Goal: Information Seeking & Learning: Learn about a topic

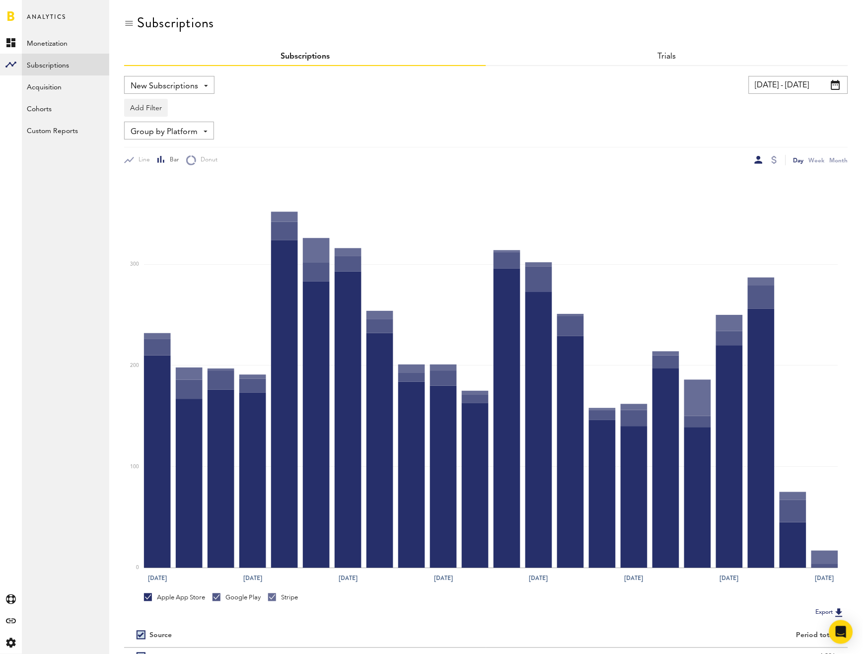
click at [700, 101] on div "Add Filter Platforms Apps Subscriptions Subscription durations Countries" at bounding box center [486, 105] width 724 height 23
click at [800, 78] on input "[DATE] - [DATE]" at bounding box center [798, 85] width 99 height 18
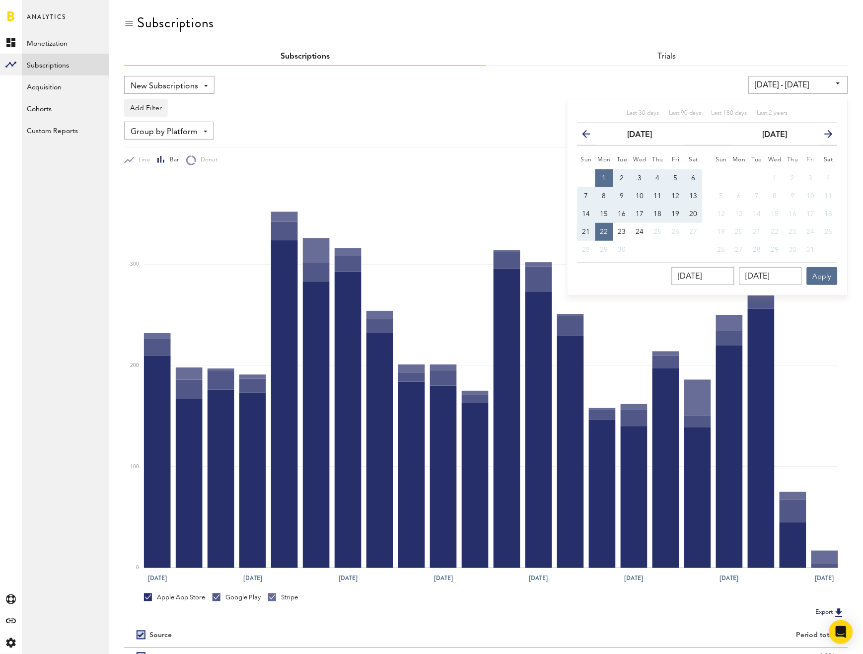
click at [602, 177] on button "1" at bounding box center [604, 178] width 18 height 18
type input "[DATE] - [DATE]"
type input "[DATE]"
click at [689, 210] on button "20" at bounding box center [694, 214] width 18 height 18
type input "[DATE] - [DATE]"
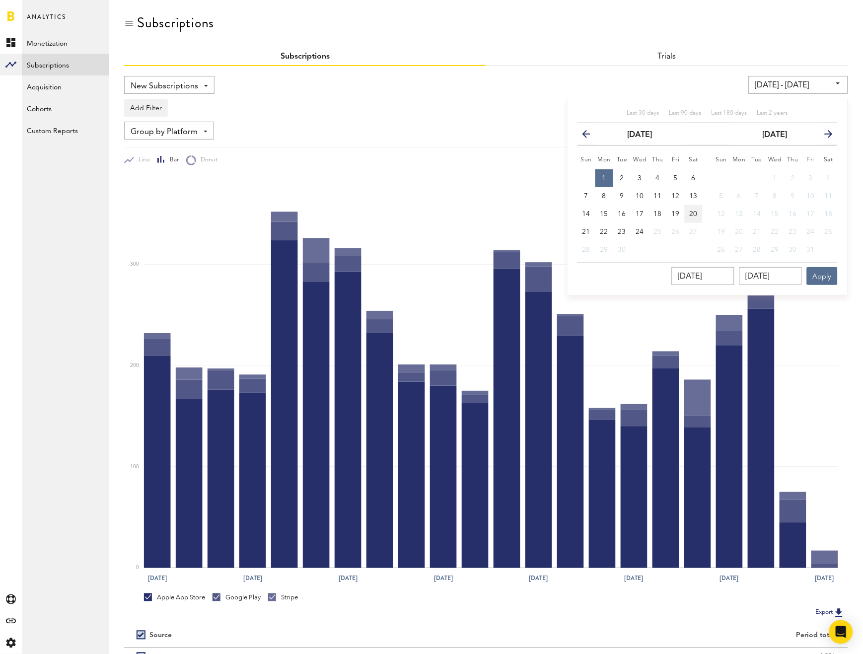
type input "[DATE]"
click at [608, 175] on button "1" at bounding box center [604, 178] width 18 height 18
type input "[DATE] - [DATE]"
type input "[DATE]"
click at [592, 227] on button "21" at bounding box center [586, 232] width 18 height 18
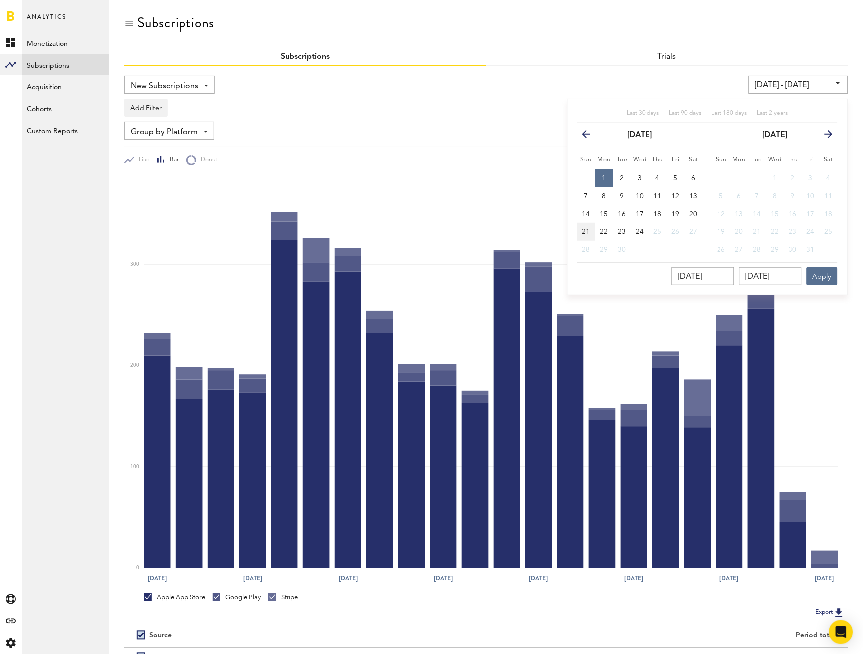
type input "[DATE] - [DATE]"
type input "[DATE]"
click at [837, 275] on button "Apply" at bounding box center [822, 276] width 31 height 18
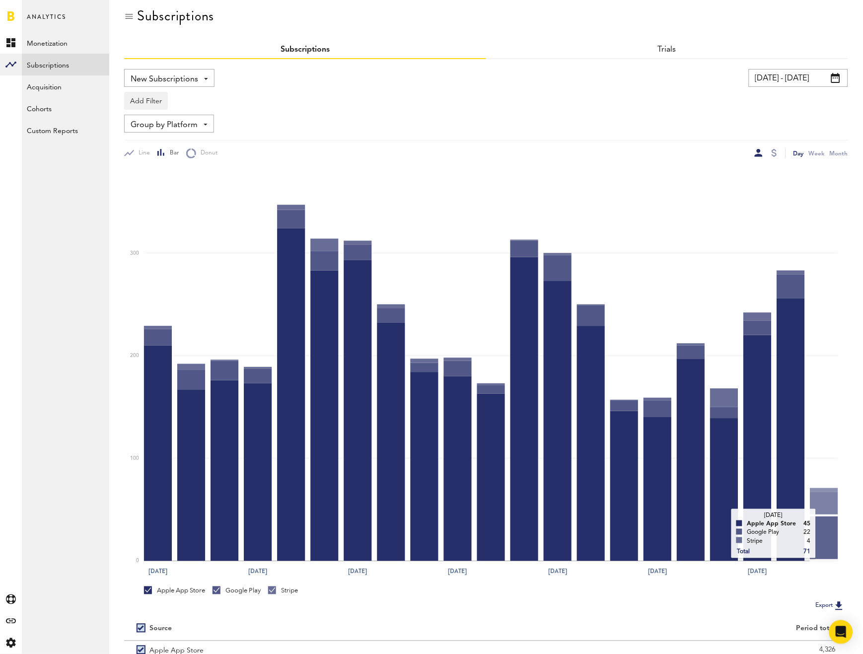
scroll to position [100, 0]
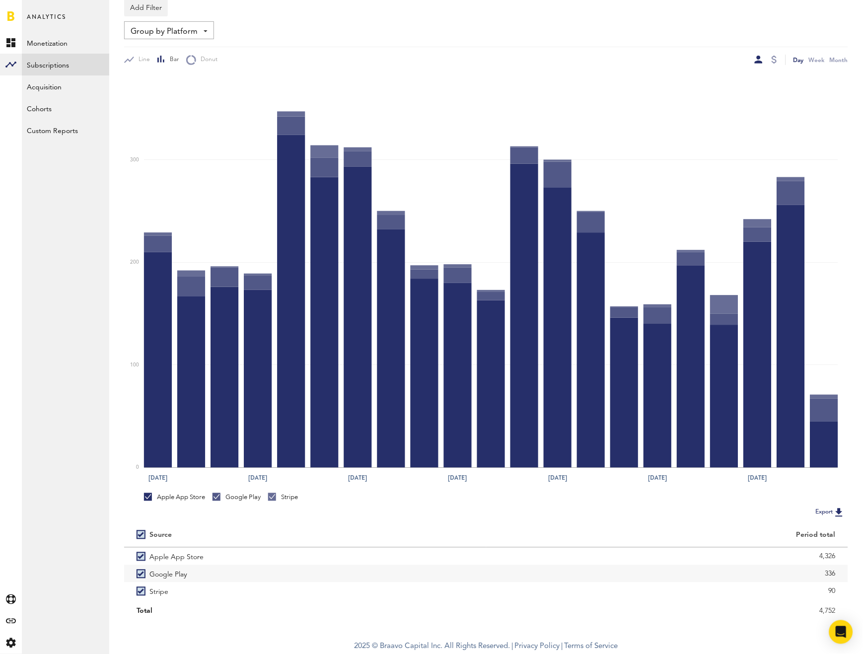
click at [770, 59] on div at bounding box center [766, 60] width 23 height 10
click at [773, 59] on div at bounding box center [773, 60] width 5 height 8
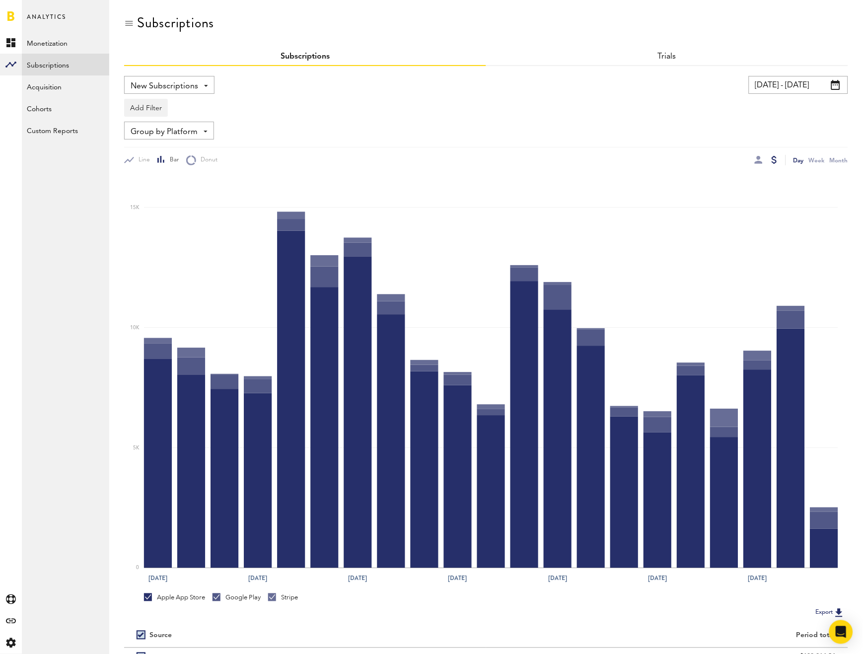
scroll to position [100, 0]
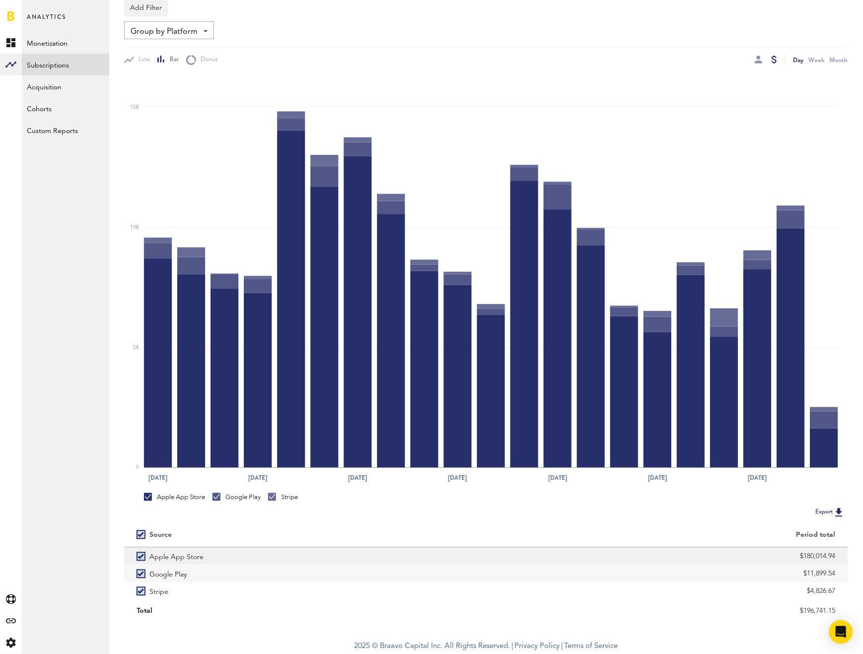
drag, startPoint x: 796, startPoint y: 553, endPoint x: 836, endPoint y: 561, distance: 41.1
click at [836, 561] on div "$180,014.94" at bounding box center [667, 556] width 362 height 17
click at [793, 564] on div "$180,014.94" at bounding box center [667, 556] width 362 height 17
drag, startPoint x: 794, startPoint y: 555, endPoint x: 847, endPoint y: 561, distance: 53.5
click at [847, 561] on div "$180,014.94" at bounding box center [667, 556] width 362 height 17
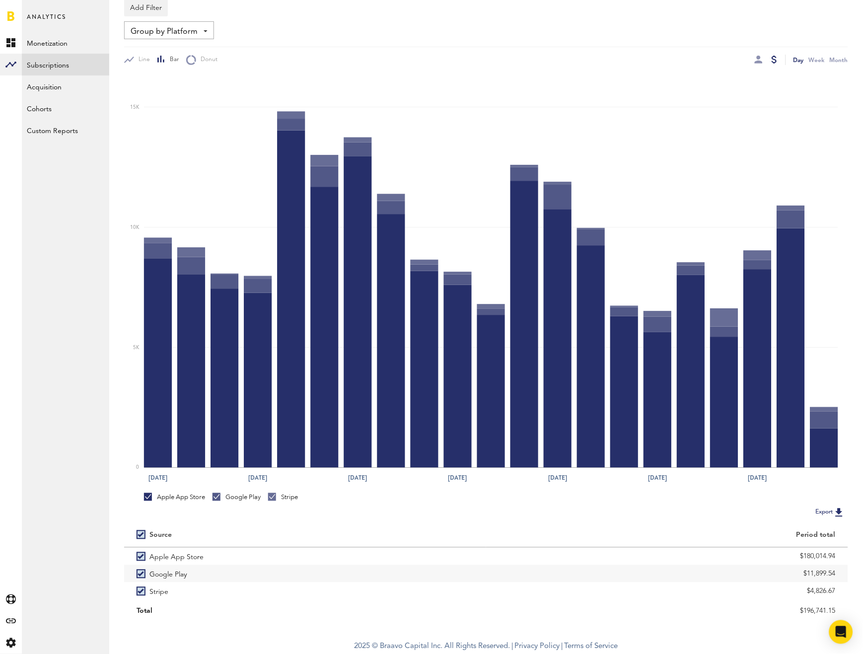
copy div "$180,014.94"
drag, startPoint x: 794, startPoint y: 577, endPoint x: 841, endPoint y: 578, distance: 46.7
click at [841, 578] on div "$11,899.54" at bounding box center [667, 573] width 362 height 17
copy div "$11,899.54"
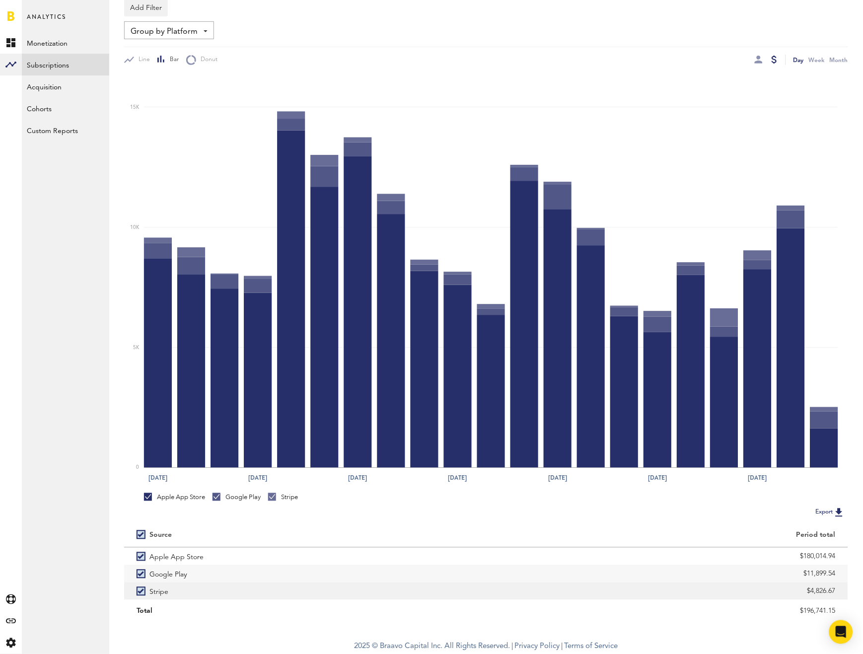
drag, startPoint x: 802, startPoint y: 591, endPoint x: 837, endPoint y: 597, distance: 35.3
click at [837, 597] on div "$4,826.67" at bounding box center [667, 590] width 362 height 17
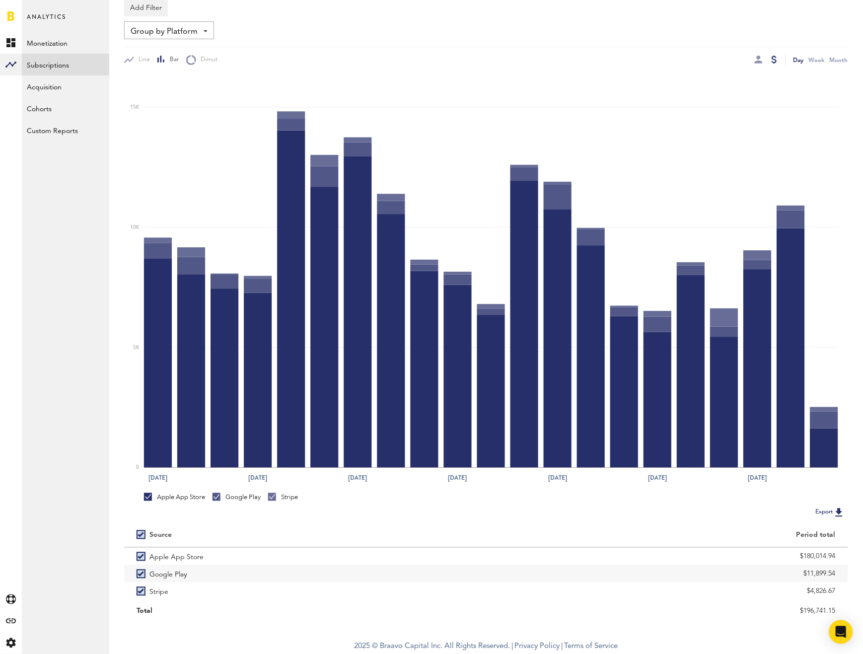
copy div "$4,826.67"
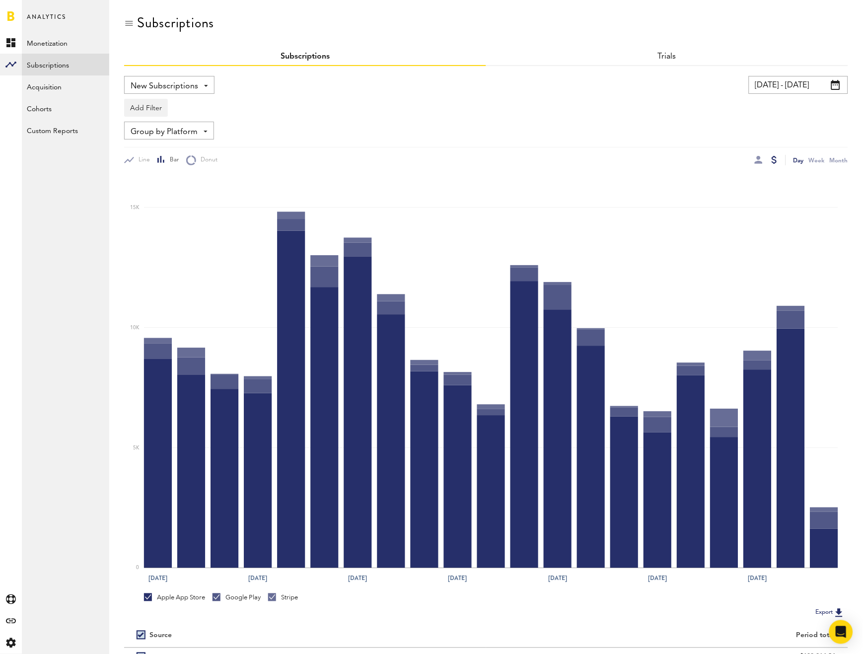
click at [169, 89] on span "New Subscriptions" at bounding box center [165, 86] width 68 height 17
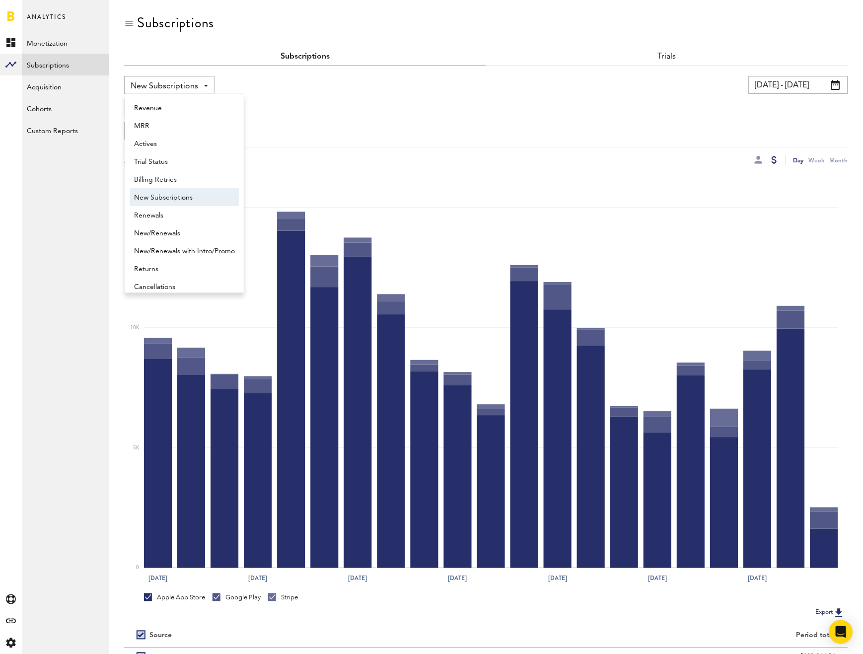
scroll to position [7, 0]
click at [395, 103] on div "Add Filter Platforms Apps Subscriptions Subscription durations Countries" at bounding box center [486, 105] width 724 height 23
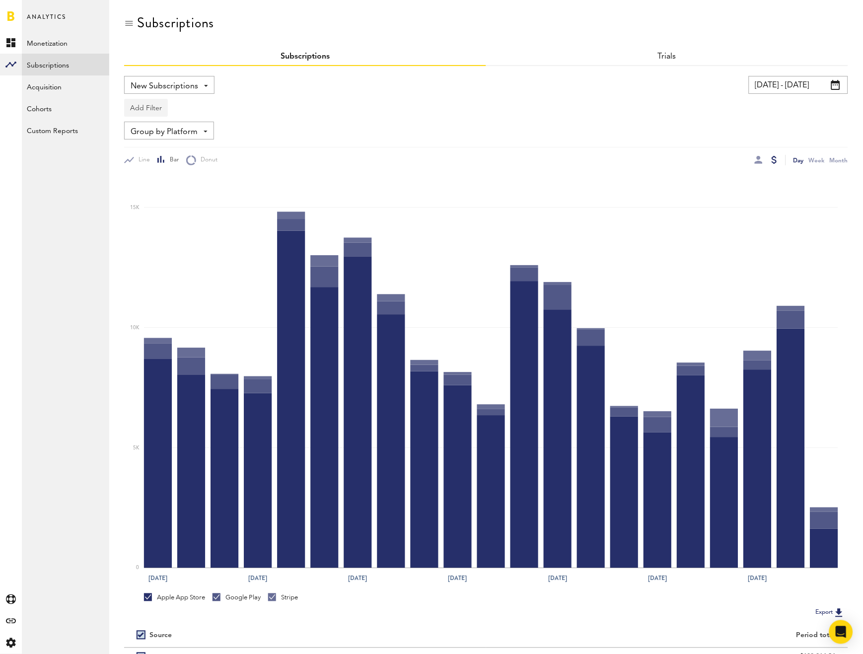
click at [140, 111] on button "Add Filter" at bounding box center [146, 108] width 44 height 18
click at [152, 156] on li "Apps" at bounding box center [170, 151] width 80 height 18
click at [153, 102] on div "Apps" at bounding box center [160, 109] width 43 height 17
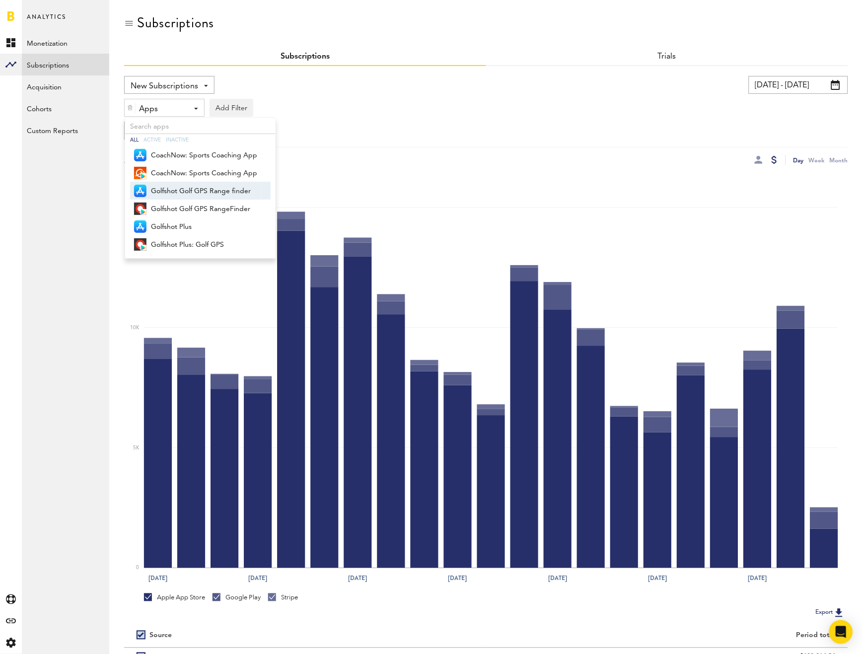
click at [178, 192] on span "Golfshot Golf GPS Range finder" at bounding box center [204, 191] width 106 height 17
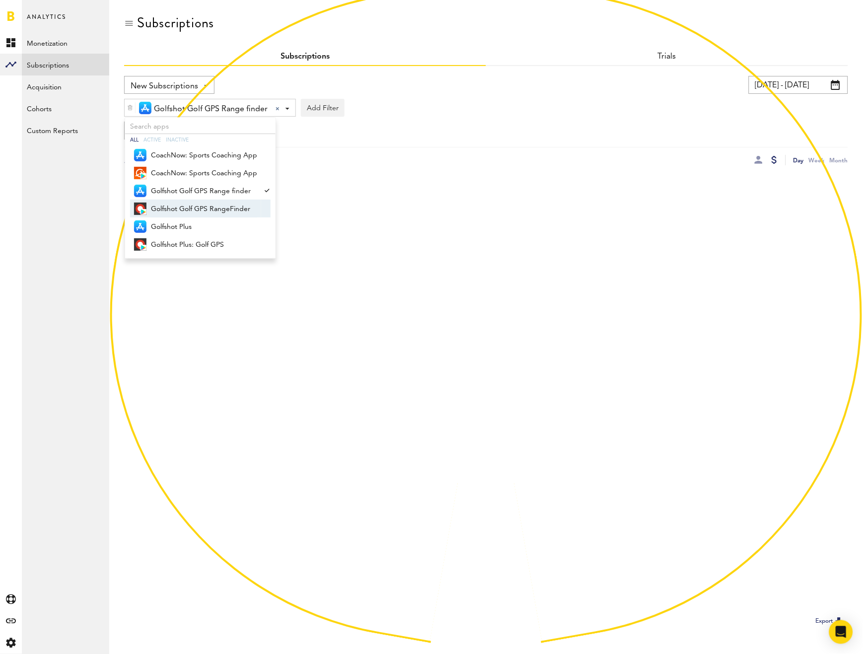
click at [183, 206] on span "Golfshot Golf GPS RangeFinder" at bounding box center [204, 209] width 106 height 17
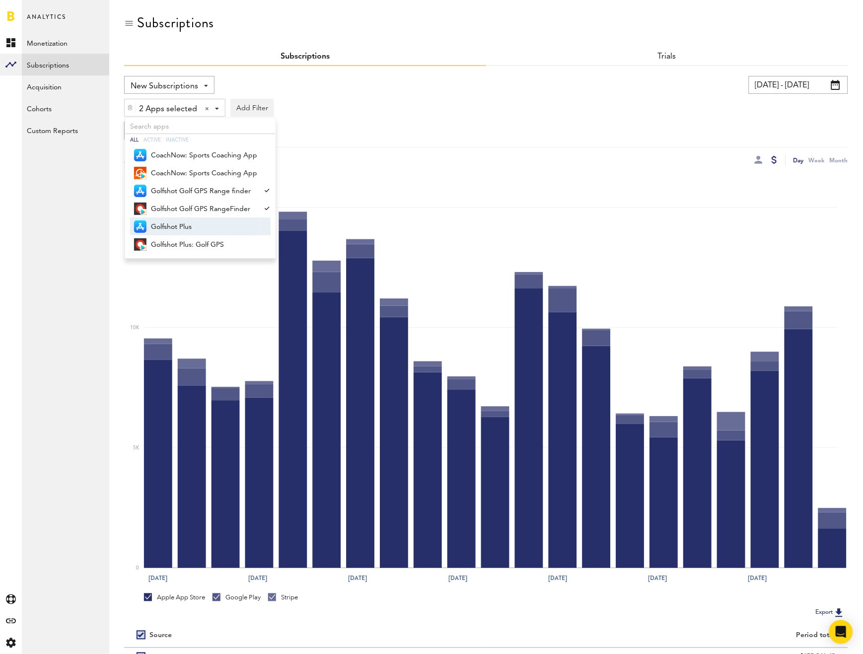
click at [174, 221] on span "Golfshot Plus" at bounding box center [204, 226] width 106 height 17
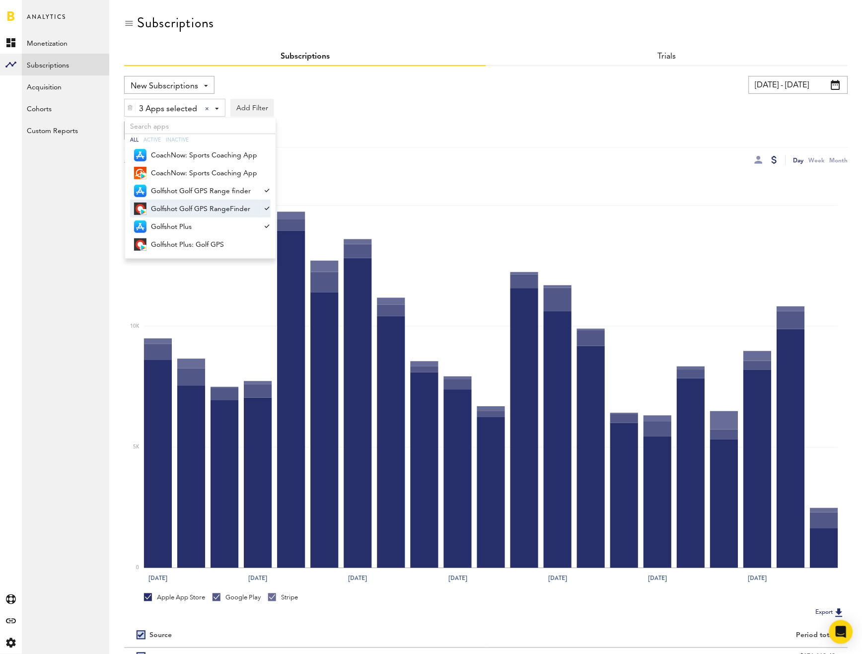
click at [450, 111] on div "3 Apps selected 3 Apps selected All Active Inactive CoachNow: Sports Coaching A…" at bounding box center [486, 105] width 724 height 23
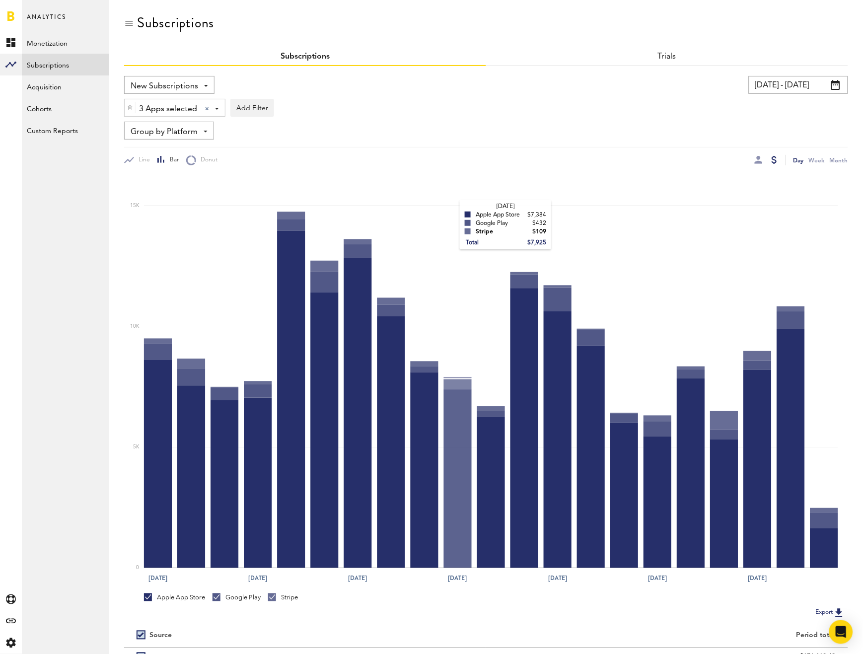
scroll to position [100, 0]
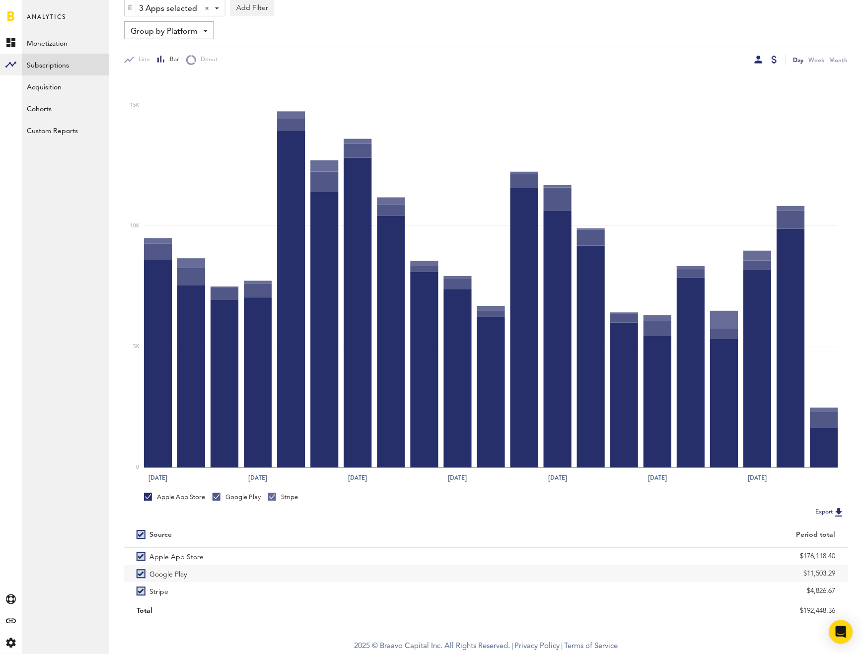
click at [760, 62] on div at bounding box center [759, 60] width 8 height 8
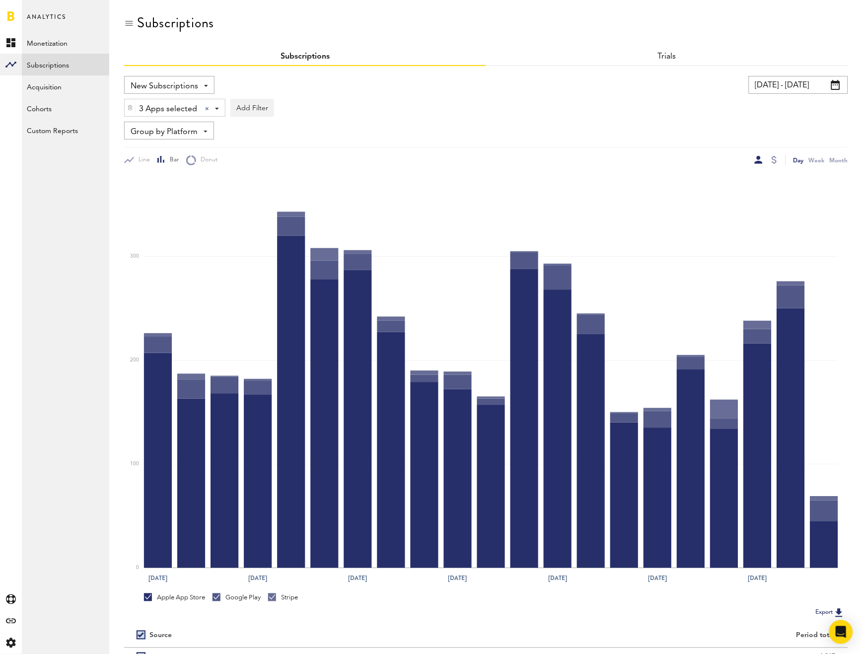
click at [798, 86] on input "[DATE] - [DATE]" at bounding box center [798, 85] width 99 height 18
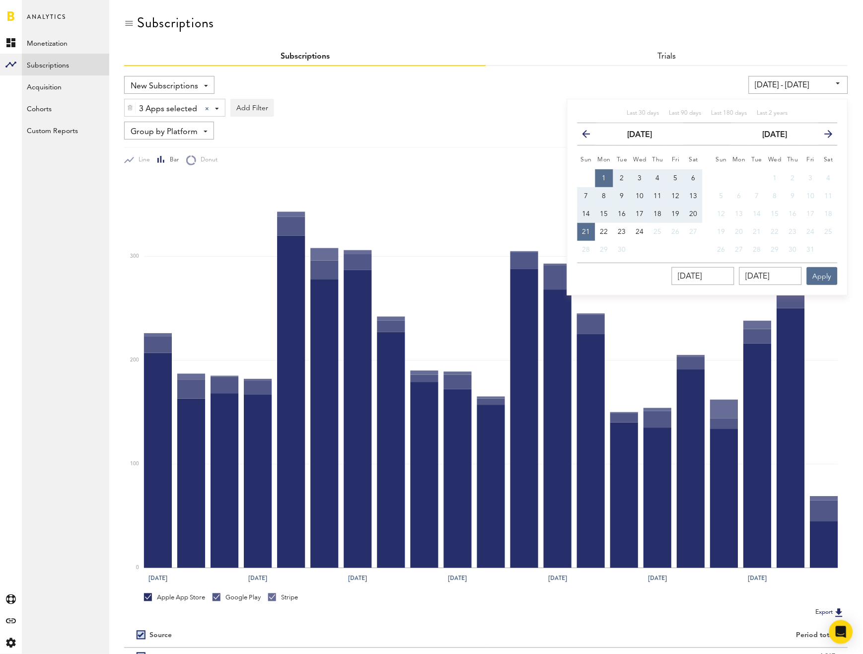
click at [613, 171] on button "1" at bounding box center [604, 178] width 18 height 18
click at [699, 212] on button "20" at bounding box center [694, 214] width 18 height 18
type input "09/20/25 - 09/20/25"
type input "[DATE]"
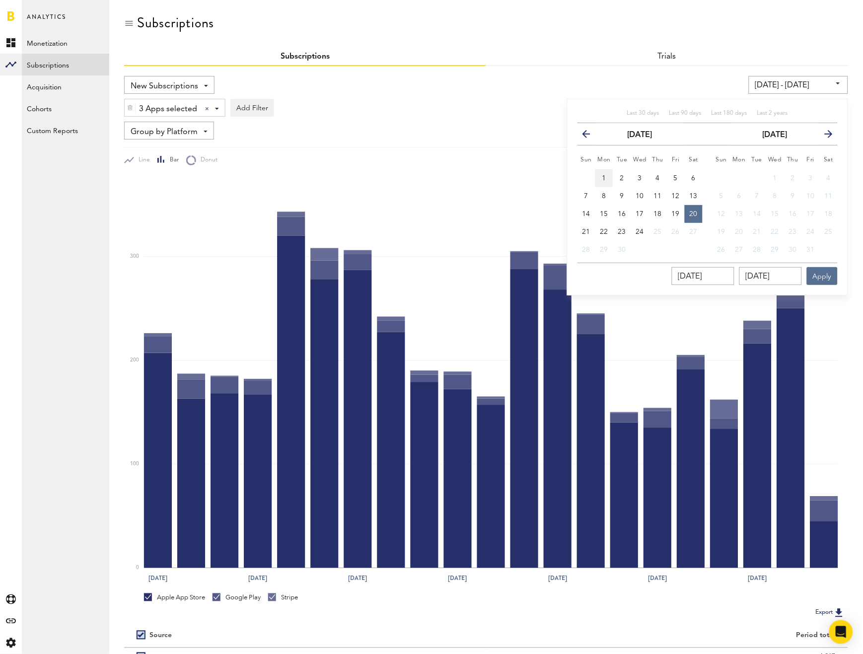
click at [610, 173] on button "1" at bounding box center [604, 178] width 18 height 18
type input "[DATE] - [DATE]"
type input "[DATE]"
click at [694, 205] on button "20" at bounding box center [694, 214] width 18 height 18
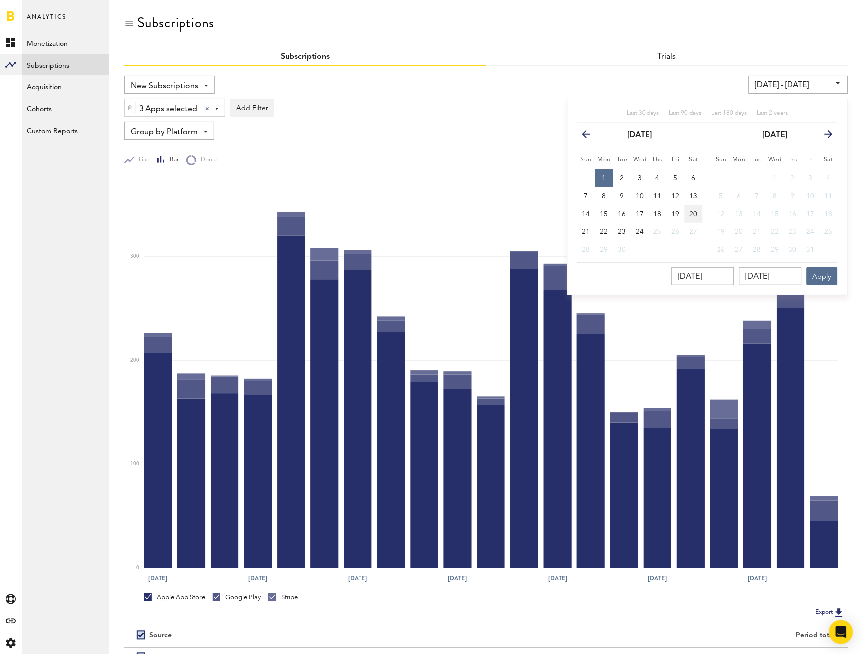
type input "[DATE] - [DATE]"
type input "[DATE]"
click at [814, 270] on button "Apply" at bounding box center [822, 276] width 31 height 18
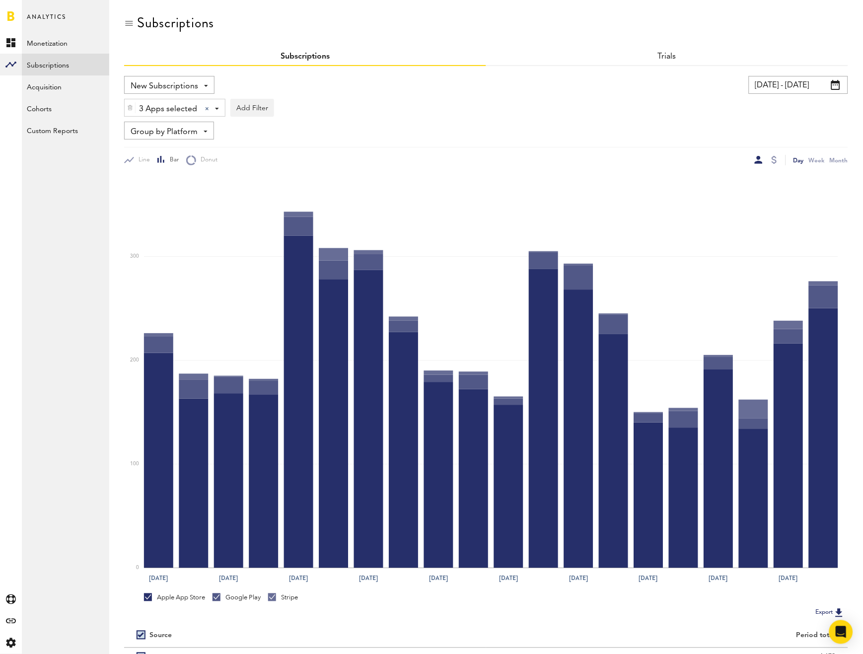
scroll to position [100, 0]
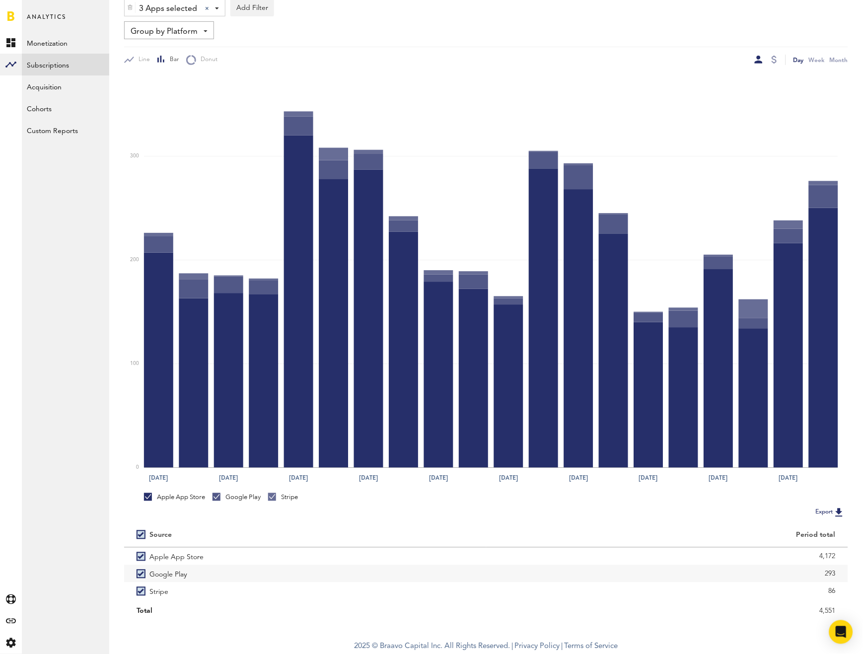
drag, startPoint x: 808, startPoint y: 612, endPoint x: 853, endPoint y: 612, distance: 44.7
click at [853, 612] on div "Subscriptions Subscriptions Trials New Subscriptions Revenue MRR Actives Trial …" at bounding box center [486, 267] width 754 height 735
copy div "4,551"
click at [771, 58] on div at bounding box center [773, 60] width 5 height 8
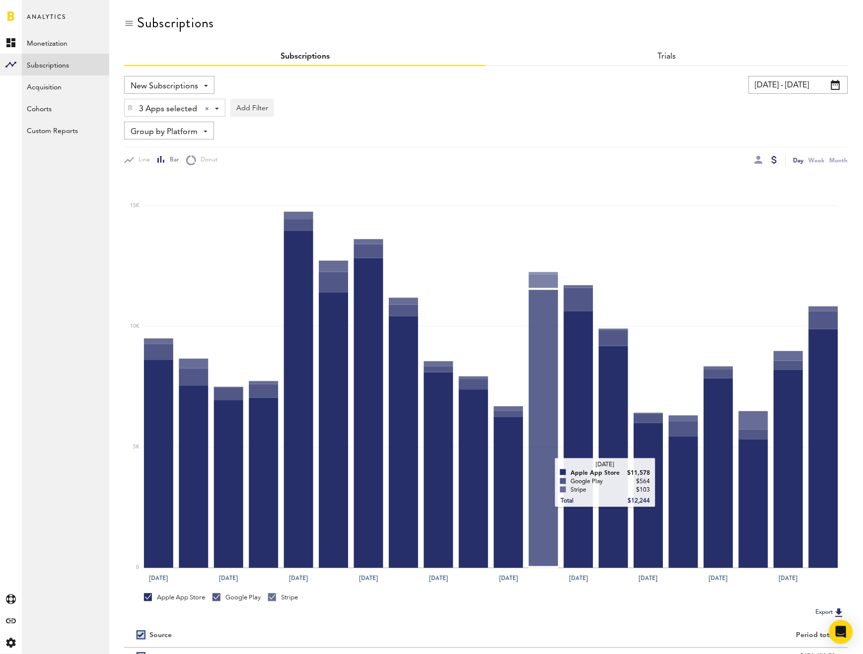
scroll to position [100, 0]
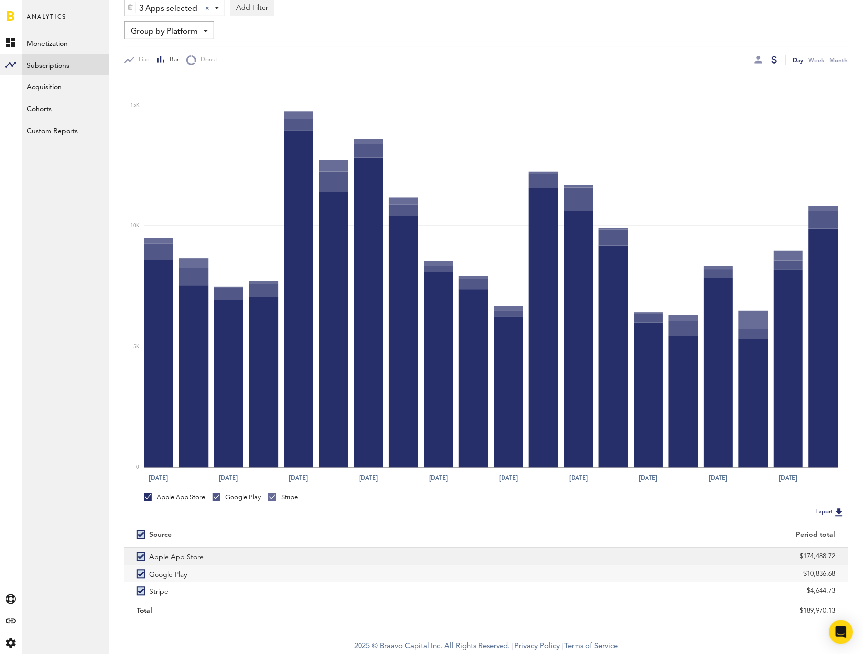
drag, startPoint x: 775, startPoint y: 552, endPoint x: 848, endPoint y: 559, distance: 73.4
click at [848, 559] on div "$174,488.72" at bounding box center [667, 556] width 362 height 17
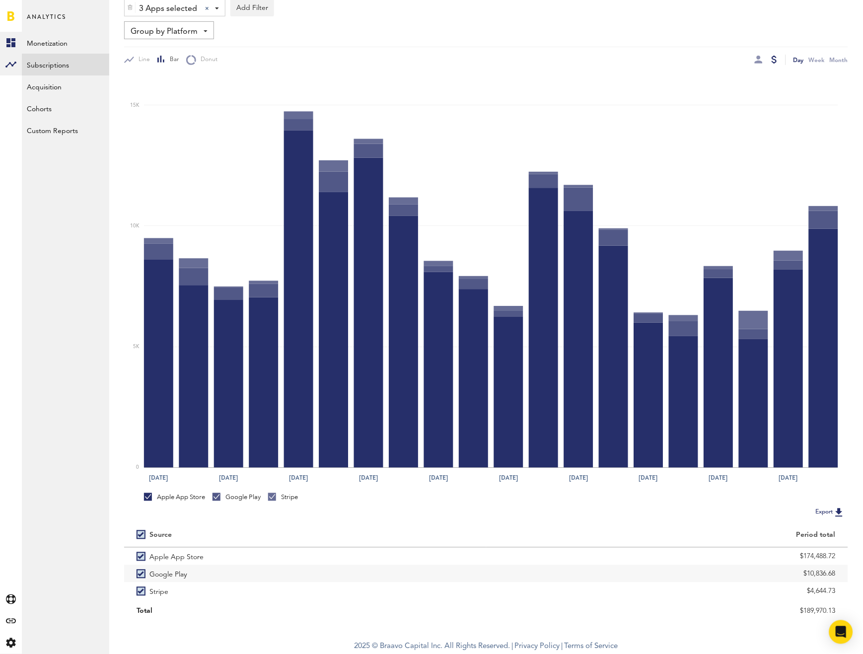
copy div "$174,488.72"
drag, startPoint x: 791, startPoint y: 574, endPoint x: 838, endPoint y: 573, distance: 46.2
click at [838, 573] on div "$10,836.68" at bounding box center [667, 573] width 362 height 17
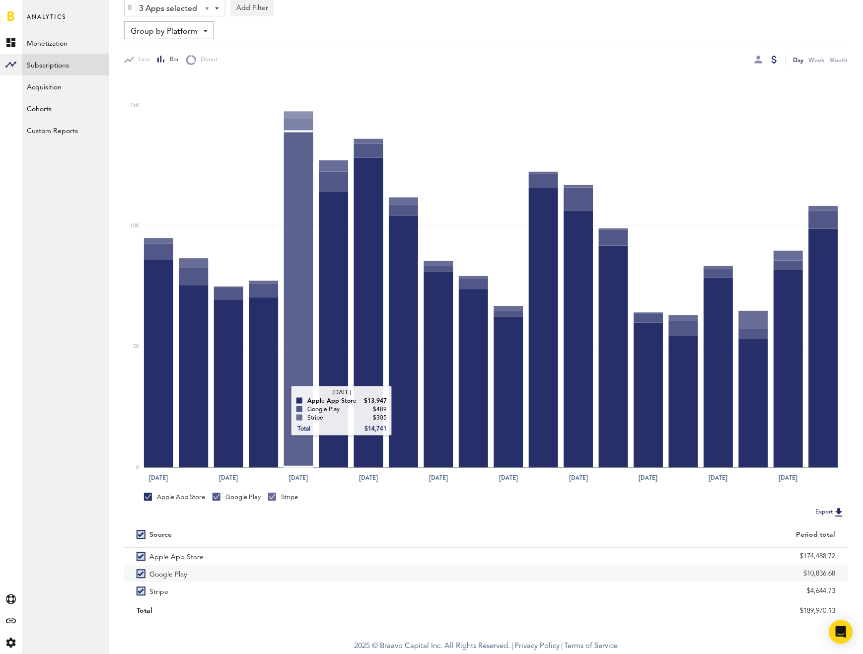
copy div "$10,836.68"
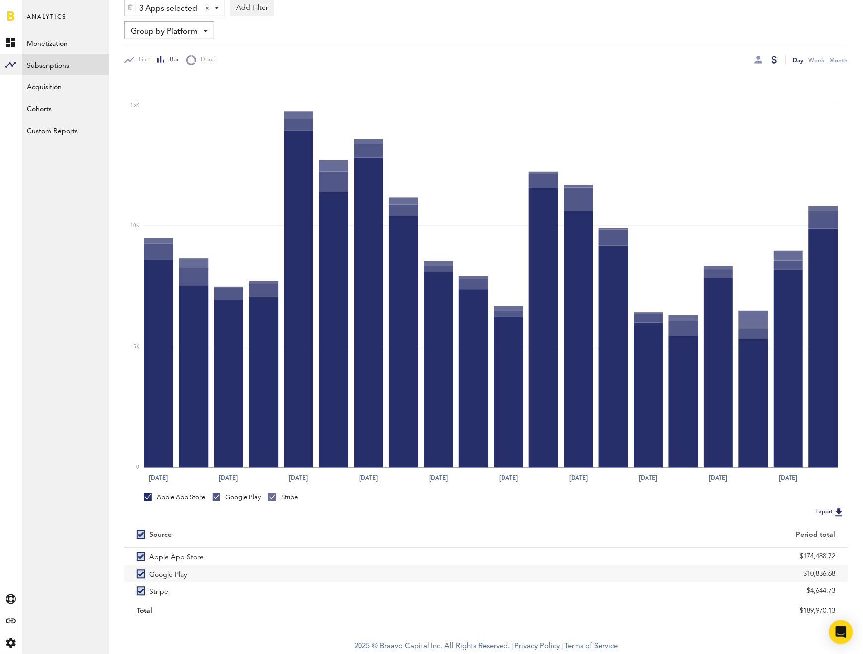
drag, startPoint x: 792, startPoint y: 588, endPoint x: 858, endPoint y: 602, distance: 66.9
click at [858, 602] on div "Subscriptions Subscriptions Trials New Subscriptions Revenue MRR Actives Trial …" at bounding box center [486, 267] width 754 height 735
copy div "$4,644.73"
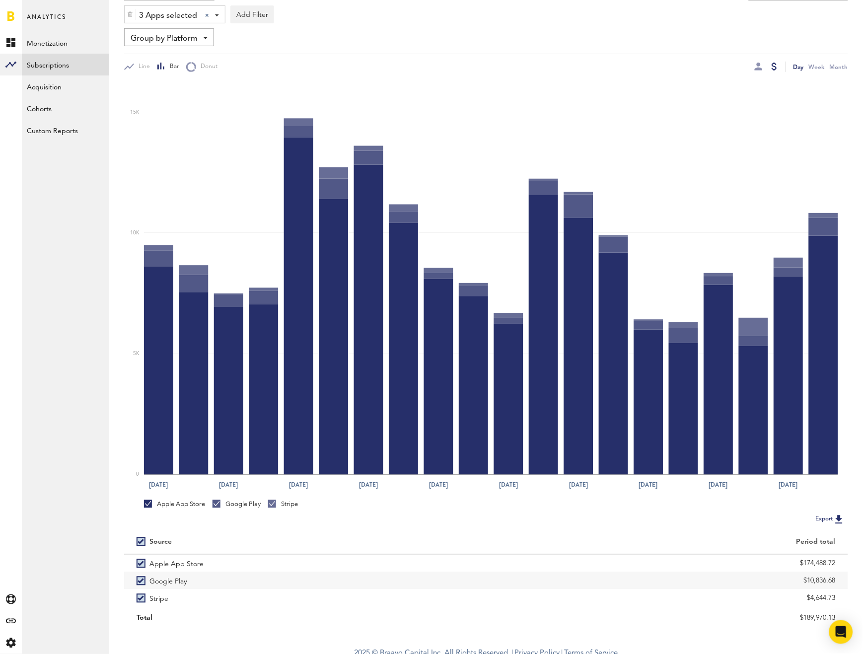
scroll to position [13, 0]
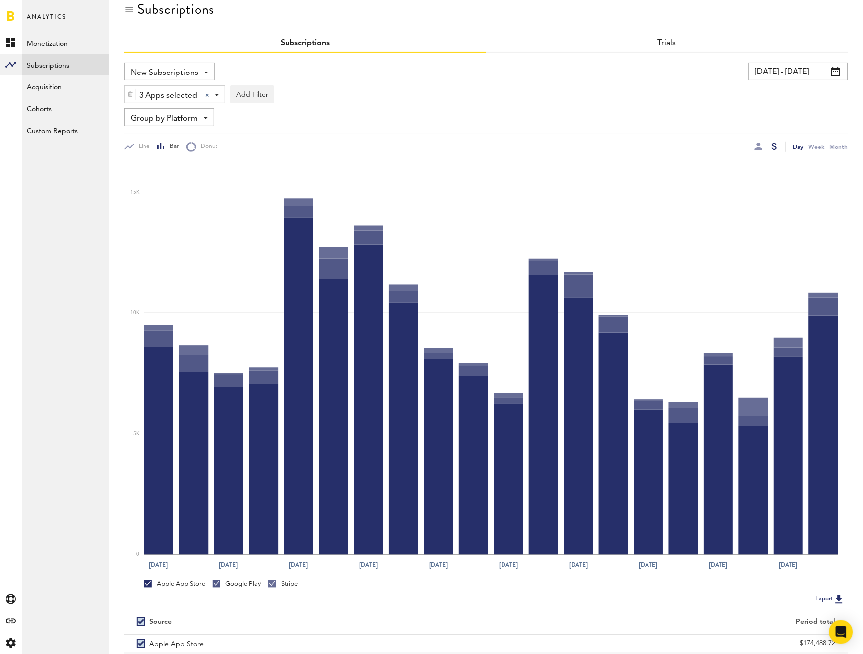
click at [174, 73] on span "New Subscriptions" at bounding box center [165, 73] width 68 height 17
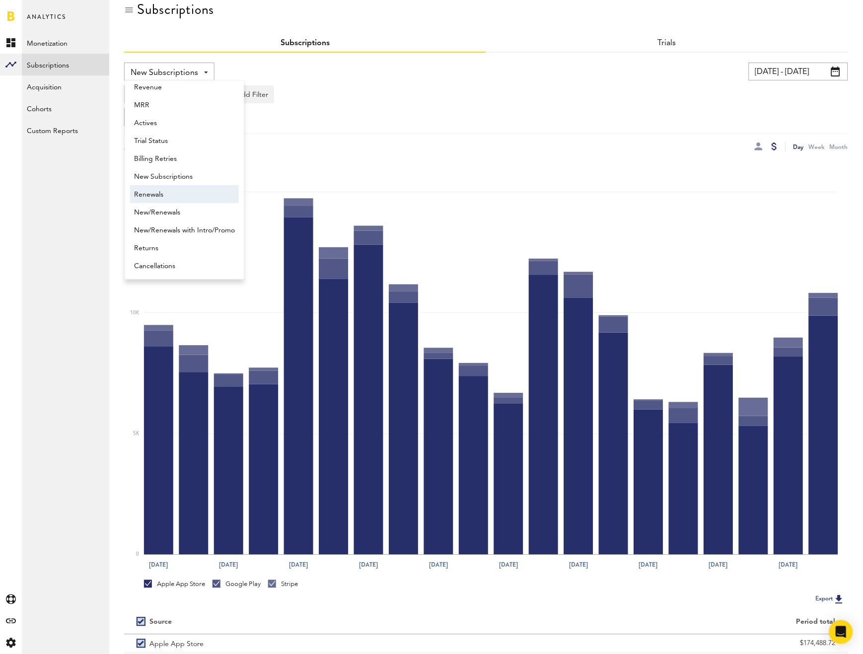
click at [178, 189] on span "Renewals" at bounding box center [184, 194] width 101 height 17
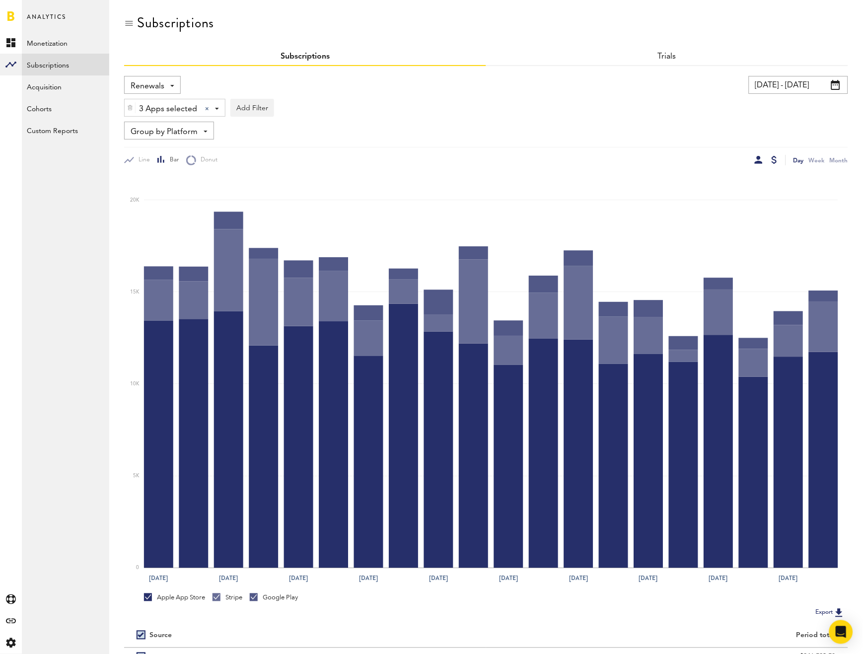
click at [760, 160] on div at bounding box center [759, 160] width 8 height 8
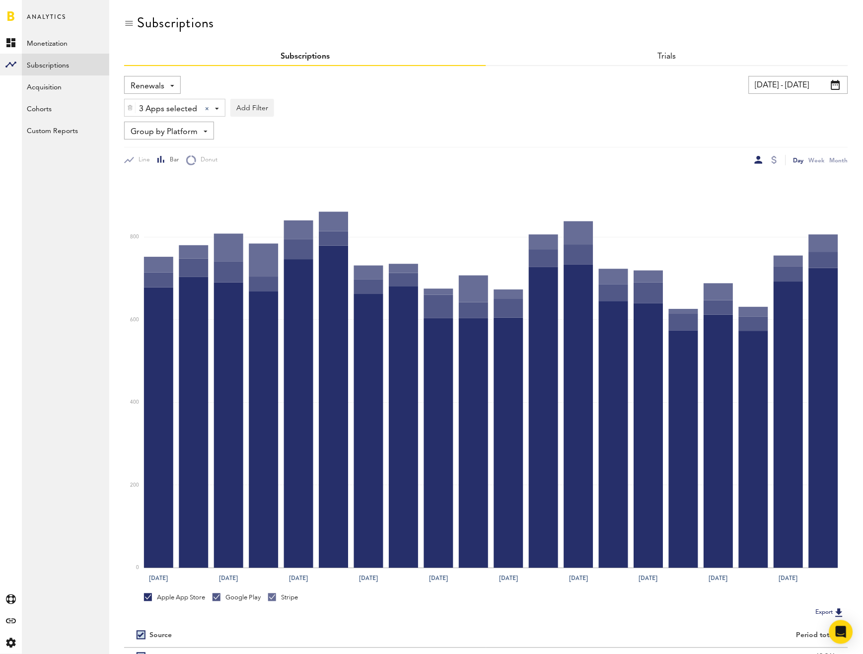
click at [178, 131] on span "Group by Platform" at bounding box center [164, 132] width 67 height 17
click at [183, 209] on span "Group by Subscription Duration" at bounding box center [184, 207] width 100 height 17
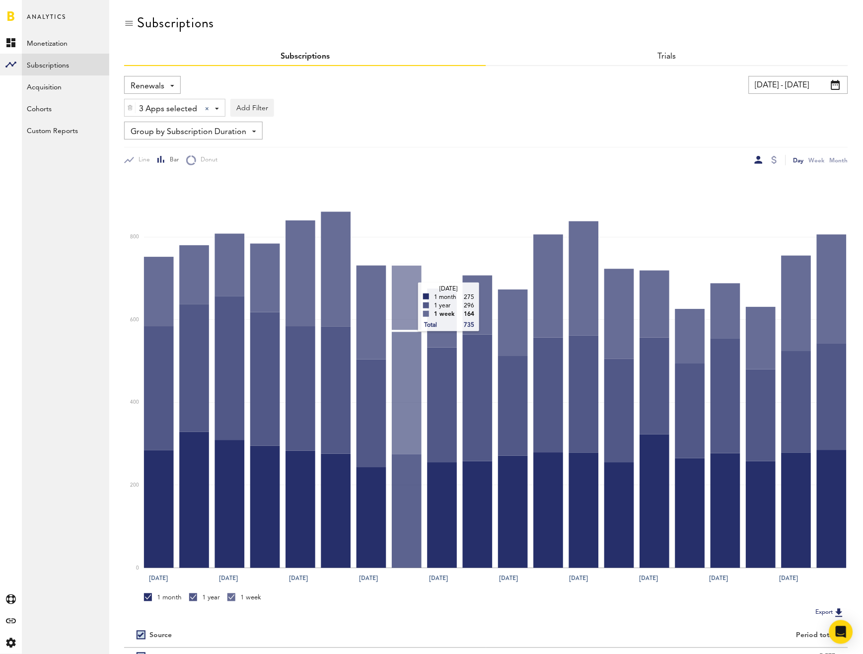
scroll to position [100, 0]
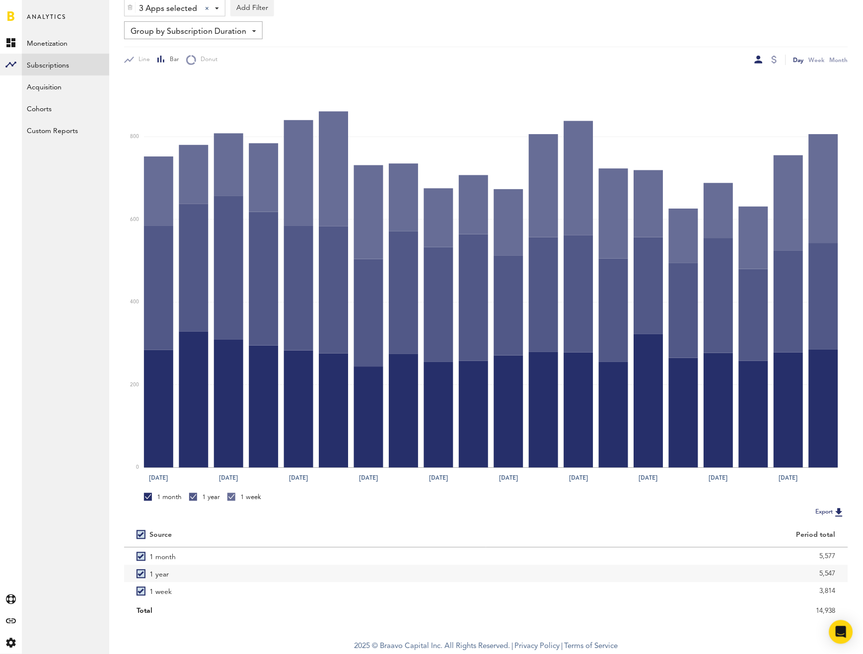
drag, startPoint x: 807, startPoint y: 610, endPoint x: 844, endPoint y: 616, distance: 38.2
click at [844, 616] on div "14,938" at bounding box center [667, 610] width 362 height 17
copy div "14,938"
drag, startPoint x: 811, startPoint y: 576, endPoint x: 839, endPoint y: 575, distance: 27.3
click at [839, 575] on div "5,547" at bounding box center [667, 573] width 362 height 17
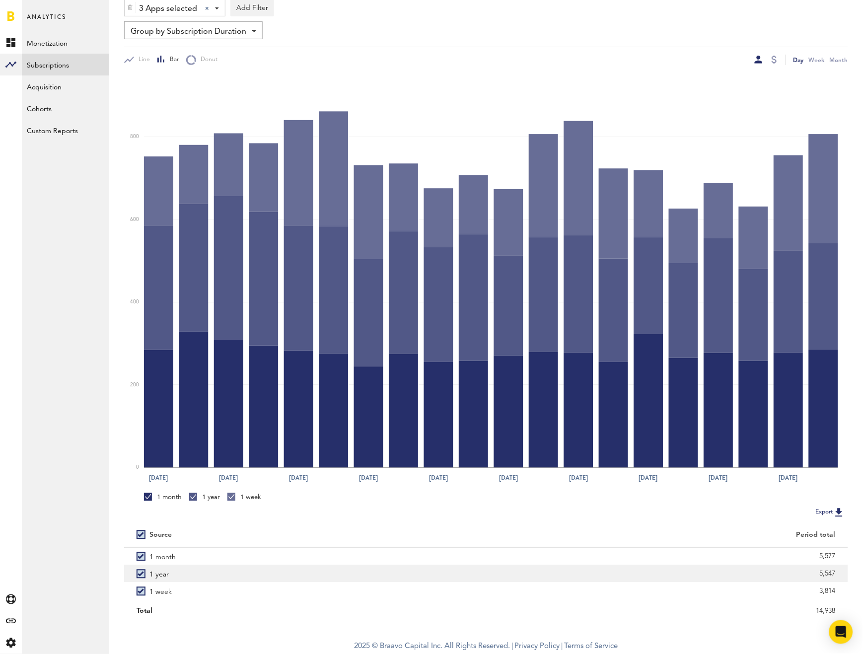
copy div "5,547"
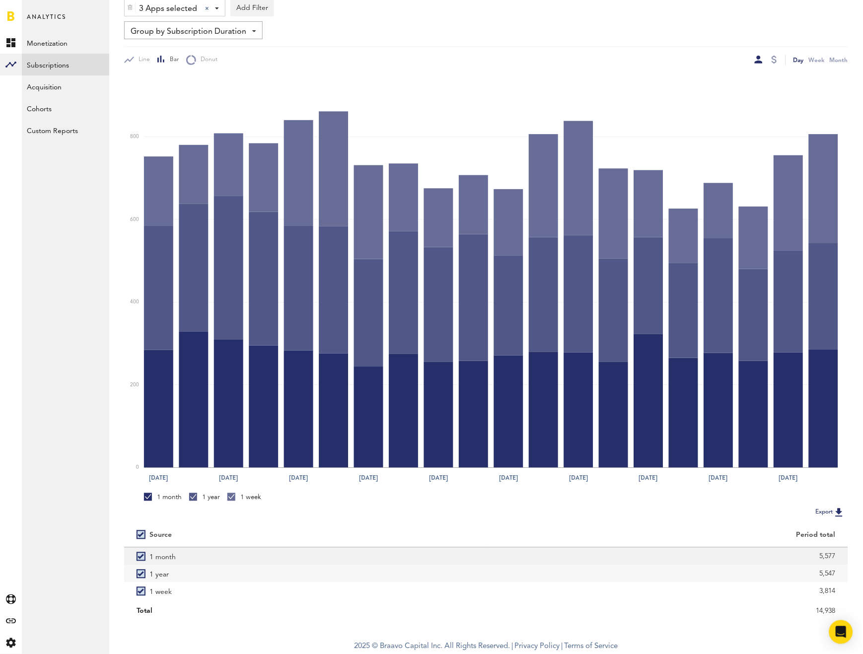
drag, startPoint x: 803, startPoint y: 555, endPoint x: 843, endPoint y: 558, distance: 39.9
click at [843, 558] on div "5,577" at bounding box center [667, 556] width 362 height 17
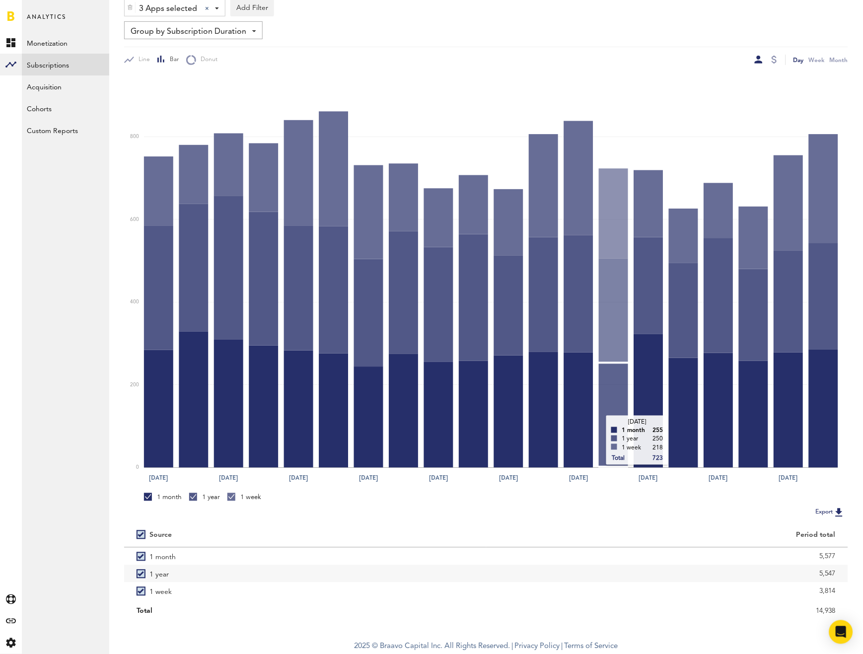
copy div "5,577"
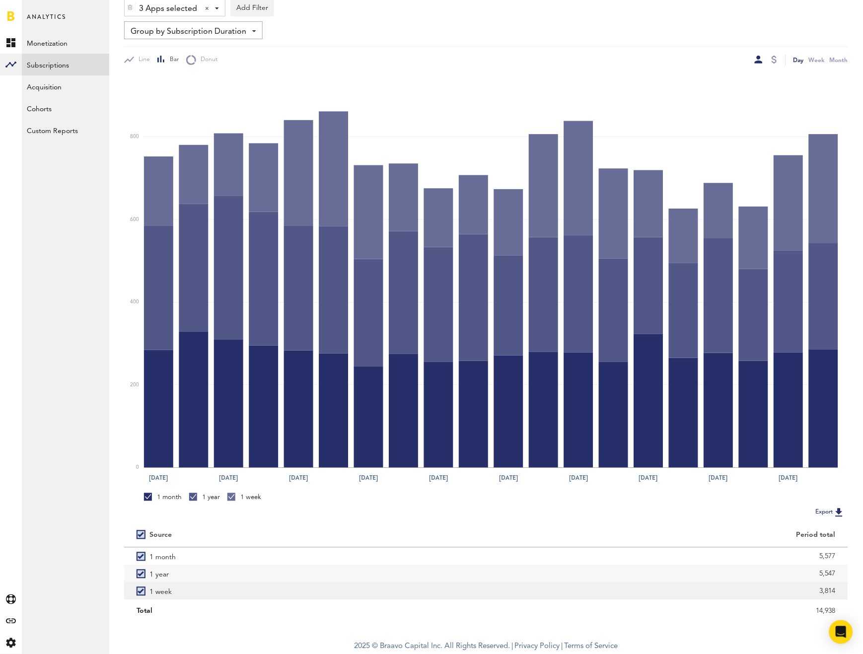
drag, startPoint x: 814, startPoint y: 589, endPoint x: 840, endPoint y: 592, distance: 26.0
click at [840, 592] on div "3,814" at bounding box center [667, 590] width 362 height 17
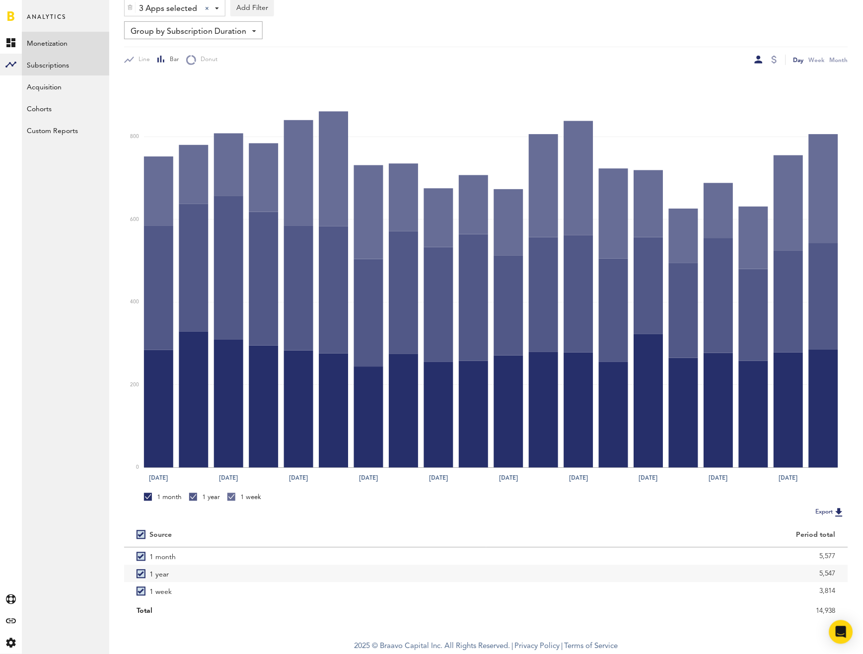
click at [78, 43] on link "Monetization" at bounding box center [65, 43] width 87 height 22
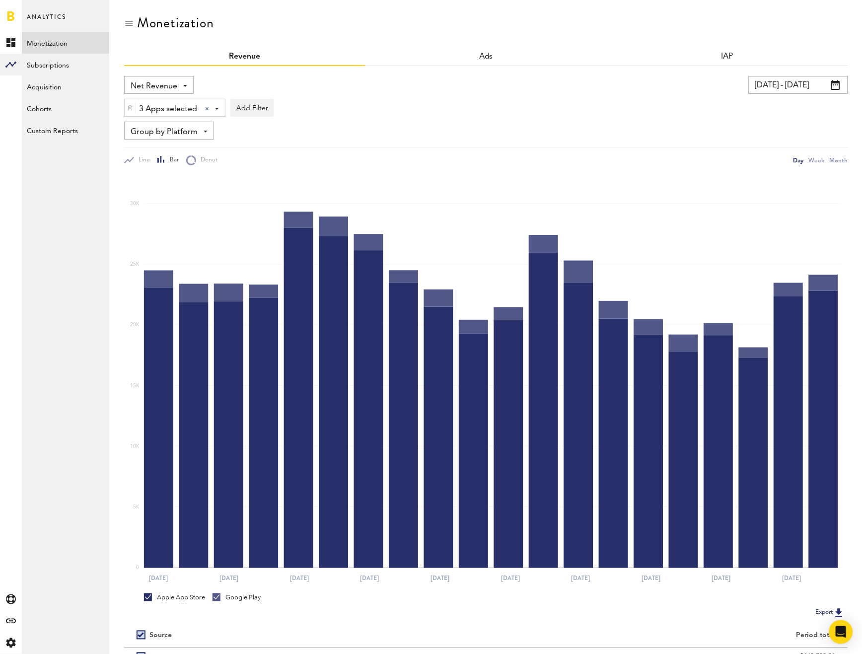
click at [147, 89] on span "Net Revenue" at bounding box center [154, 86] width 47 height 17
click at [161, 127] on span "Gross Revenue" at bounding box center [159, 126] width 50 height 17
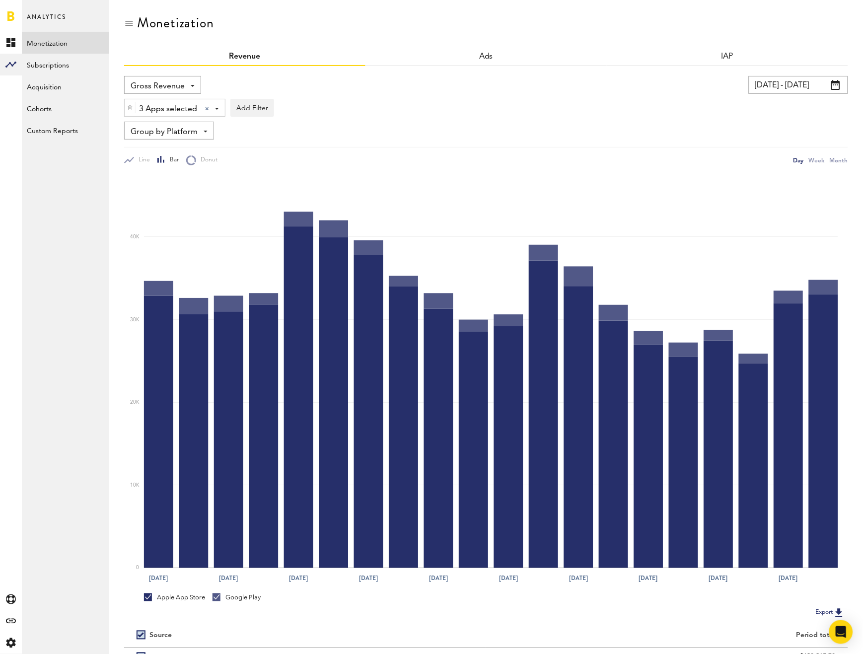
click at [783, 88] on input "[DATE] - [DATE]" at bounding box center [798, 85] width 99 height 18
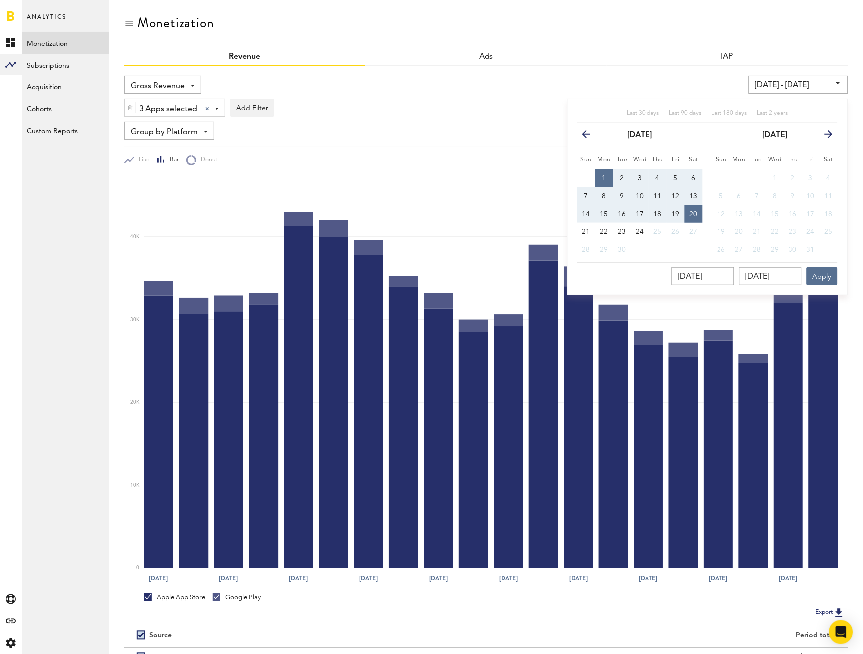
click at [603, 175] on span "1" at bounding box center [604, 178] width 4 height 7
type input "[DATE] - [DATE]"
type input "[DATE]"
click at [585, 226] on button "21" at bounding box center [586, 232] width 18 height 18
type input "[DATE] - [DATE]"
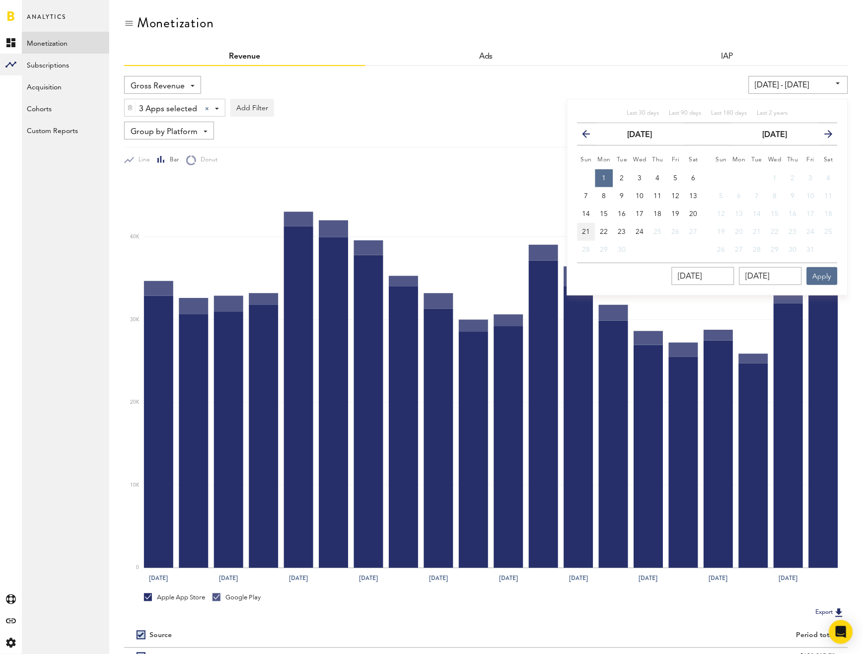
type input "[DATE]"
click at [823, 275] on button "Apply" at bounding box center [822, 276] width 31 height 18
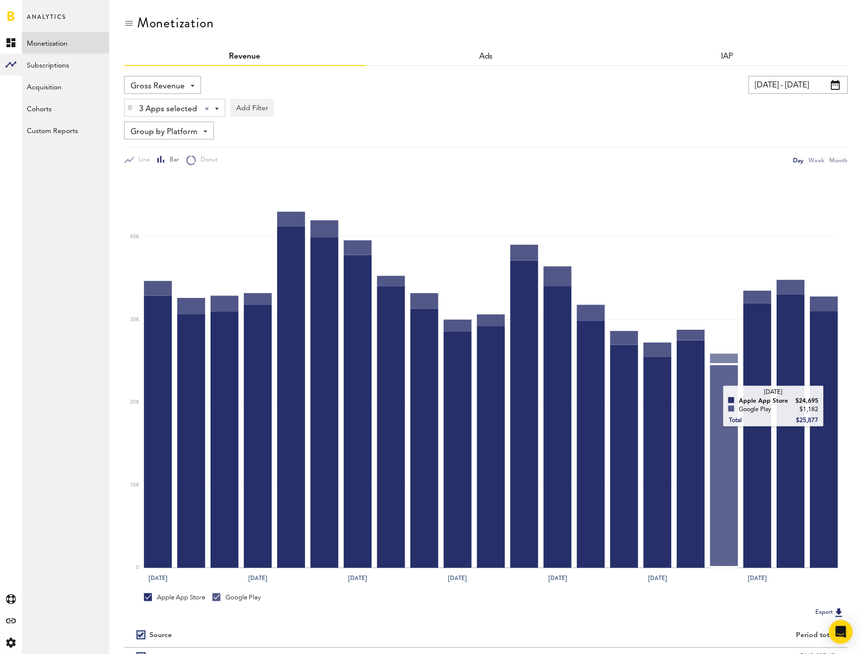
scroll to position [83, 0]
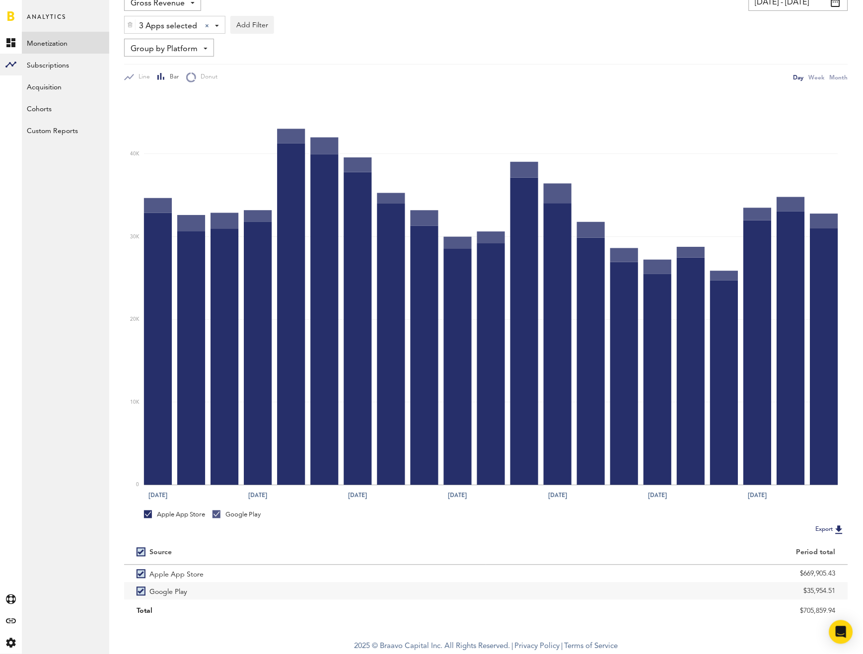
drag, startPoint x: 764, startPoint y: 616, endPoint x: 846, endPoint y: 616, distance: 82.4
click at [846, 616] on div "$705,859.94" at bounding box center [667, 610] width 362 height 17
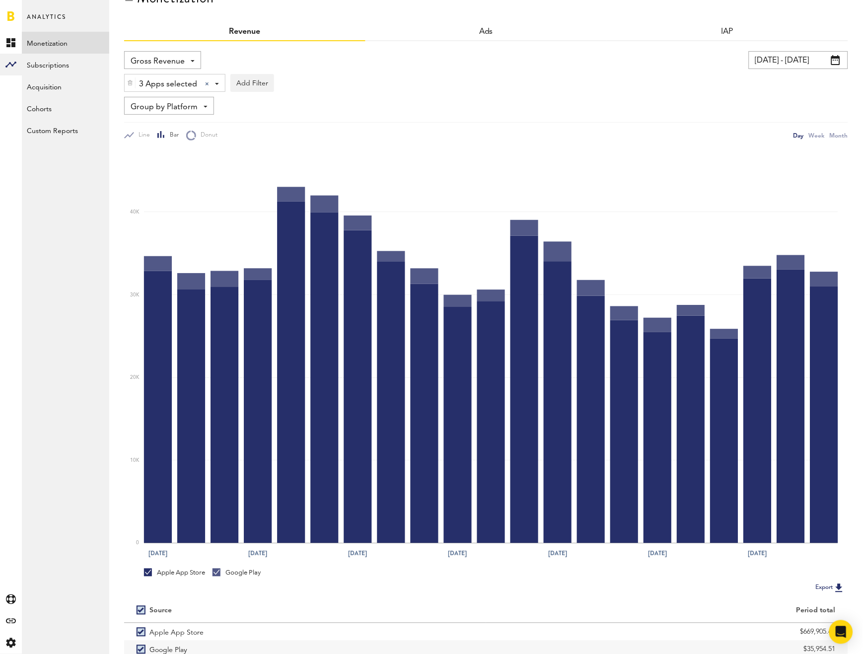
click at [131, 88] on div at bounding box center [130, 82] width 11 height 17
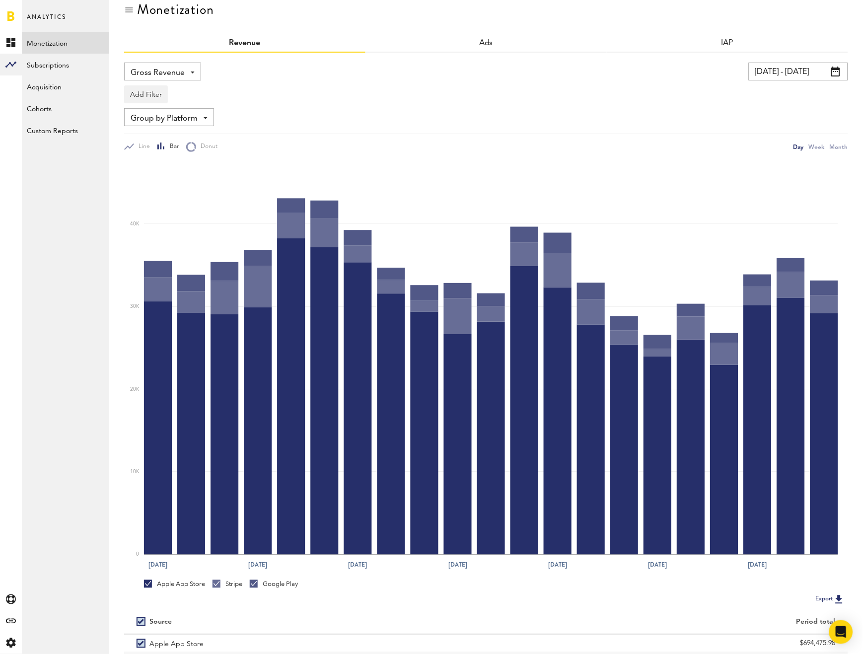
scroll to position [100, 0]
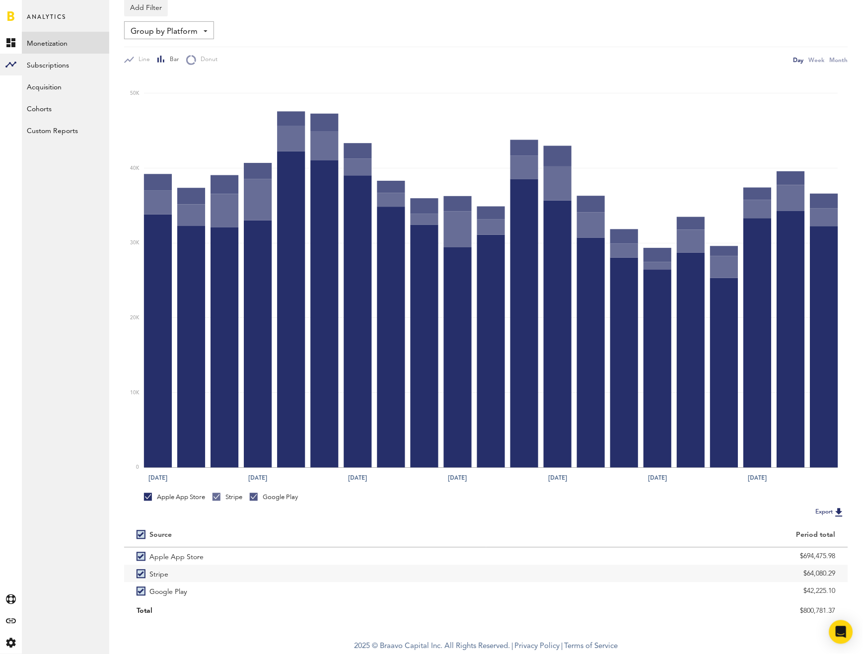
drag, startPoint x: 801, startPoint y: 575, endPoint x: 851, endPoint y: 575, distance: 50.1
click at [851, 575] on div "Monetization Revenue Ads IAP Gross Revenue Net Revenue Gross Revenue Profit 09/…" at bounding box center [486, 267] width 754 height 735
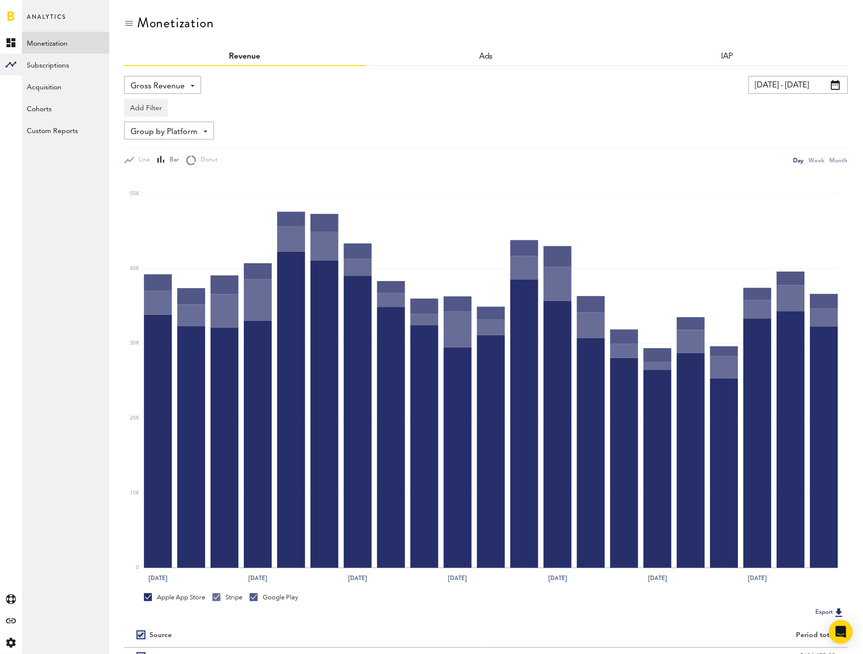
click at [770, 79] on input "[DATE] - [DATE]" at bounding box center [798, 85] width 99 height 18
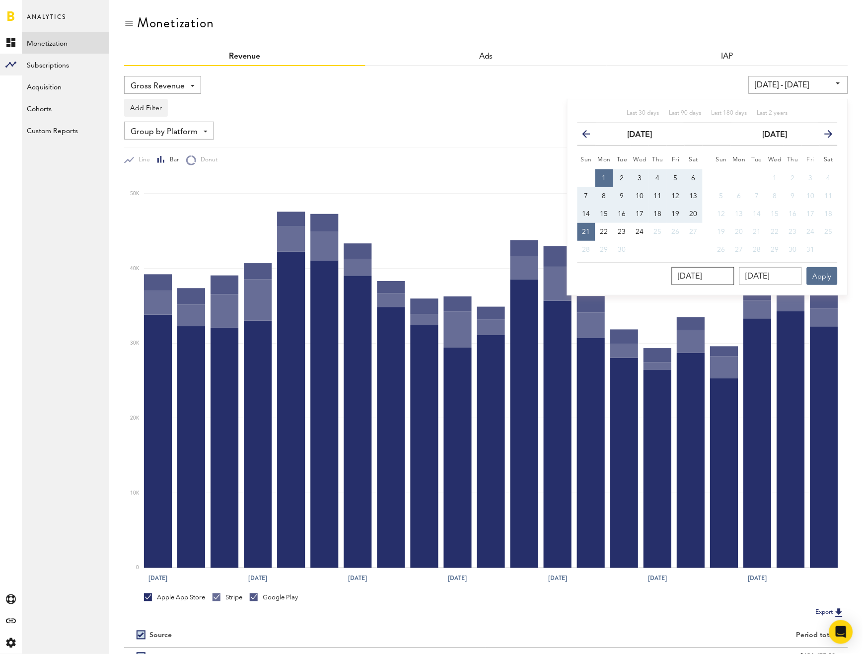
click at [734, 274] on input "[DATE]" at bounding box center [703, 276] width 63 height 18
type input "[DATE]"
type input "09/01/24 - 09/21/25"
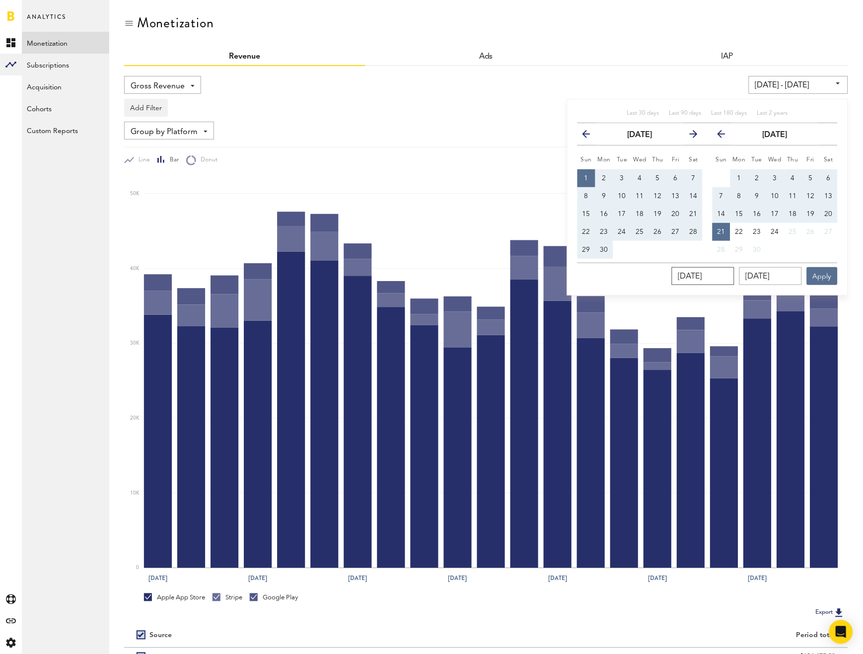
type input "[DATE]"
click at [795, 277] on input "[DATE]" at bounding box center [770, 276] width 63 height 18
type input "[DATE]"
type input "[DATE] - [DATE]"
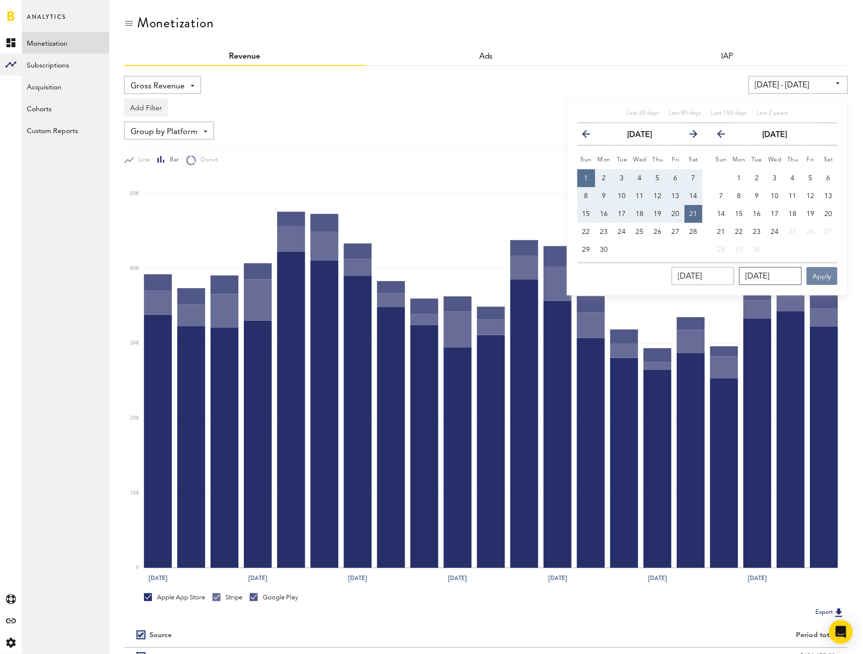
type input "[DATE]"
click at [813, 276] on button "Apply" at bounding box center [822, 276] width 31 height 18
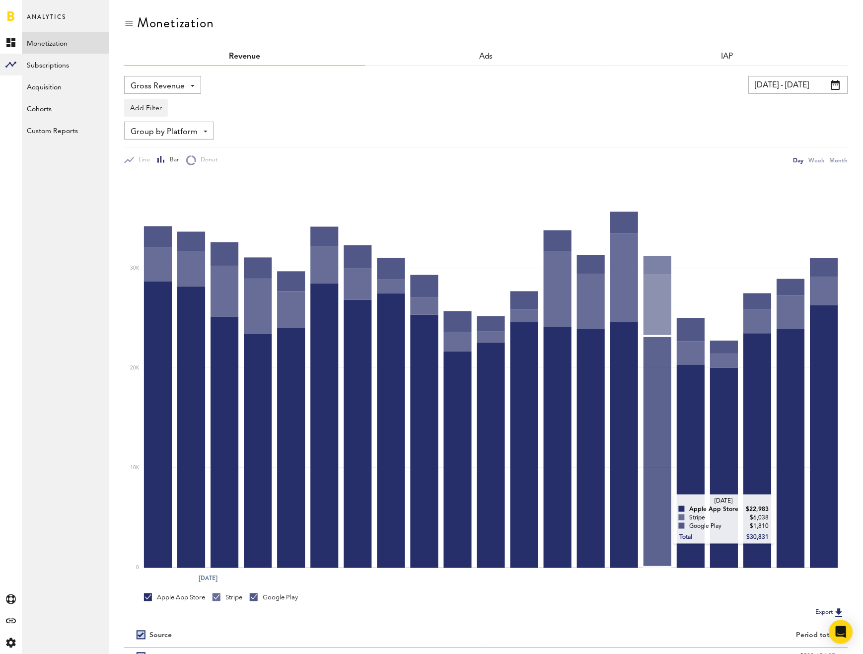
scroll to position [100, 0]
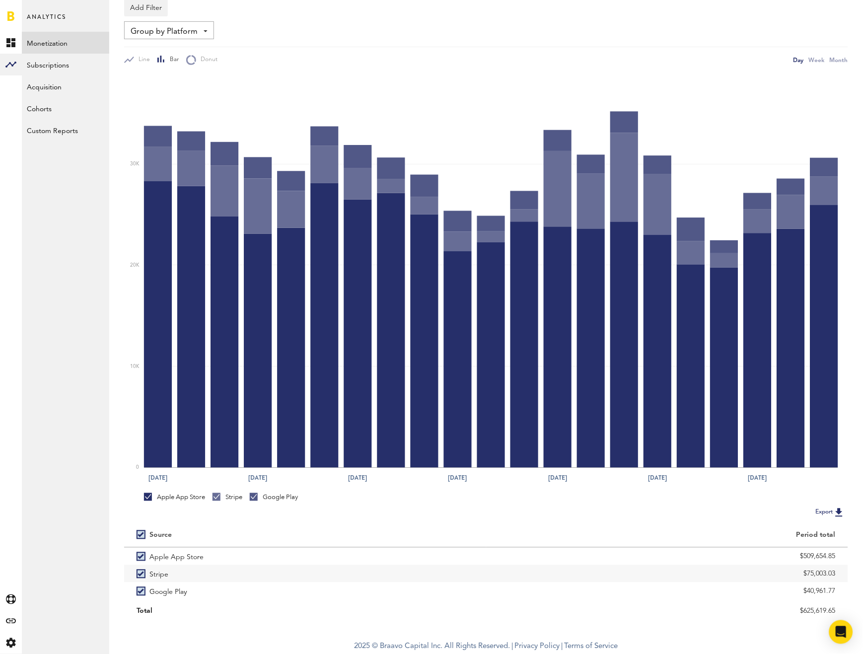
drag, startPoint x: 783, startPoint y: 565, endPoint x: 857, endPoint y: 575, distance: 74.6
click at [857, 575] on div "Monetization Revenue Ads IAP Gross Revenue Net Revenue Gross Revenue Profit 09/…" at bounding box center [486, 267] width 754 height 735
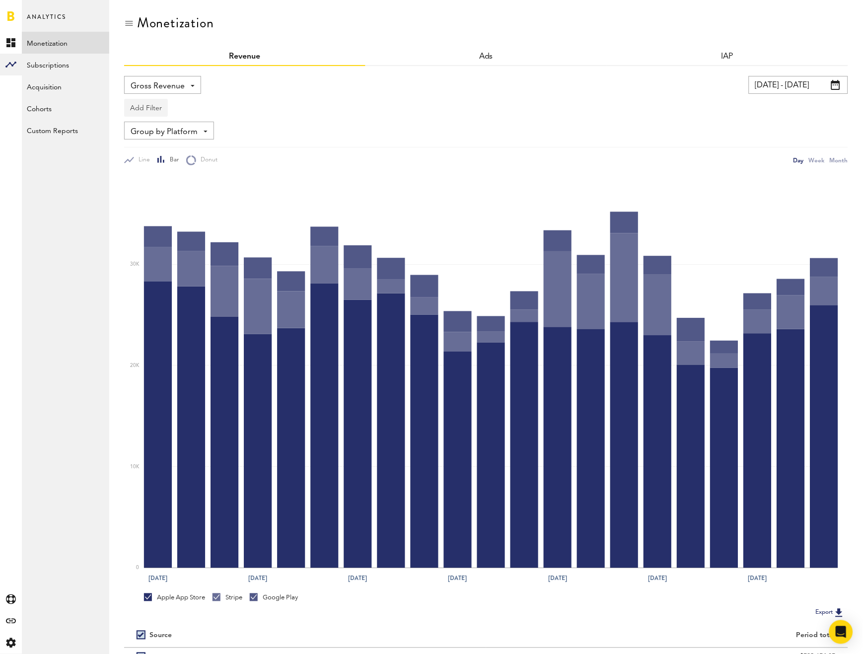
click at [144, 99] on button "Add Filter" at bounding box center [146, 108] width 44 height 18
click at [173, 144] on li "Apps" at bounding box center [161, 151] width 63 height 18
click at [154, 112] on div "Apps" at bounding box center [160, 109] width 43 height 17
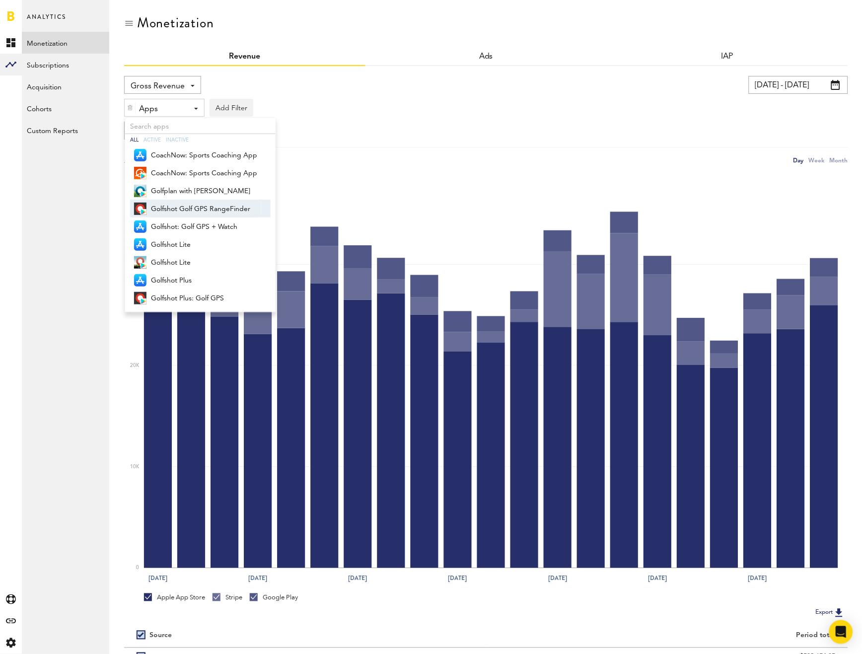
click at [176, 202] on span "Golfshot Golf GPS RangeFinder" at bounding box center [204, 209] width 106 height 17
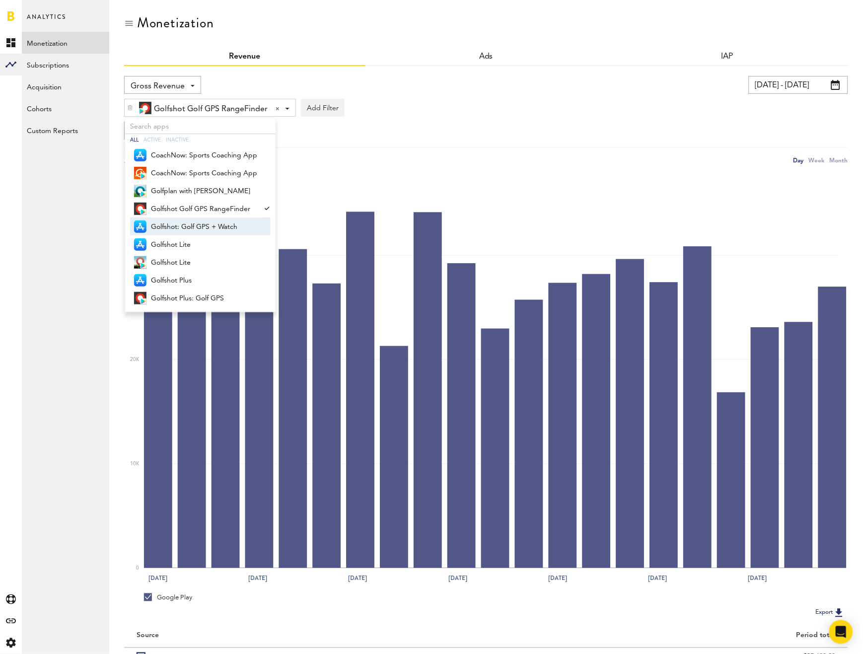
click at [183, 229] on span "Golfshot: Golf GPS + Watch" at bounding box center [204, 226] width 106 height 17
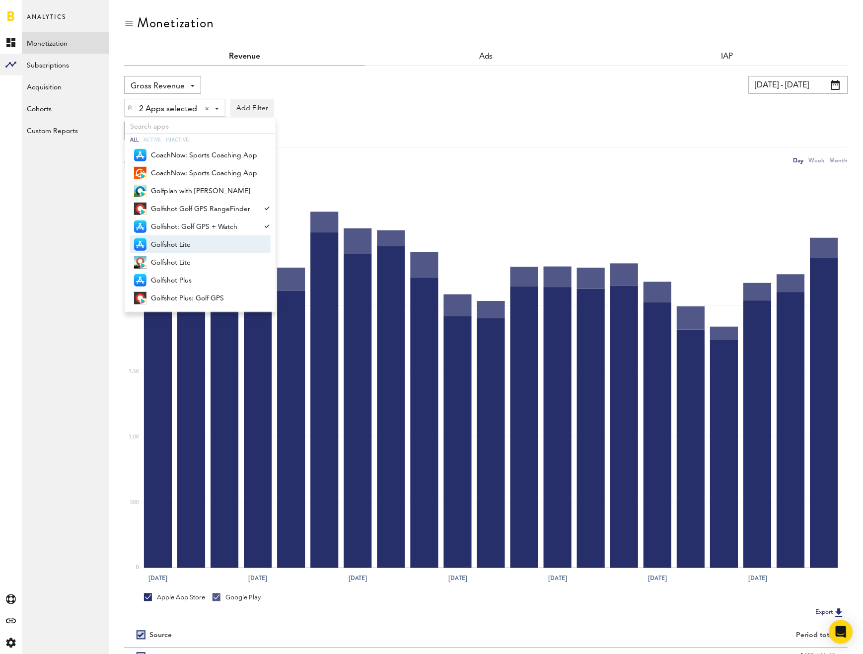
click at [184, 247] on span "Golfshot Lite" at bounding box center [204, 244] width 106 height 17
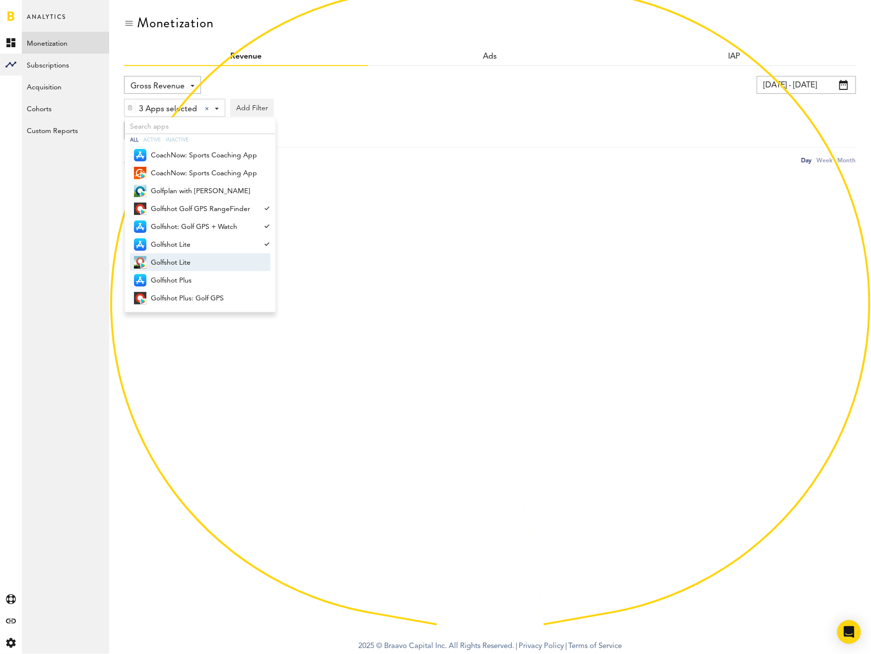
click at [187, 261] on span "Golfshot Lite" at bounding box center [204, 262] width 106 height 17
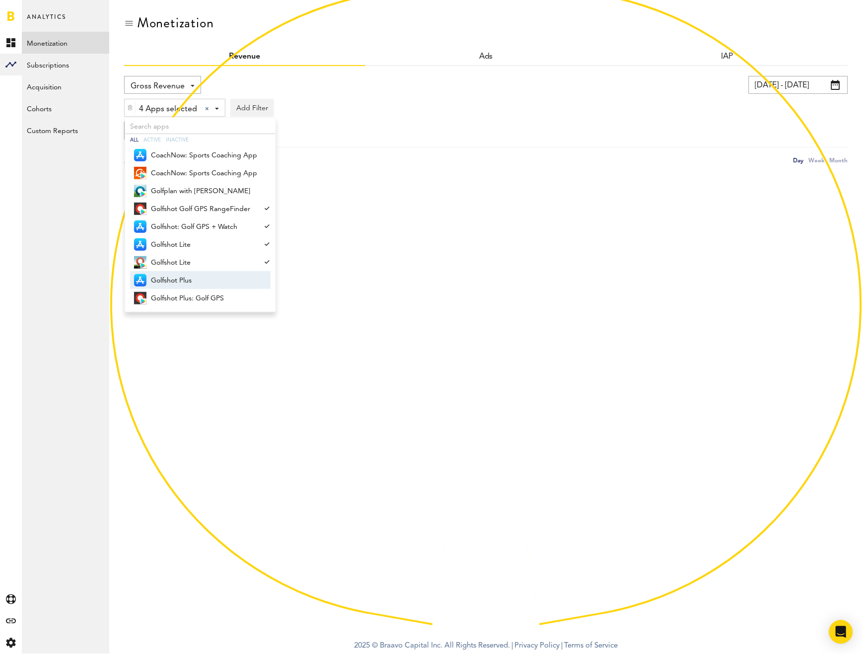
click at [187, 276] on span "Golfshot Plus" at bounding box center [204, 280] width 106 height 17
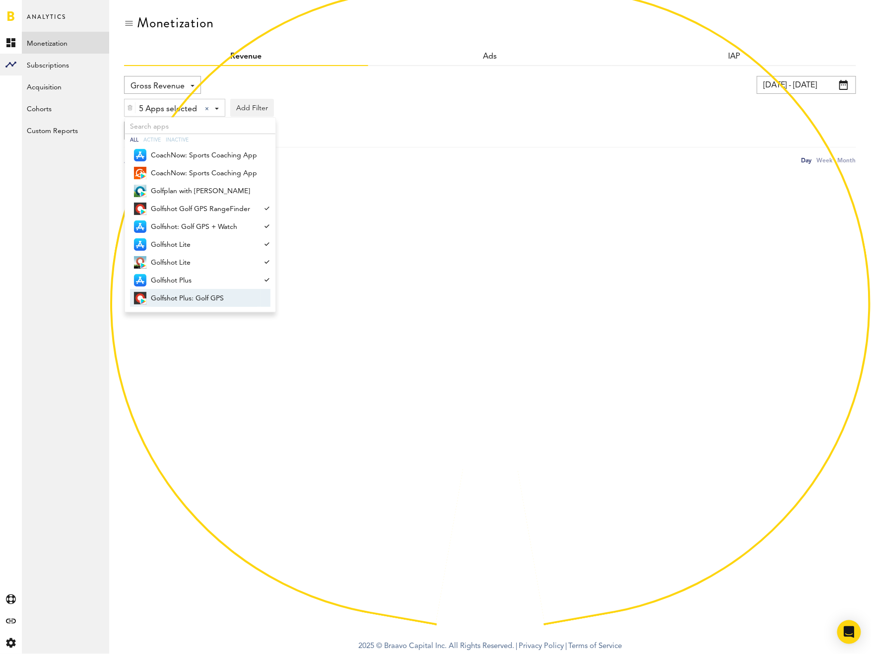
click at [192, 293] on span "Golfshot Plus: Golf GPS" at bounding box center [204, 298] width 106 height 17
click at [557, 112] on div "6 Apps selected 6 Apps selected All Active Inactive CoachNow: Sports Coaching A…" at bounding box center [490, 105] width 732 height 23
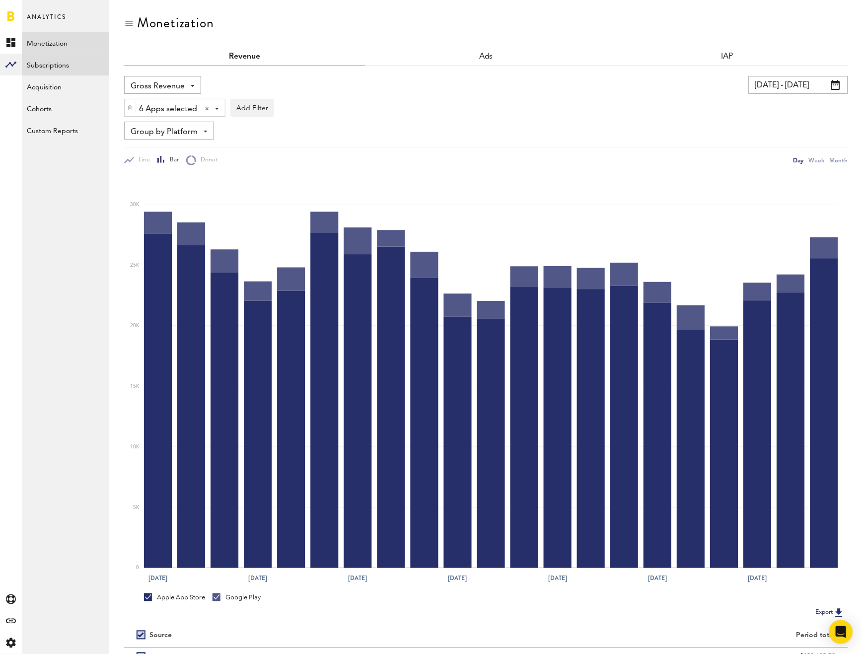
click at [81, 58] on link "Subscriptions" at bounding box center [65, 65] width 87 height 22
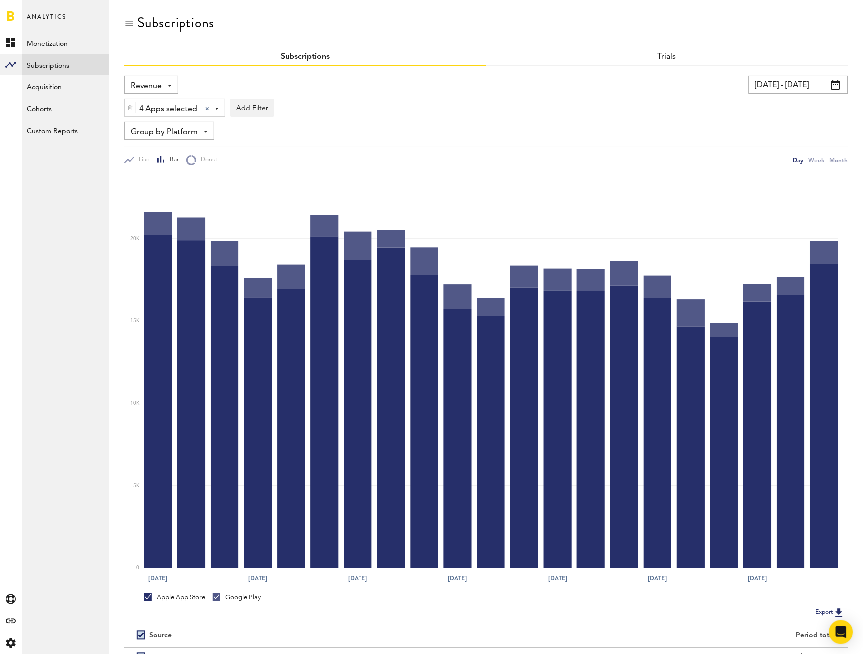
click at [172, 79] on div "Revenue Revenue MRR Actives Trial Status Billing Retries New Subscriptions Rene…" at bounding box center [151, 85] width 54 height 18
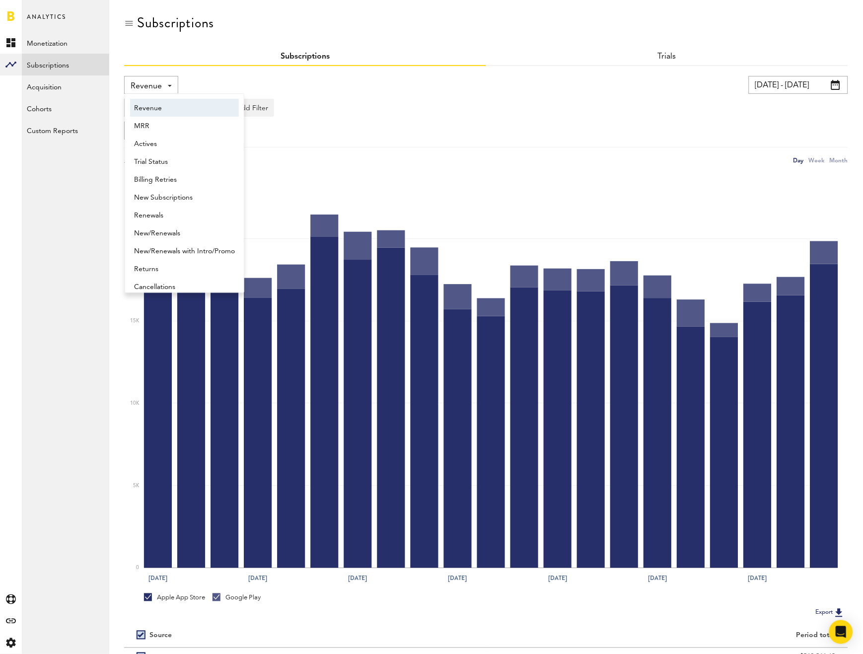
scroll to position [5, 0]
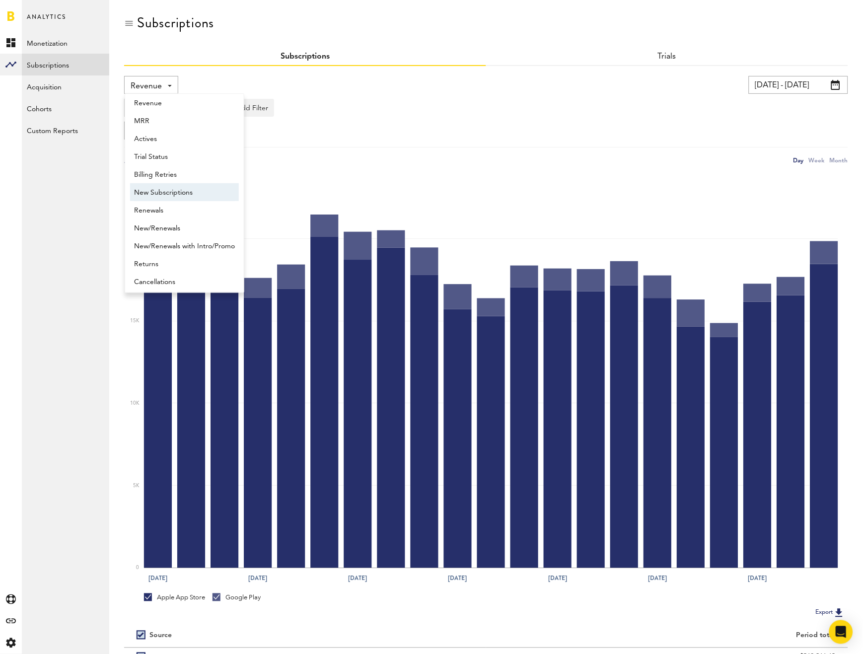
click at [165, 184] on span "New Subscriptions" at bounding box center [184, 192] width 101 height 17
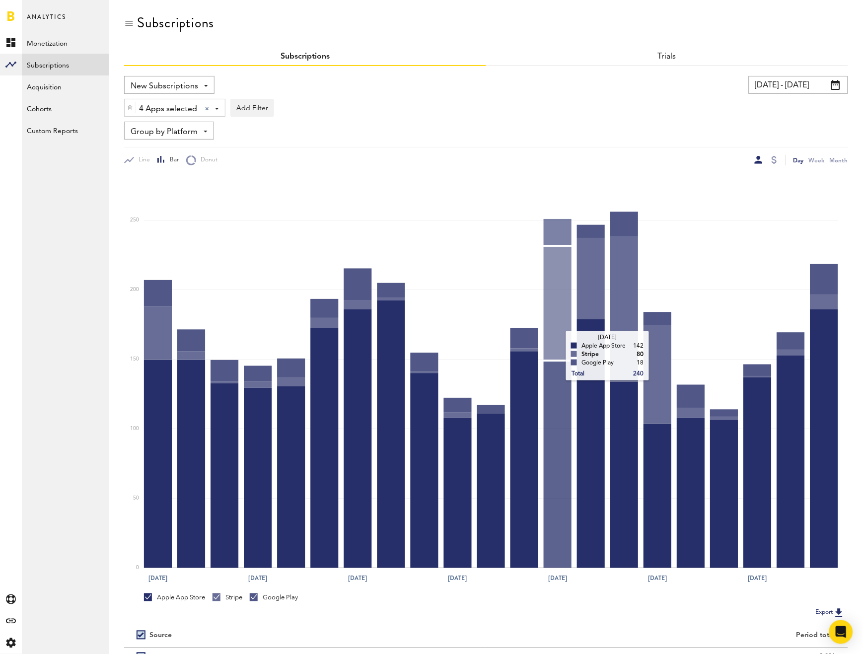
scroll to position [100, 0]
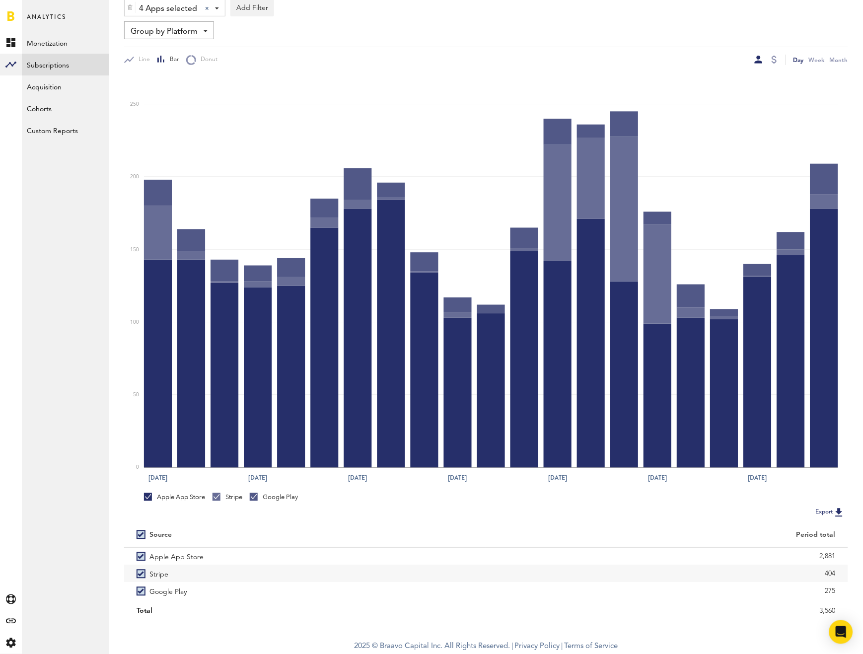
click at [772, 65] on icon "Sep 1 Sep 4 Sep 7 Sep 10 Sep 13 Sep 16 Sep 19 0 50 100 150 200 250" at bounding box center [486, 276] width 724 height 422
click at [776, 56] on div at bounding box center [773, 60] width 5 height 8
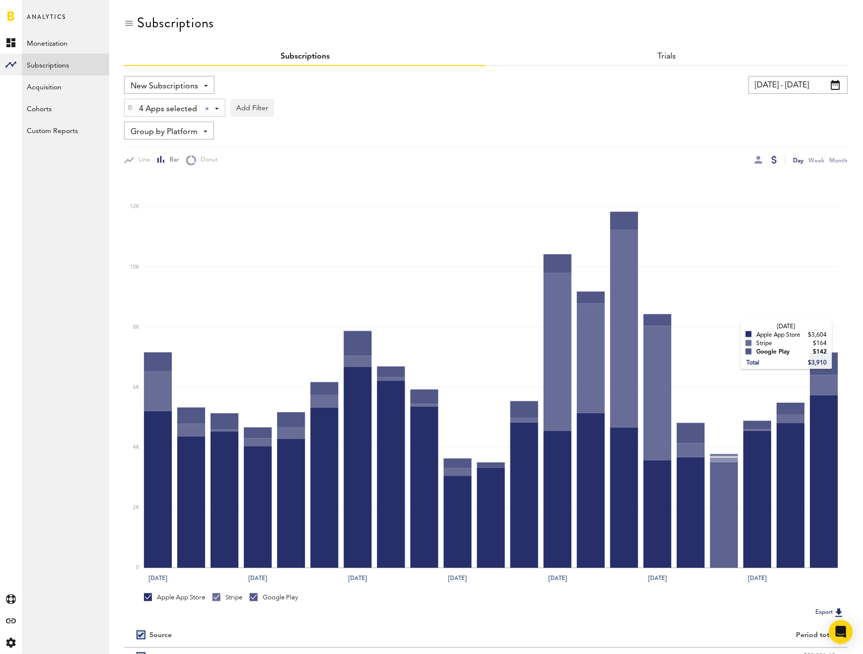
scroll to position [100, 0]
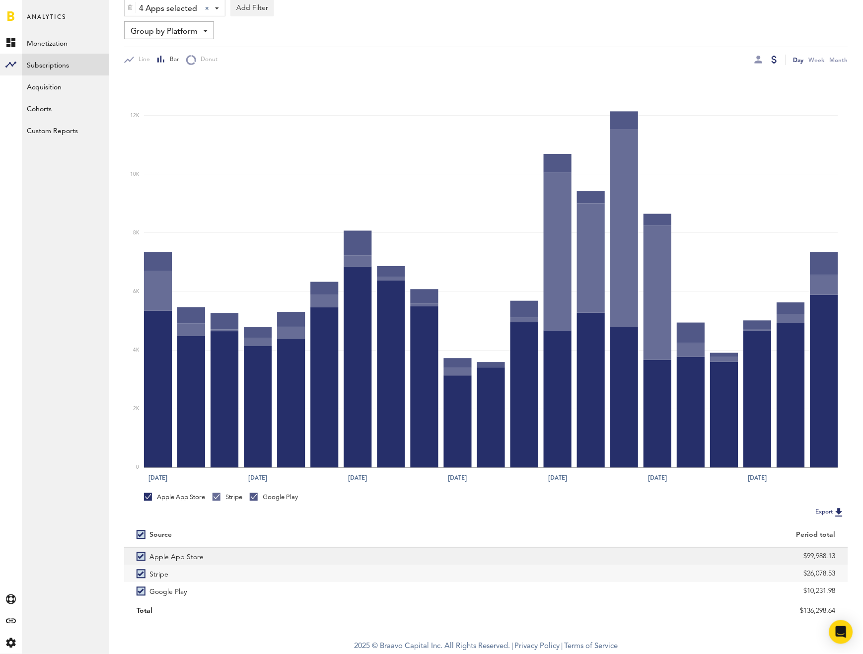
drag, startPoint x: 767, startPoint y: 546, endPoint x: 846, endPoint y: 555, distance: 79.9
click at [846, 555] on div "Source Period total Apple App Store $99,988.13 Stripe $26,078.53 Google Play $1…" at bounding box center [486, 572] width 724 height 96
click at [807, 554] on div "$99,988.13" at bounding box center [666, 556] width 337 height 15
drag, startPoint x: 801, startPoint y: 554, endPoint x: 840, endPoint y: 554, distance: 38.7
click at [840, 554] on div "$99,988.13" at bounding box center [667, 556] width 362 height 17
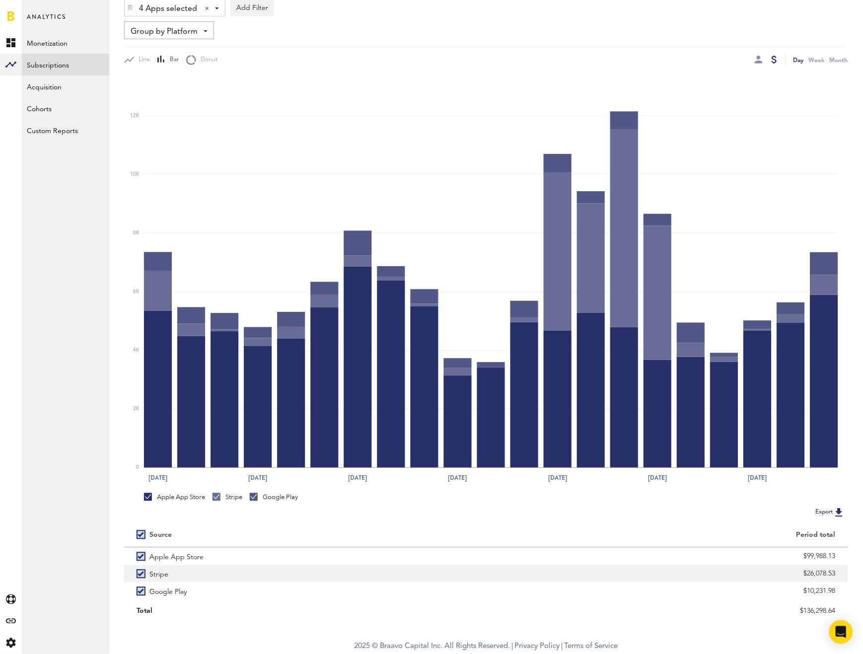
drag, startPoint x: 801, startPoint y: 575, endPoint x: 841, endPoint y: 579, distance: 40.4
click at [841, 579] on div "$26,078.53" at bounding box center [667, 573] width 362 height 17
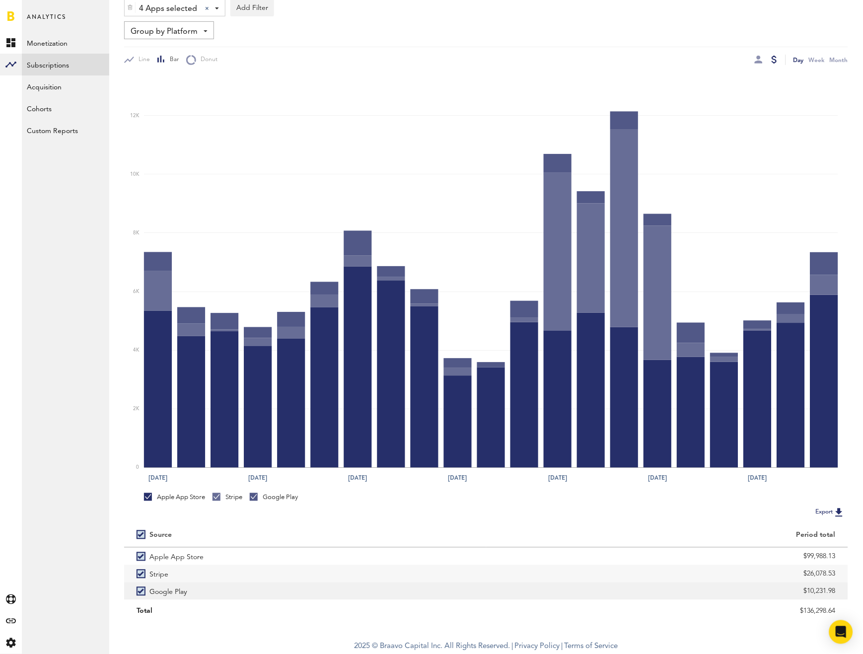
drag, startPoint x: 798, startPoint y: 586, endPoint x: 843, endPoint y: 592, distance: 45.6
click at [843, 592] on div "$10,231.98" at bounding box center [667, 590] width 362 height 17
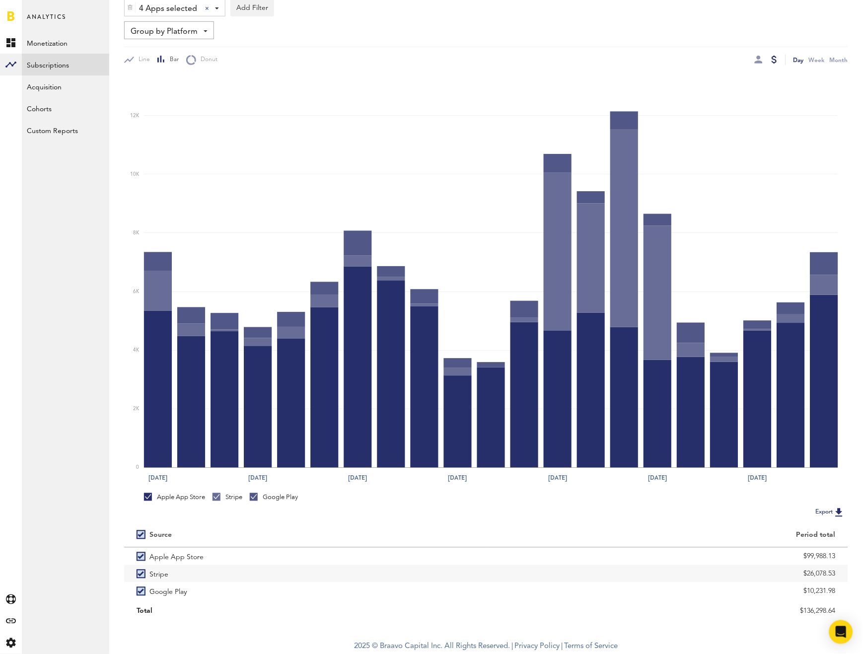
scroll to position [0, 0]
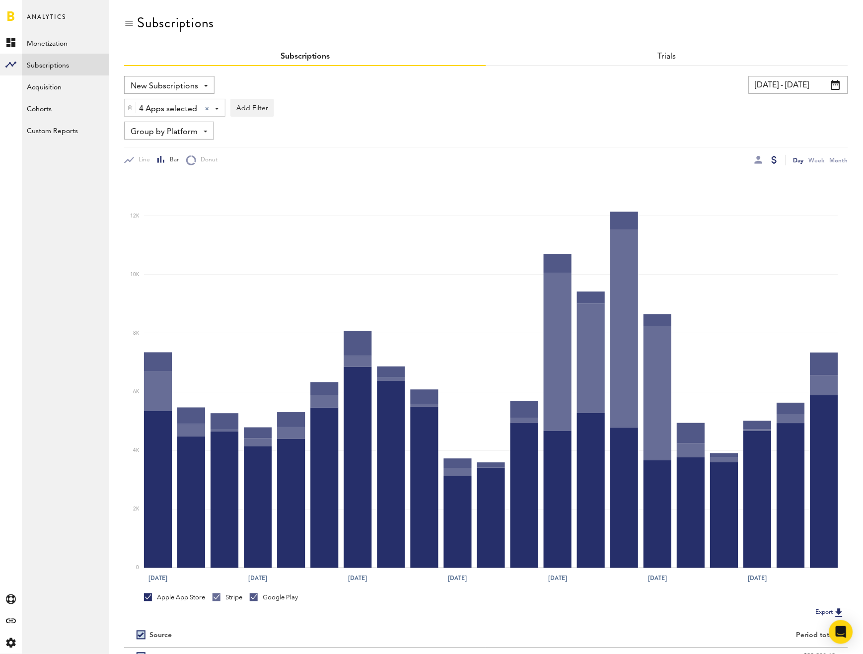
click at [170, 90] on span "New Subscriptions" at bounding box center [165, 86] width 68 height 17
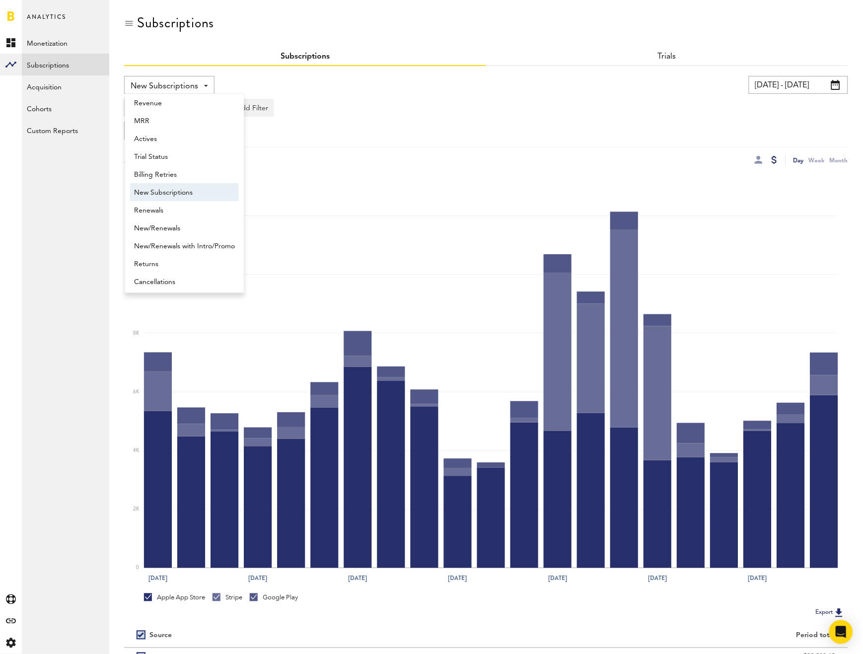
scroll to position [7, 0]
click at [171, 201] on span "Renewals" at bounding box center [184, 208] width 101 height 17
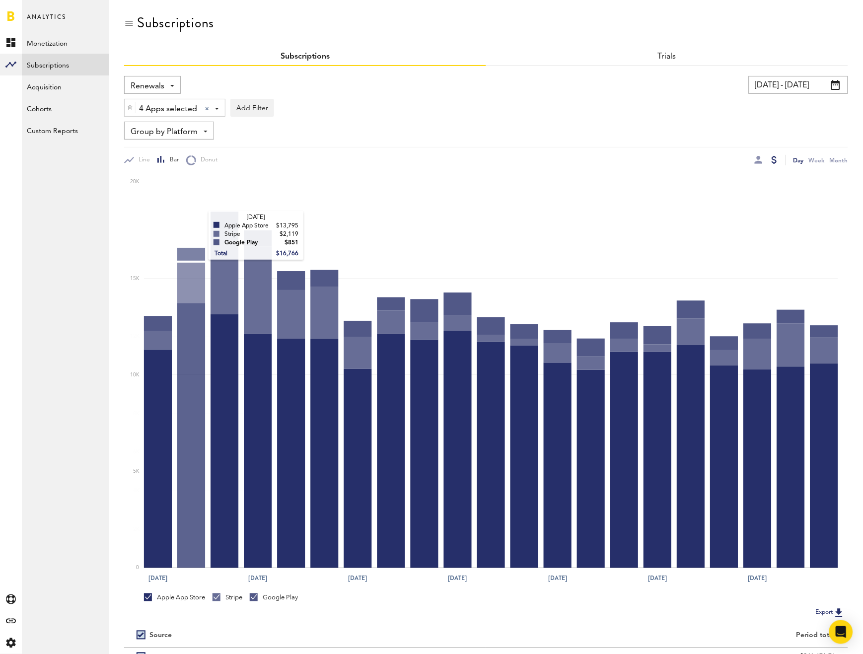
scroll to position [100, 0]
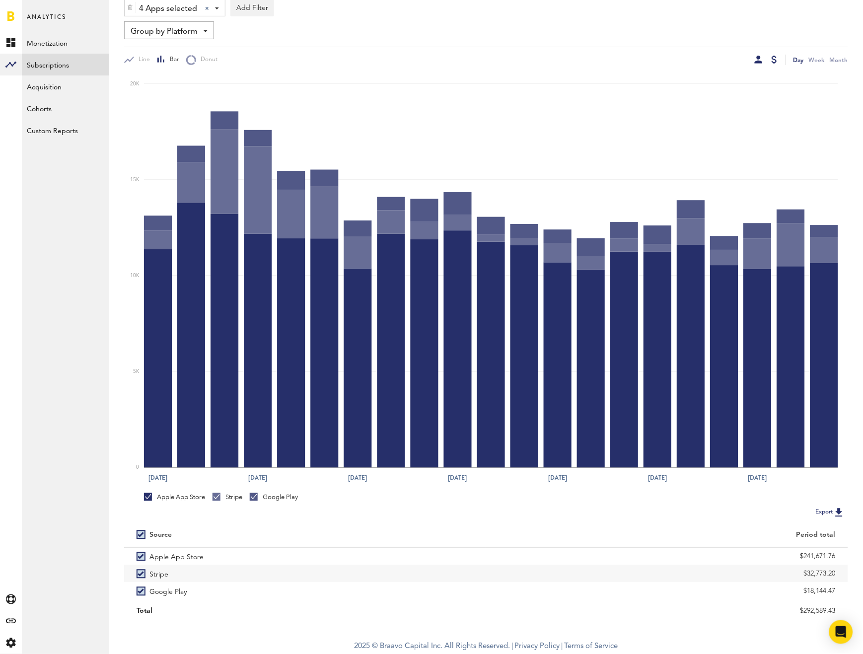
click at [756, 61] on div at bounding box center [759, 60] width 8 height 8
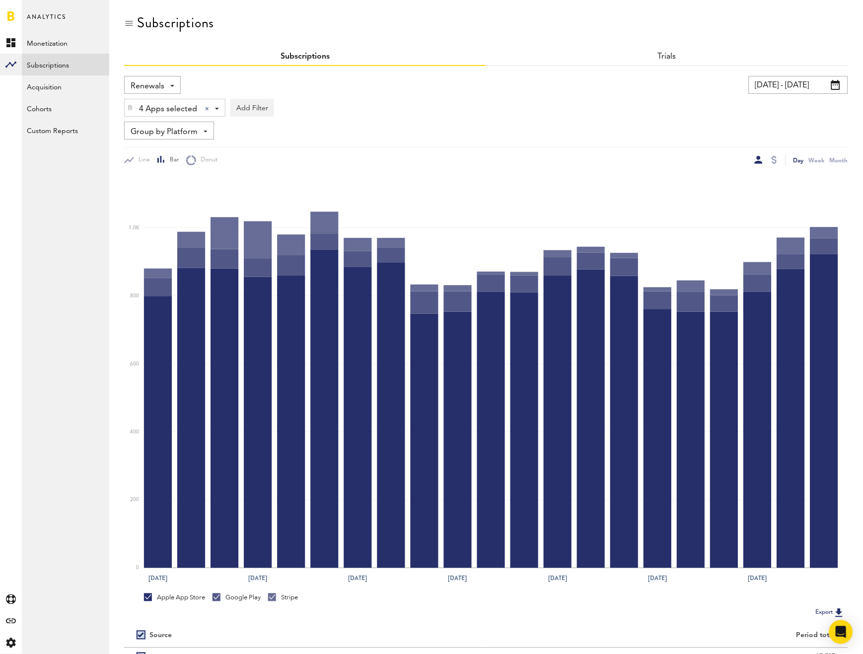
click at [164, 122] on div "Group by Platform Group by Platform Group by App Group by Subscription Group by…" at bounding box center [169, 131] width 90 height 18
click at [204, 212] on span "Group by Subscription Duration" at bounding box center [184, 207] width 100 height 17
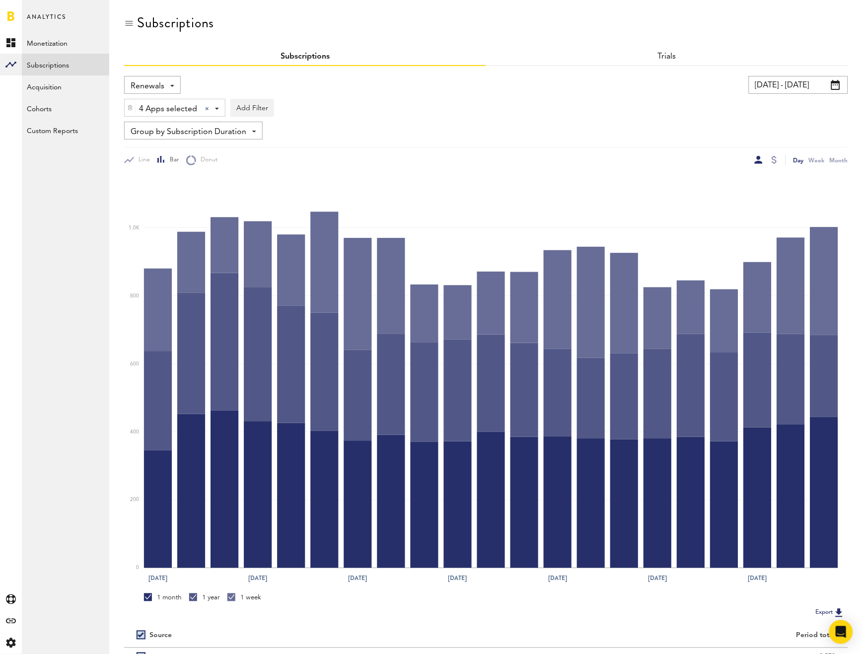
scroll to position [100, 0]
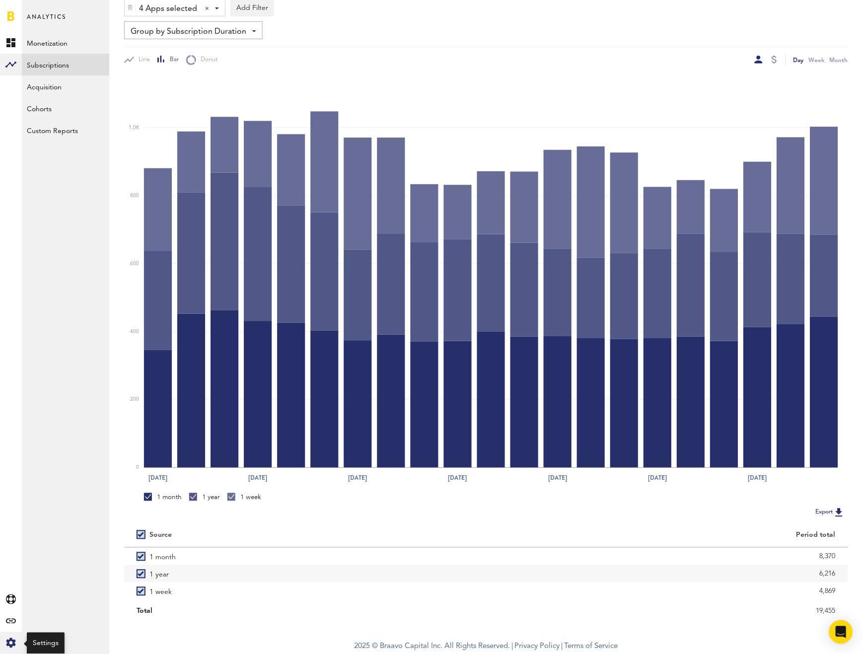
click at [9, 644] on icon at bounding box center [10, 643] width 9 height 10
click at [67, 62] on div "Log Out" at bounding box center [65, 63] width 87 height 18
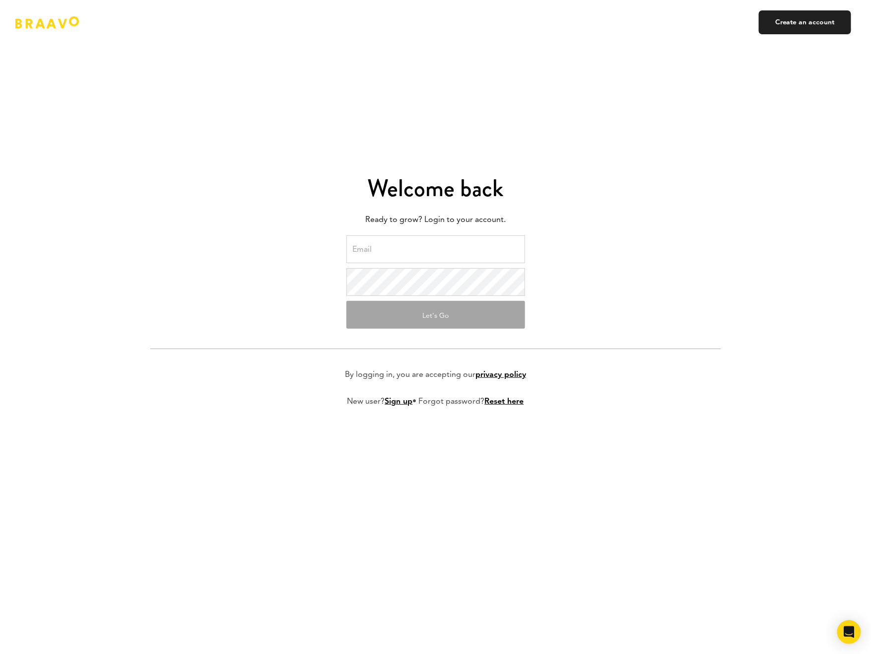
click at [474, 252] on input "email" at bounding box center [436, 249] width 179 height 28
type input "haris@swingbyswing.com"
drag, startPoint x: 702, startPoint y: 359, endPoint x: 642, endPoint y: 320, distance: 71.7
click at [701, 358] on form "haris@swingbyswing.com Let's Go By logging in, you are accepting our privacy po…" at bounding box center [435, 328] width 571 height 187
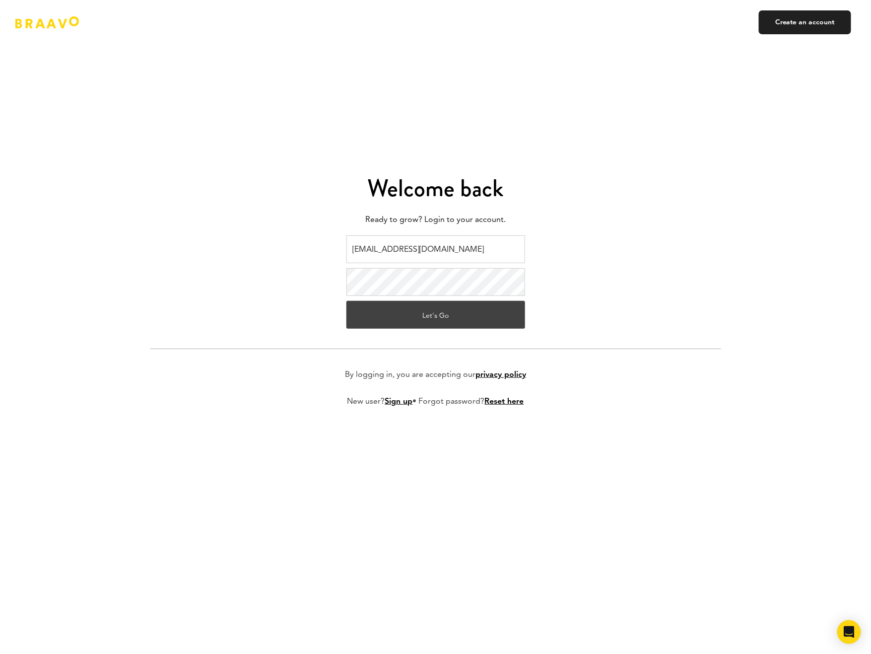
click at [445, 317] on button "Let's Go" at bounding box center [436, 315] width 179 height 28
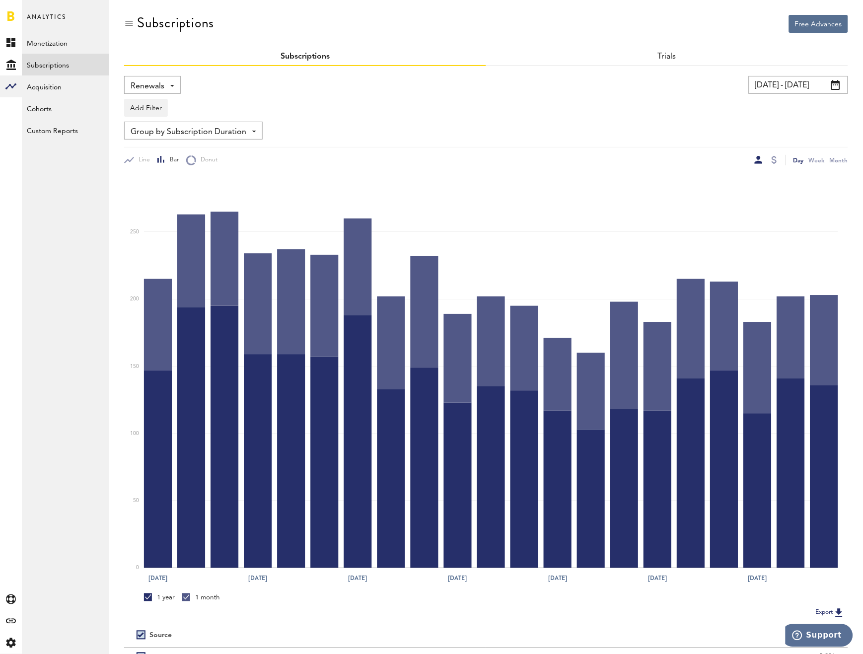
click at [138, 80] on span "Renewals" at bounding box center [148, 86] width 34 height 17
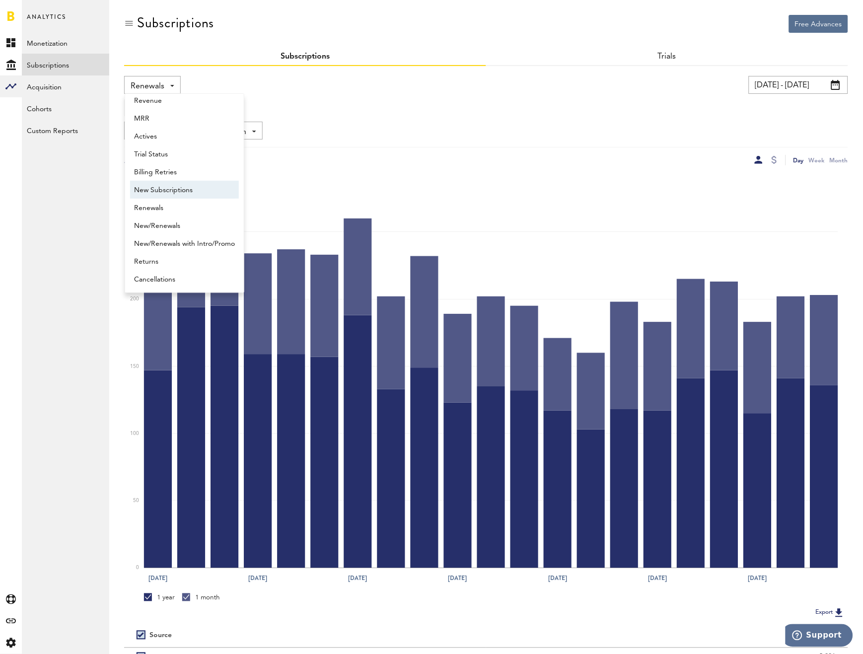
click at [160, 188] on span "New Subscriptions" at bounding box center [184, 190] width 101 height 17
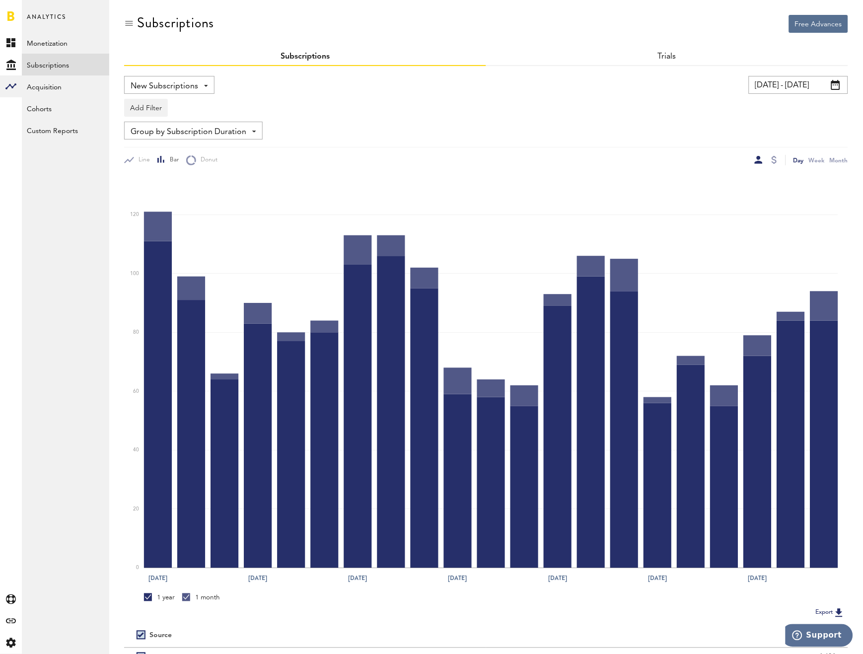
click at [778, 161] on div at bounding box center [774, 160] width 8 height 10
click at [776, 160] on div at bounding box center [773, 160] width 5 height 8
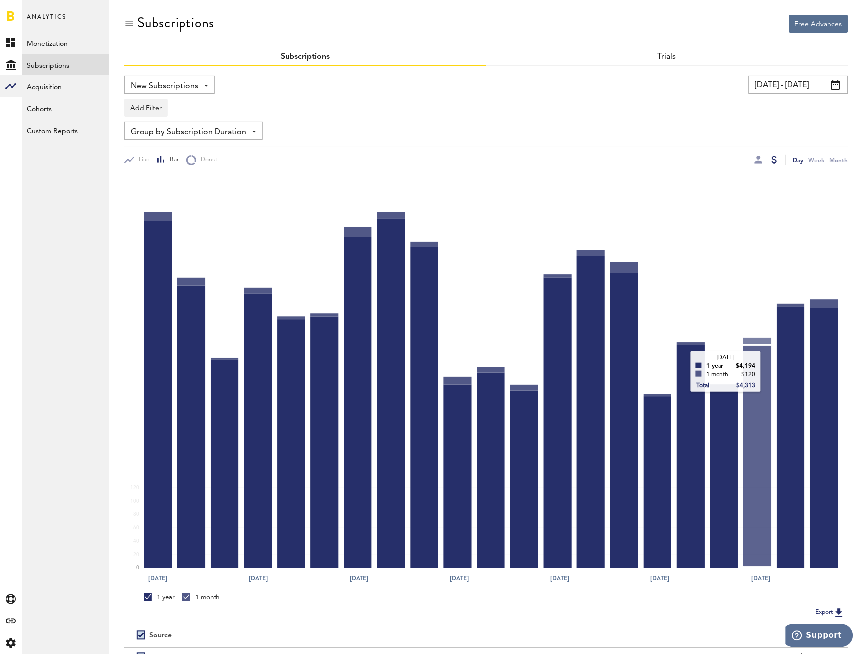
scroll to position [83, 0]
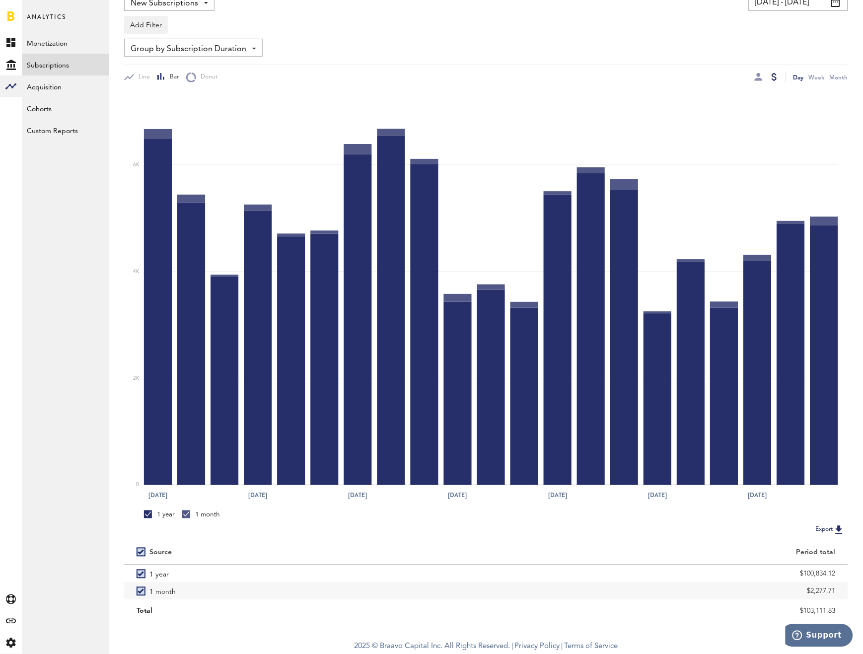
drag, startPoint x: 773, startPoint y: 572, endPoint x: 858, endPoint y: 573, distance: 84.9
click at [858, 573] on div "Free Advances Subscriptions Subscriptions Trials New Subscriptions Revenue MRR …" at bounding box center [486, 275] width 754 height 717
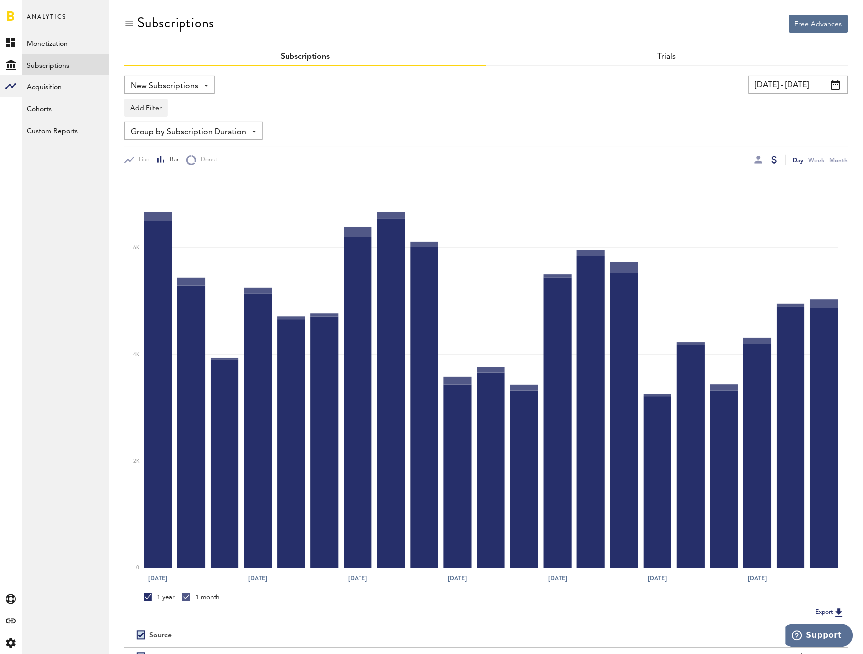
click at [181, 118] on div "New Subscriptions Revenue MRR Actives Trial Status Billing Retries New Subscrip…" at bounding box center [486, 120] width 724 height 89
click at [192, 136] on span "Group by Subscription Duration" at bounding box center [189, 132] width 116 height 17
click at [183, 159] on span "Group by Platform" at bounding box center [193, 153] width 119 height 17
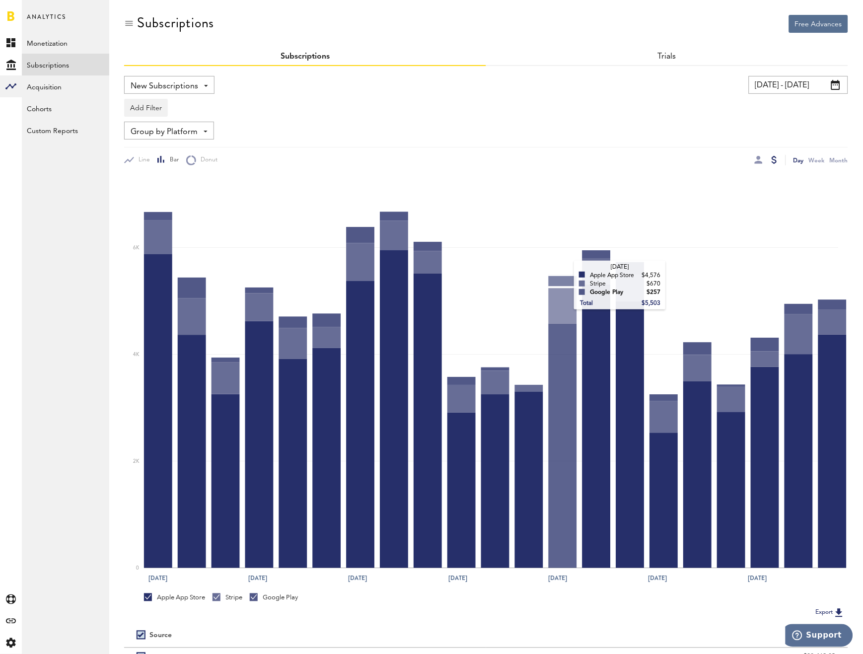
scroll to position [100, 0]
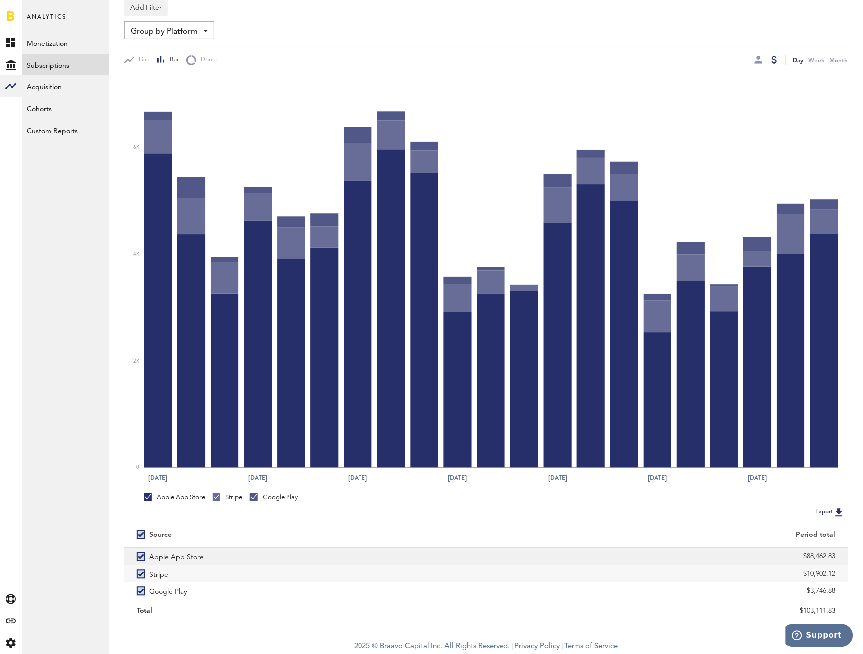
drag, startPoint x: 795, startPoint y: 557, endPoint x: 841, endPoint y: 552, distance: 45.9
click at [841, 552] on div "$88,462.83" at bounding box center [667, 556] width 362 height 17
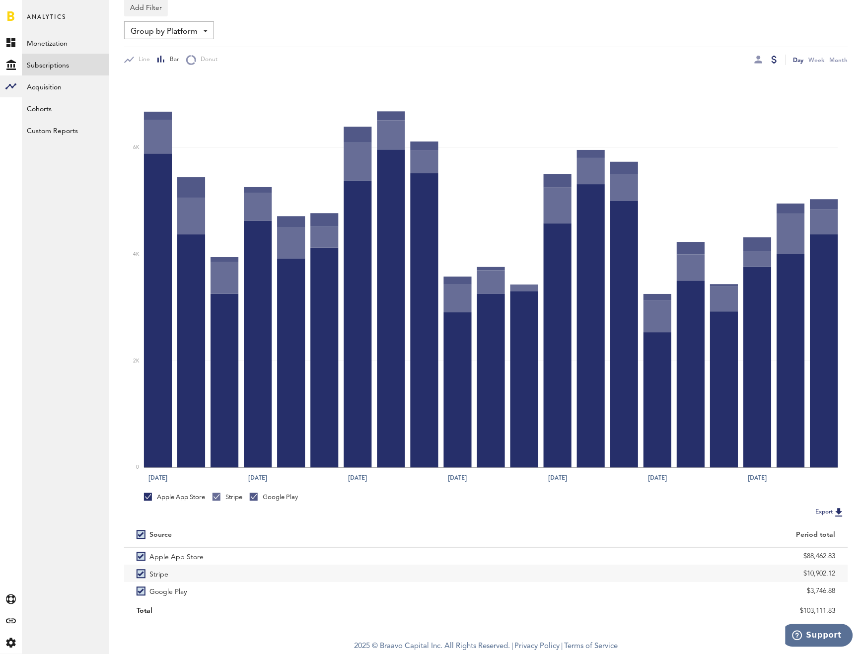
copy div "$88,462.83"
drag, startPoint x: 805, startPoint y: 572, endPoint x: 853, endPoint y: 578, distance: 48.0
click at [853, 578] on div "Free Advances Subscriptions Subscriptions Trials New Subscriptions Revenue MRR …" at bounding box center [486, 267] width 754 height 735
copy div "$10,902.12"
drag, startPoint x: 800, startPoint y: 590, endPoint x: 859, endPoint y: 592, distance: 59.1
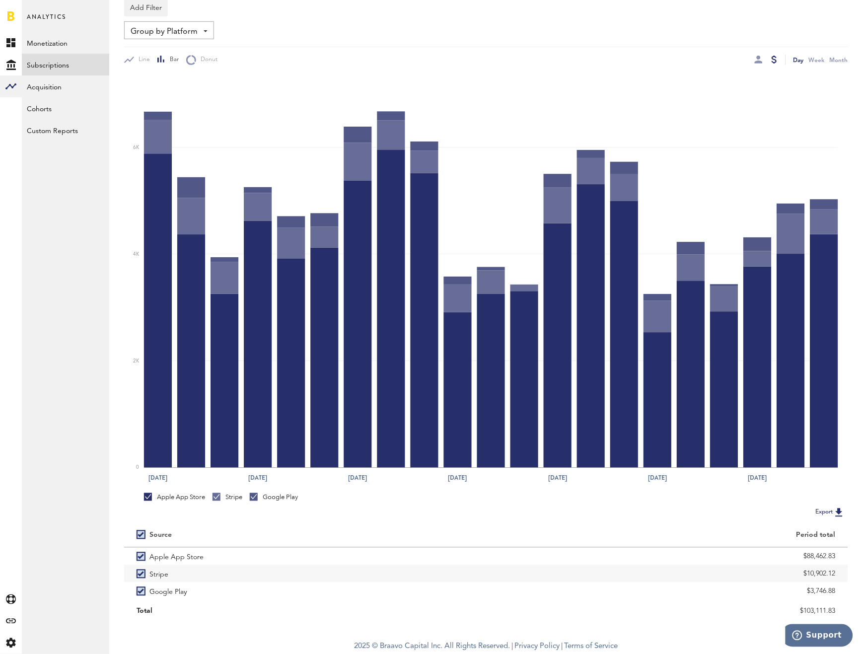
click at [859, 592] on div "Free Advances Subscriptions Subscriptions Trials New Subscriptions Revenue MRR …" at bounding box center [486, 267] width 754 height 735
copy div "$3,746.88"
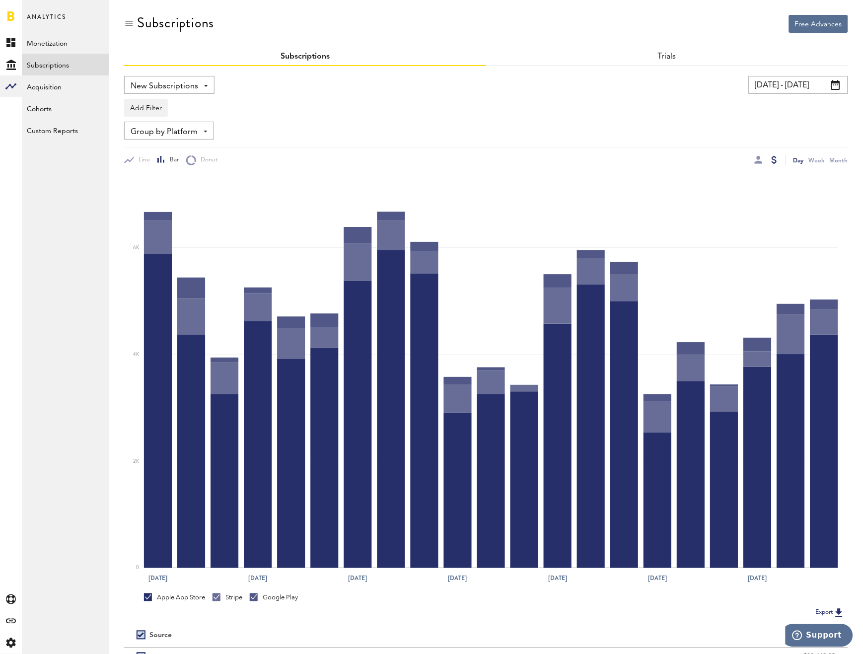
click at [166, 87] on span "New Subscriptions" at bounding box center [165, 86] width 68 height 17
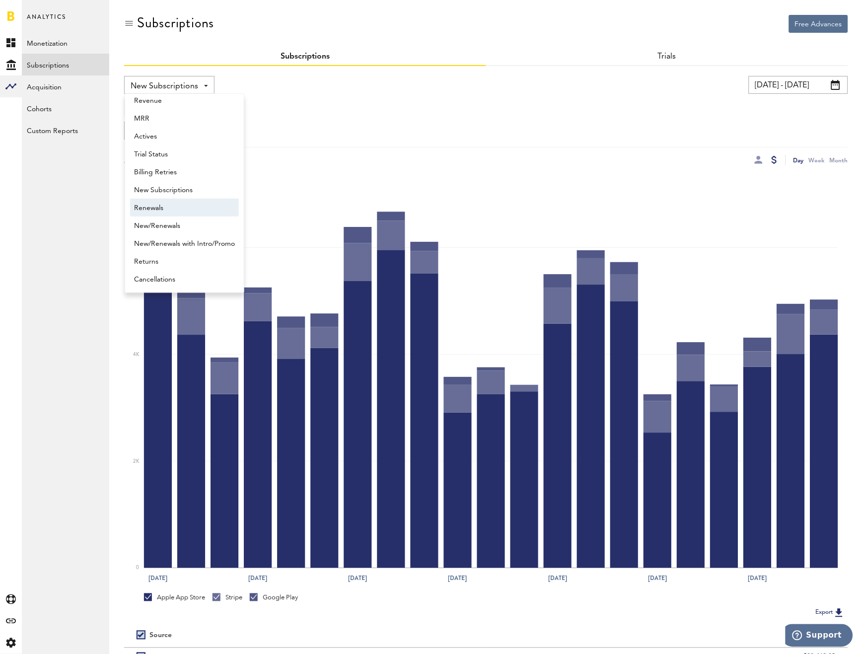
click at [182, 211] on span "Renewals" at bounding box center [184, 208] width 101 height 17
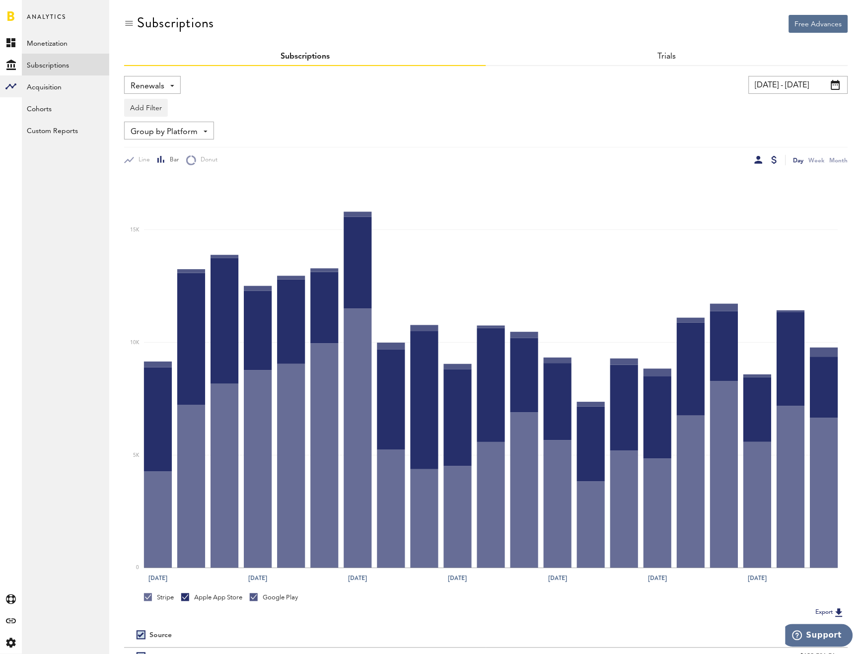
click at [762, 156] on div at bounding box center [759, 160] width 8 height 8
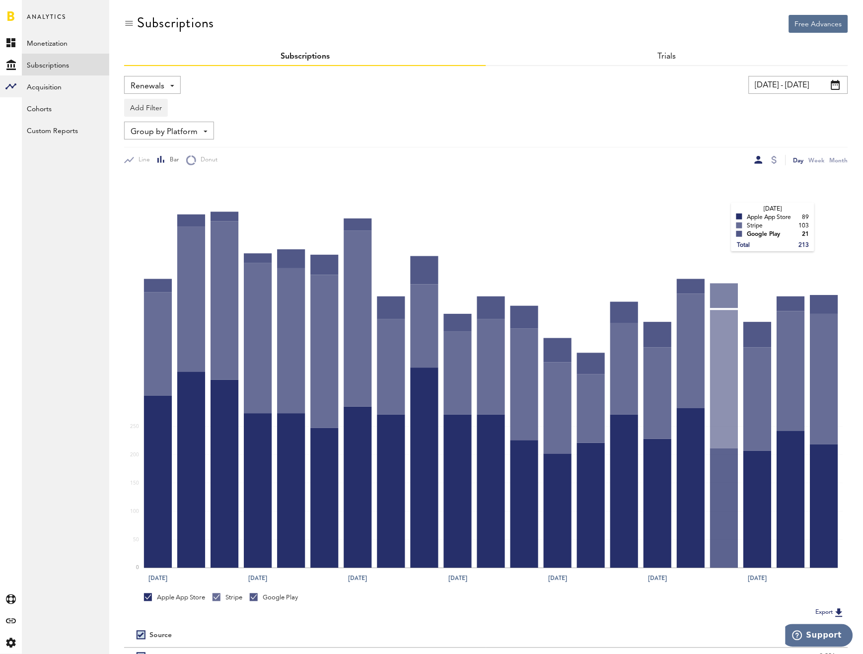
scroll to position [7, 0]
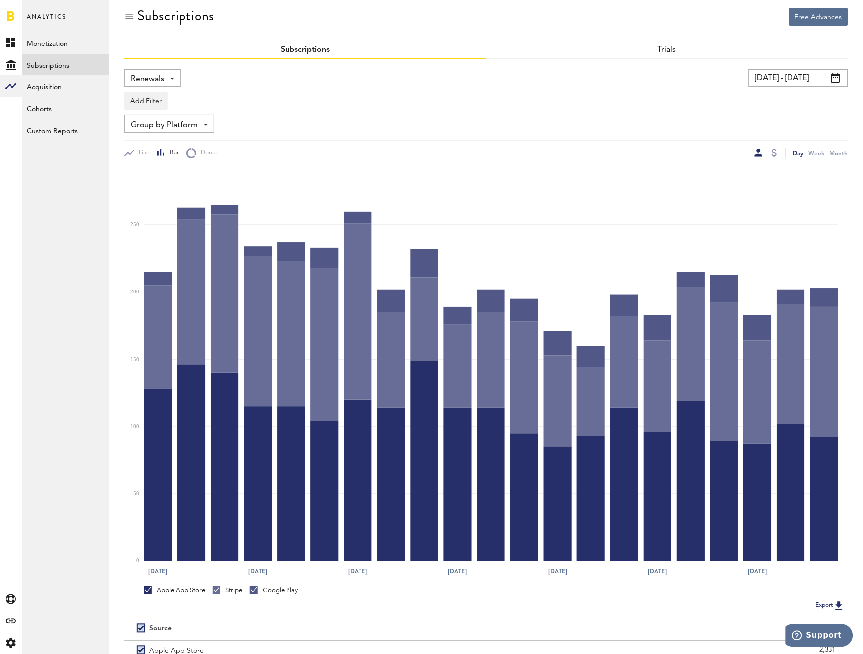
click at [154, 117] on span "Group by Platform" at bounding box center [164, 125] width 67 height 17
click at [169, 204] on span "Group by Subscription Duration" at bounding box center [184, 200] width 100 height 17
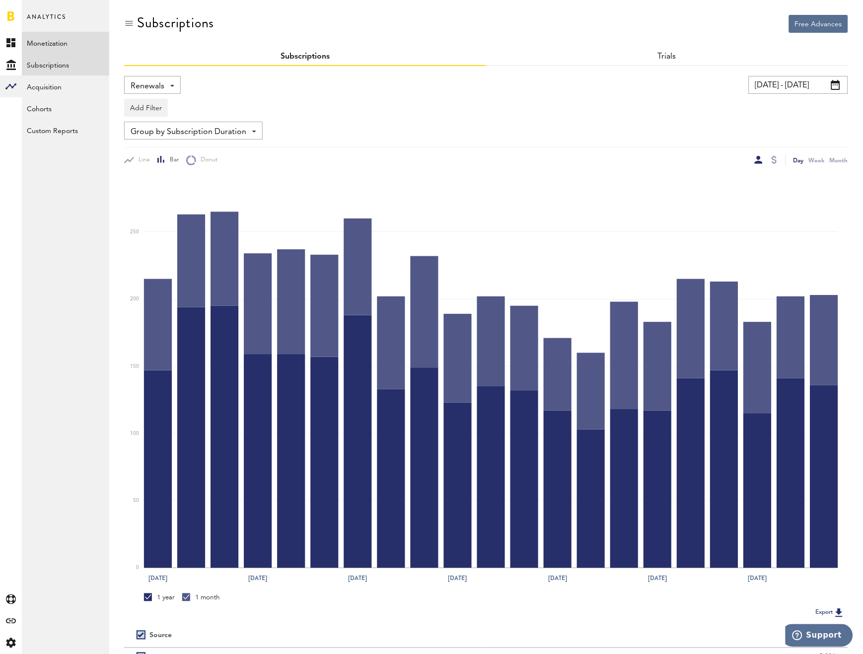
click at [73, 45] on link "Monetization" at bounding box center [65, 43] width 87 height 22
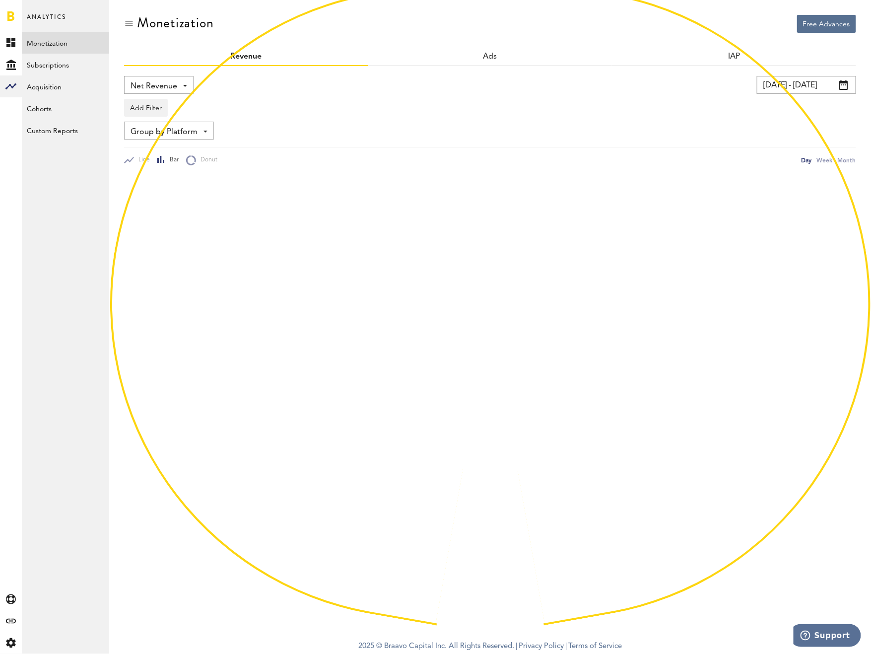
click at [155, 86] on span "Net Revenue" at bounding box center [154, 86] width 47 height 17
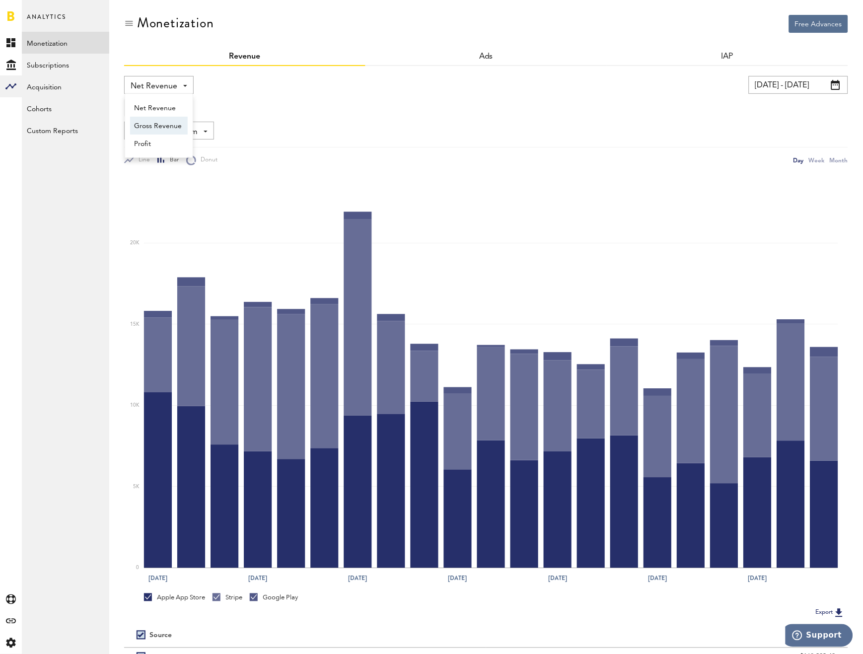
click at [158, 128] on span "Gross Revenue" at bounding box center [159, 126] width 50 height 17
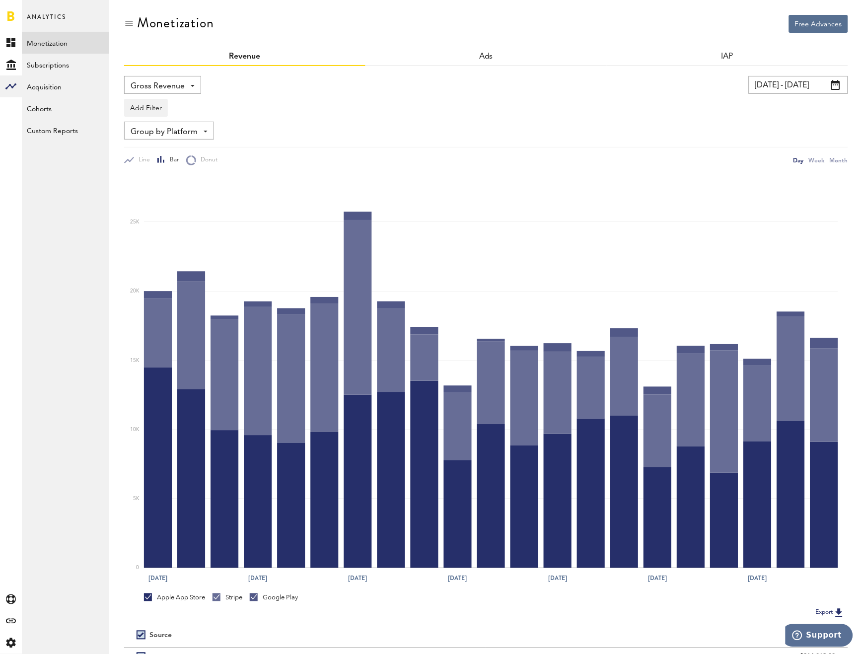
click at [813, 88] on input "[DATE] - [DATE]" at bounding box center [798, 85] width 99 height 18
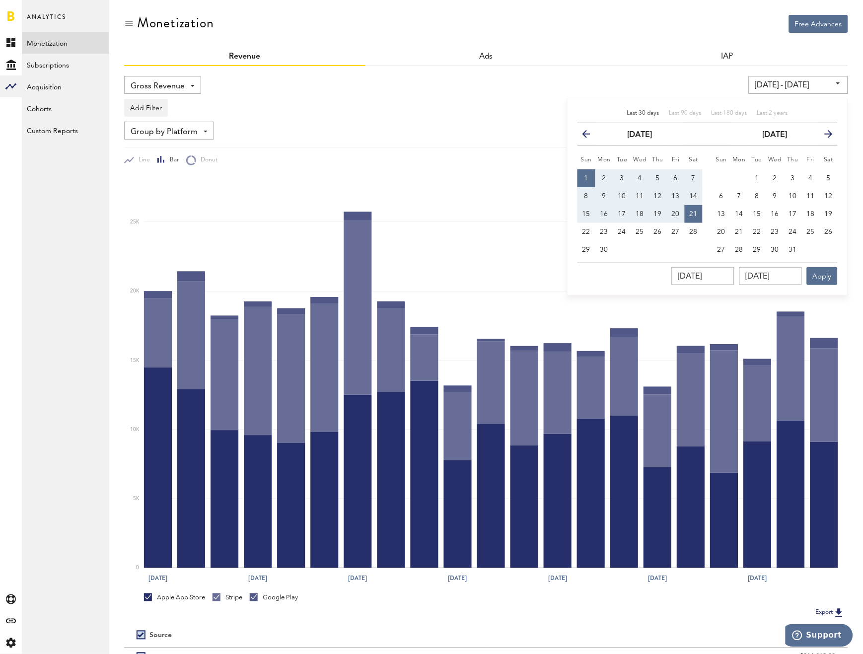
click at [632, 114] on span "Last 30 days" at bounding box center [643, 113] width 32 height 6
type input "[DATE] - [DATE]"
type input "[DATE]"
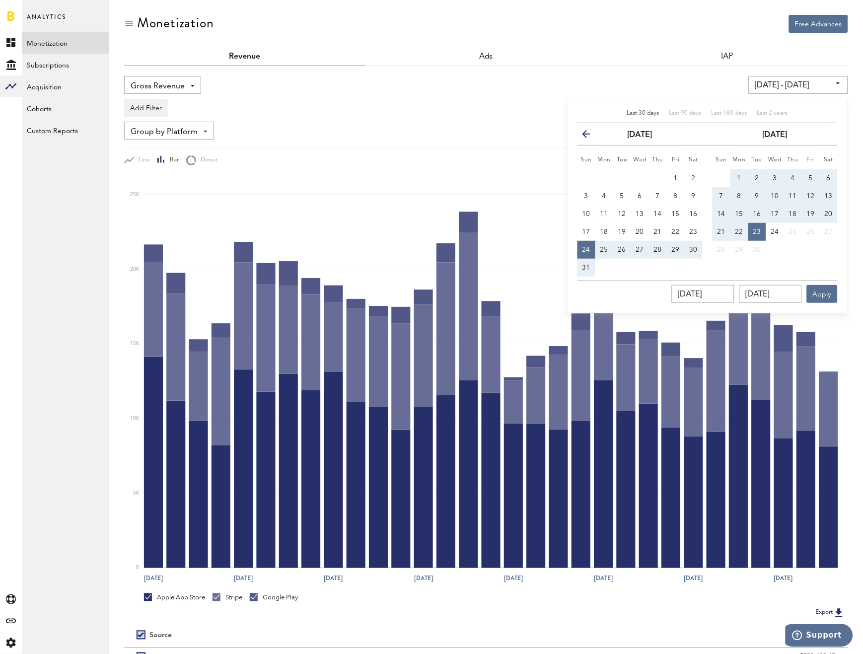
click at [740, 171] on button "1" at bounding box center [739, 178] width 18 height 18
type input "[DATE] - [DATE]"
type input "[DATE]"
click at [723, 233] on span "21" at bounding box center [721, 231] width 8 height 7
type input "[DATE] - [DATE]"
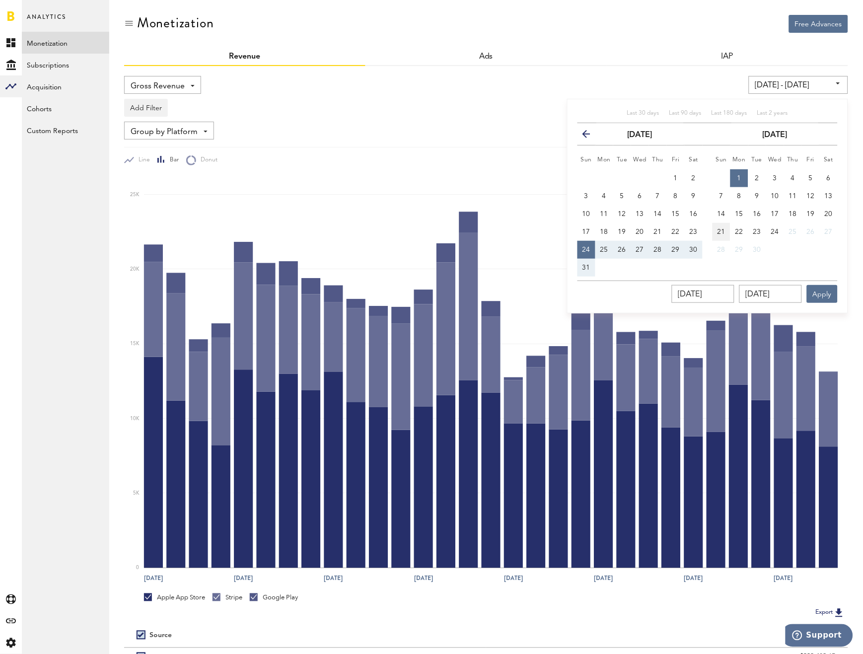
type input "[DATE]"
click at [740, 171] on button "1" at bounding box center [739, 178] width 18 height 18
type input "[DATE] - [DATE]"
type input "[DATE]"
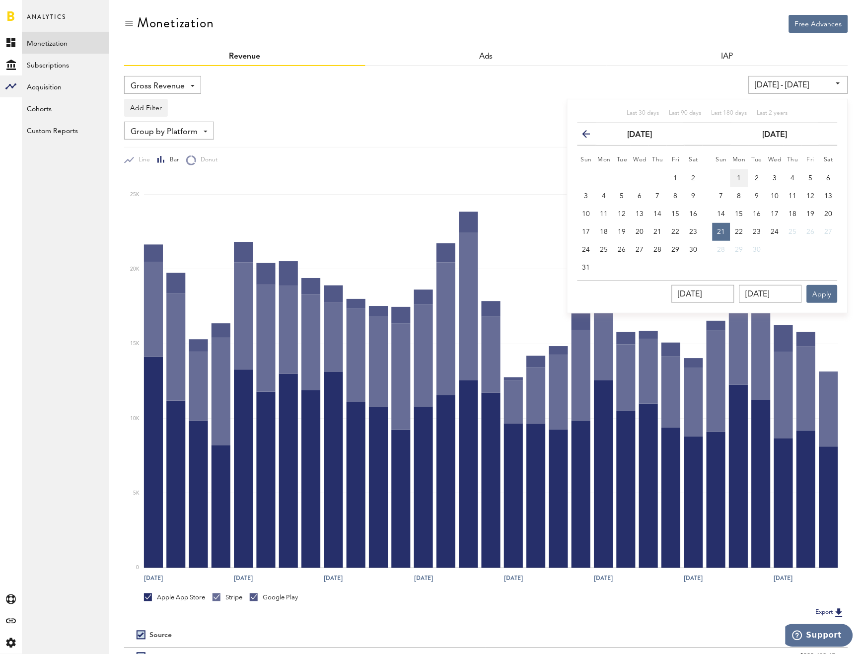
type input "[DATE]"
click at [729, 227] on button "21" at bounding box center [721, 232] width 18 height 18
type input "[DATE] - [DATE]"
type input "[DATE]"
click at [830, 290] on button "Apply" at bounding box center [822, 294] width 31 height 18
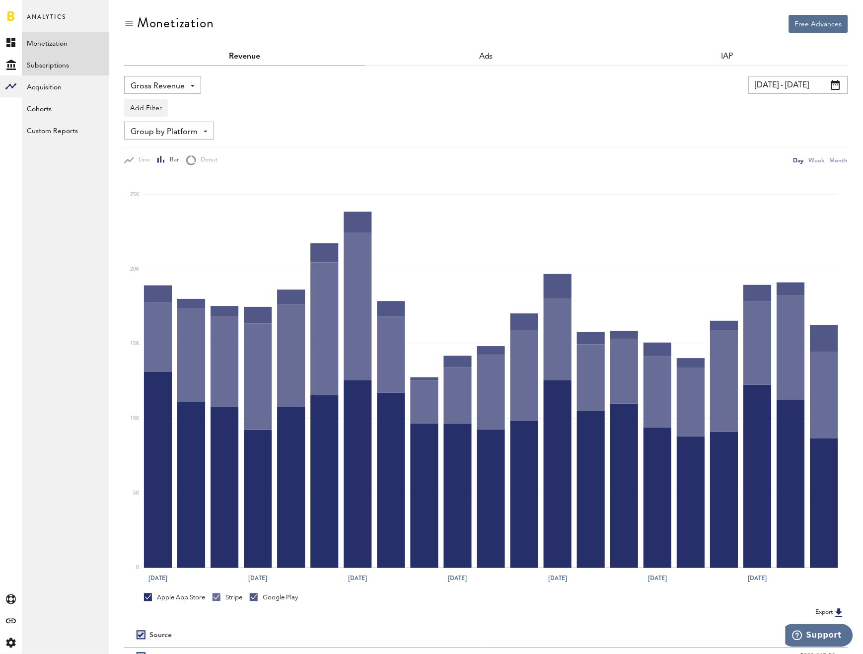
click at [60, 64] on link "Subscriptions" at bounding box center [65, 65] width 87 height 22
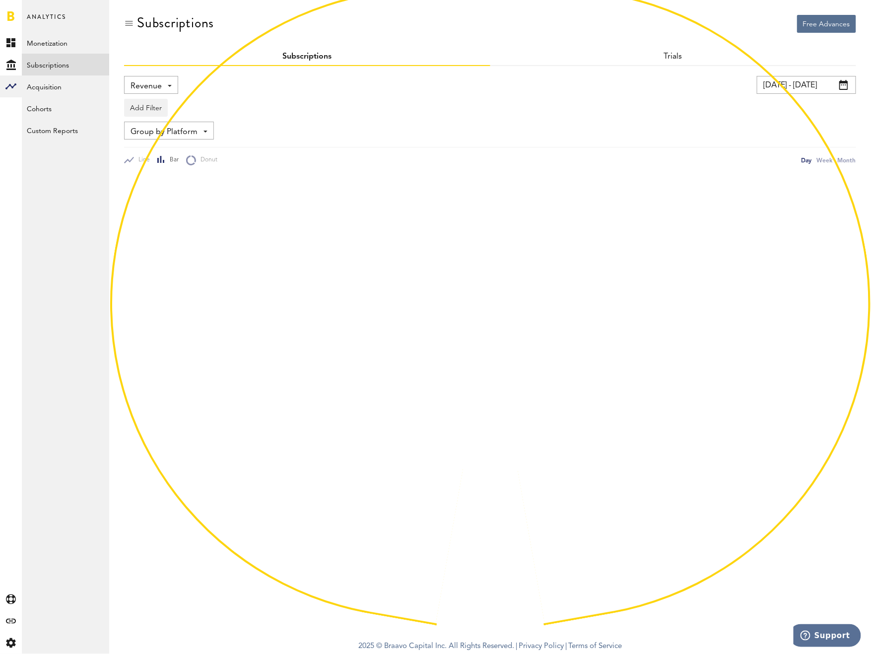
click at [162, 88] on div "Revenue Revenue MRR Actives Trial Status Billing Retries New Subscriptions Rene…" at bounding box center [151, 85] width 54 height 18
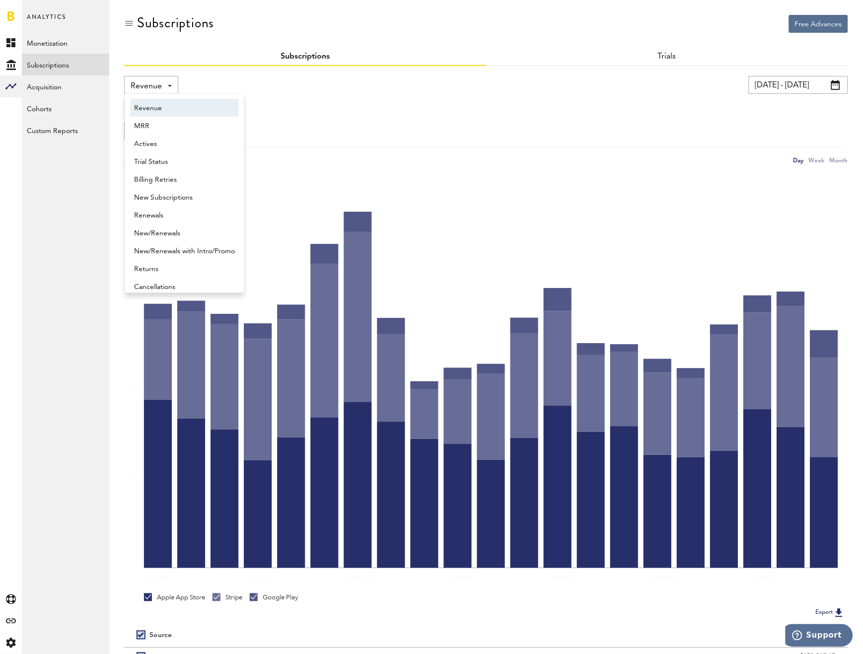
scroll to position [5, 0]
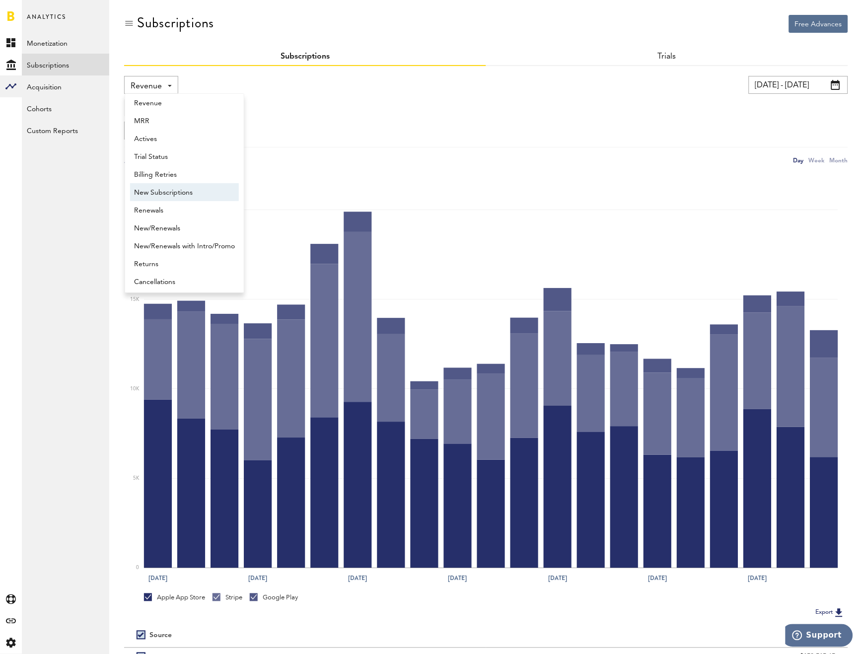
click at [180, 188] on span "New Subscriptions" at bounding box center [184, 192] width 101 height 17
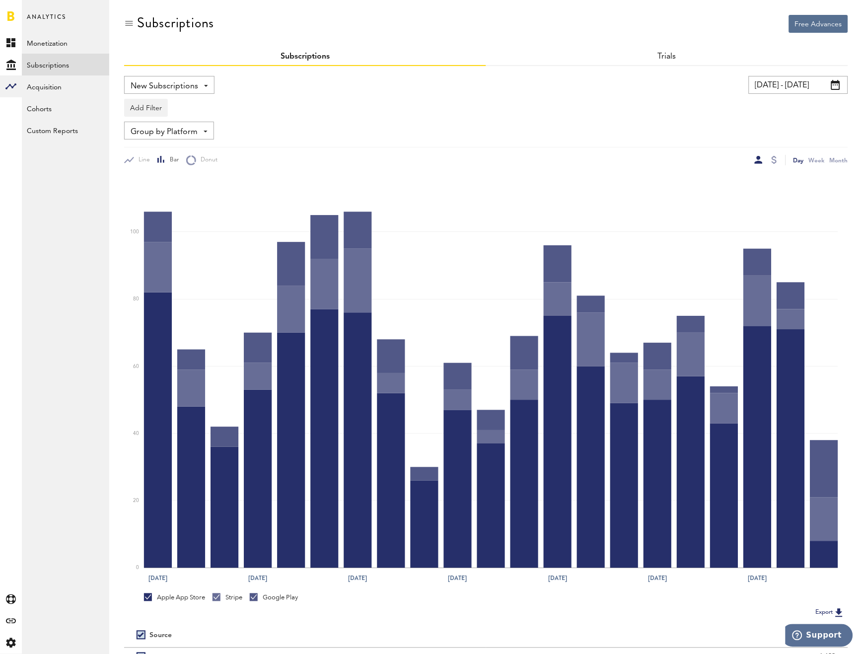
click at [833, 89] on input "[DATE] - [DATE]" at bounding box center [798, 85] width 99 height 18
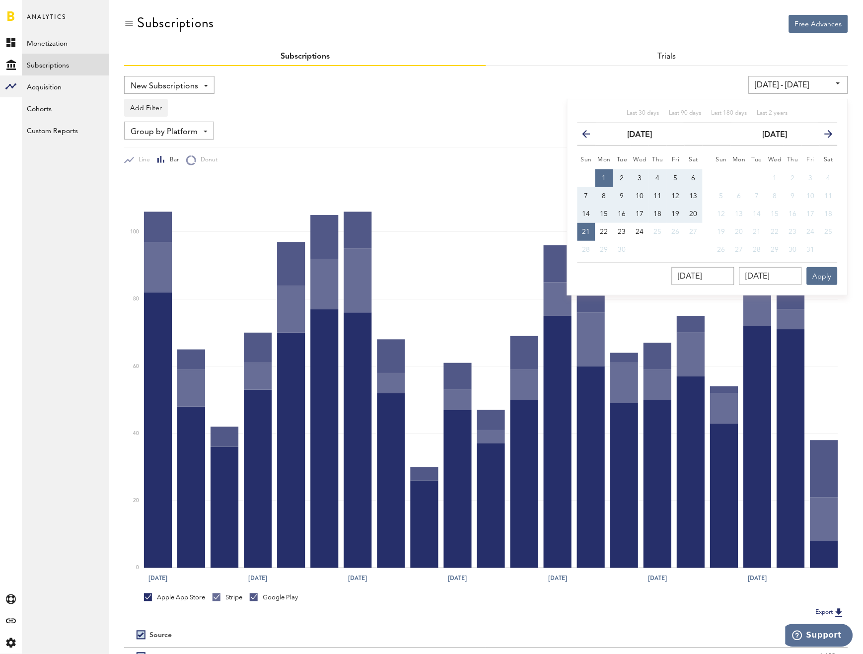
click at [604, 169] on button "1" at bounding box center [604, 178] width 18 height 18
type input "[DATE] - [DATE]"
type input "[DATE]"
click at [699, 211] on button "20" at bounding box center [694, 214] width 18 height 18
type input "[DATE] - [DATE]"
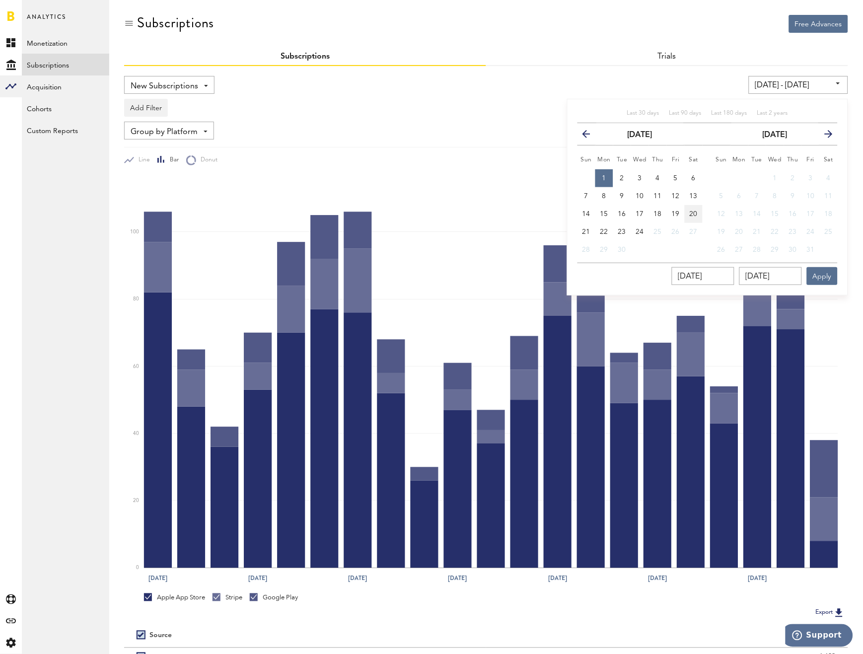
type input "[DATE]"
click at [823, 276] on button "Apply" at bounding box center [822, 276] width 31 height 18
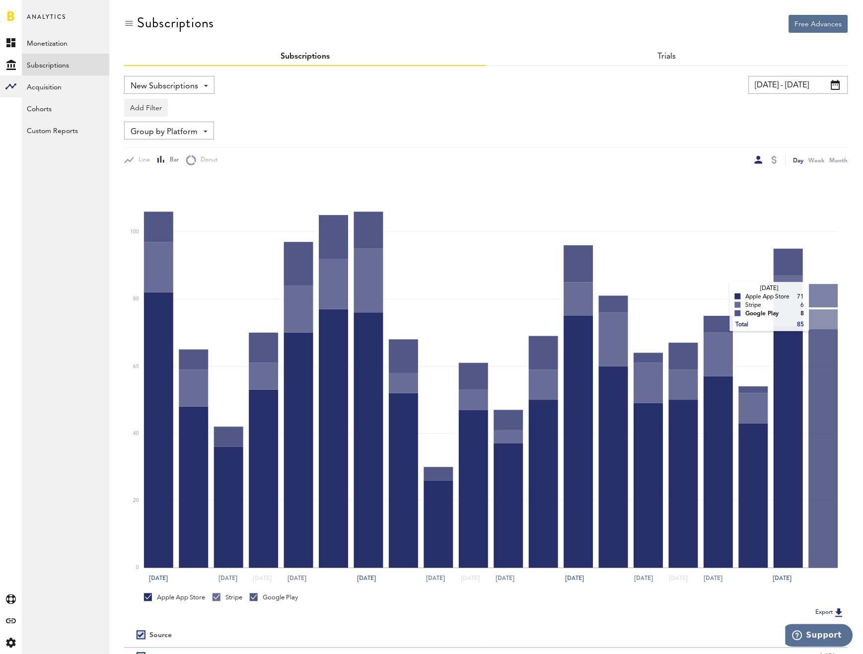
scroll to position [100, 0]
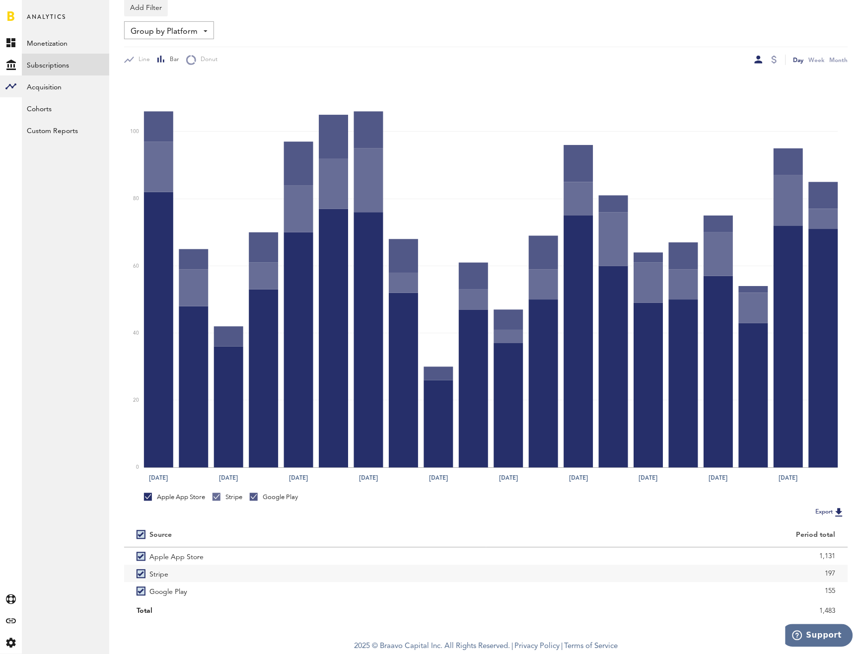
drag, startPoint x: 800, startPoint y: 610, endPoint x: 842, endPoint y: 613, distance: 42.3
click at [842, 613] on div "1,483" at bounding box center [667, 610] width 362 height 17
copy div "1,483"
click at [775, 60] on div at bounding box center [773, 60] width 5 height 8
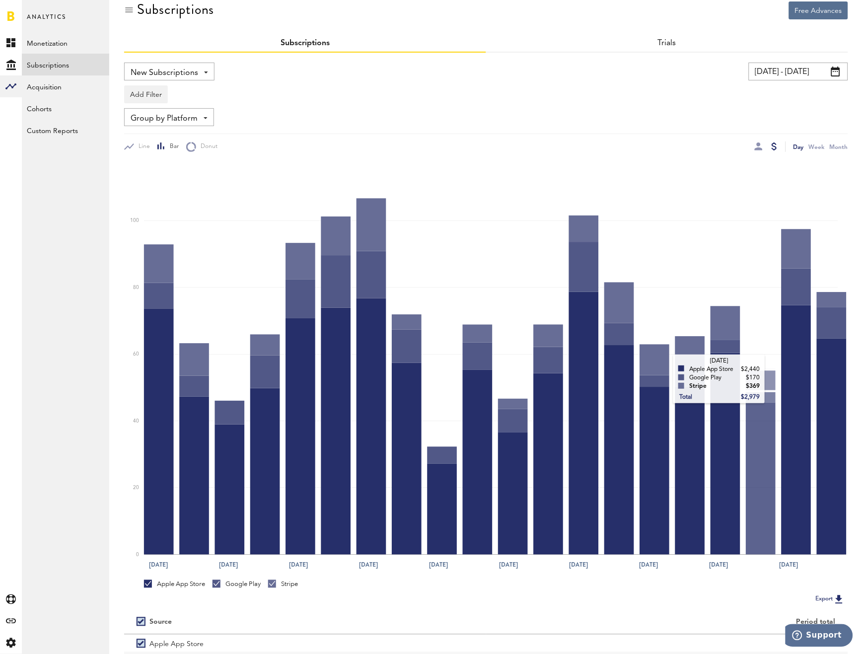
scroll to position [100, 0]
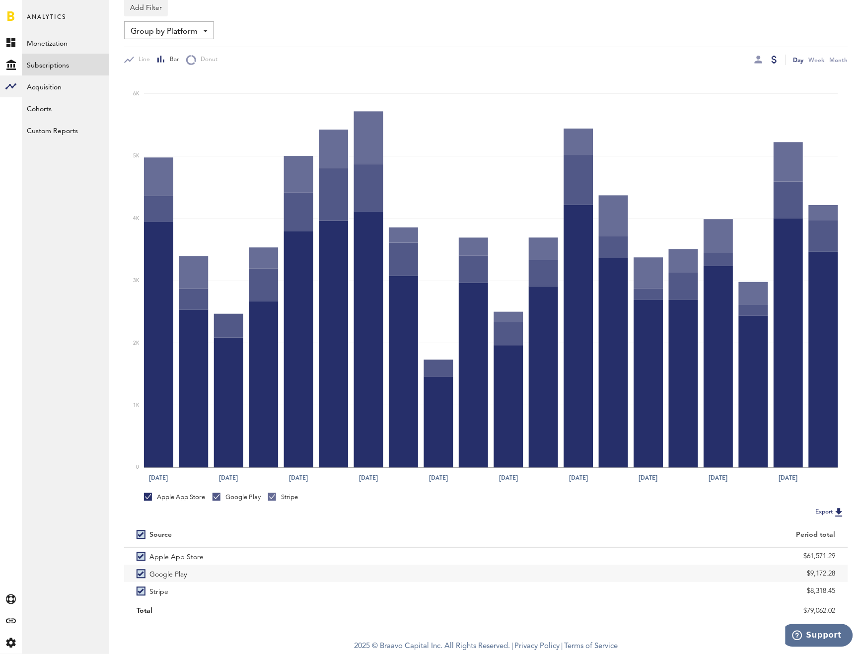
drag, startPoint x: 795, startPoint y: 554, endPoint x: 852, endPoint y: 553, distance: 57.1
click at [852, 553] on div "Free Advances Subscriptions Subscriptions Trials New Subscriptions Revenue MRR …" at bounding box center [486, 267] width 754 height 735
copy div "$61,571.29"
drag, startPoint x: 803, startPoint y: 567, endPoint x: 848, endPoint y: 578, distance: 46.5
click at [848, 578] on div "Free Advances Subscriptions Subscriptions Trials New Subscriptions Revenue MRR …" at bounding box center [486, 267] width 754 height 735
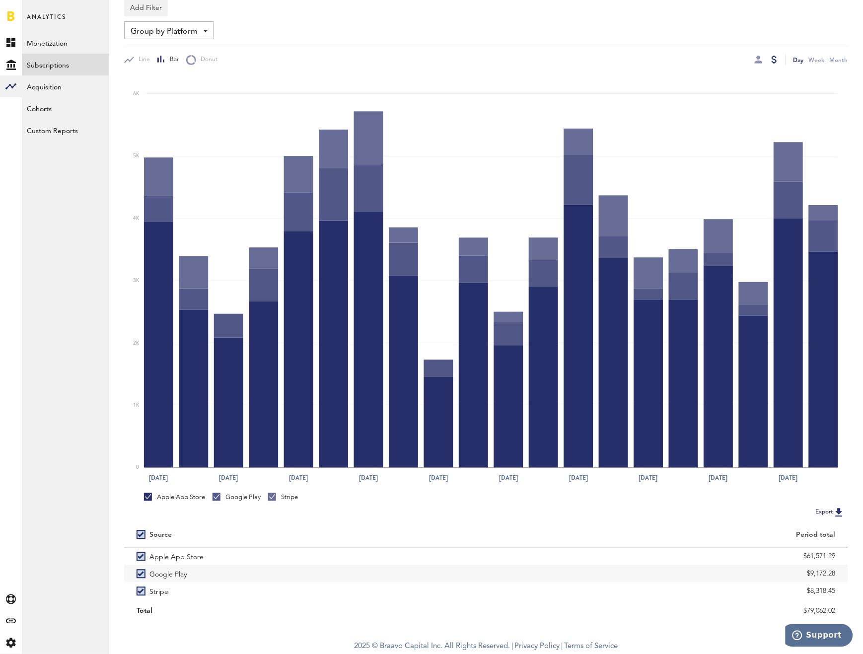
copy div "$9,172.28"
drag, startPoint x: 805, startPoint y: 593, endPoint x: 850, endPoint y: 591, distance: 45.2
click at [850, 591] on div "Free Advances Subscriptions Subscriptions Trials New Subscriptions Revenue MRR …" at bounding box center [486, 267] width 754 height 735
copy div "$8,318.45"
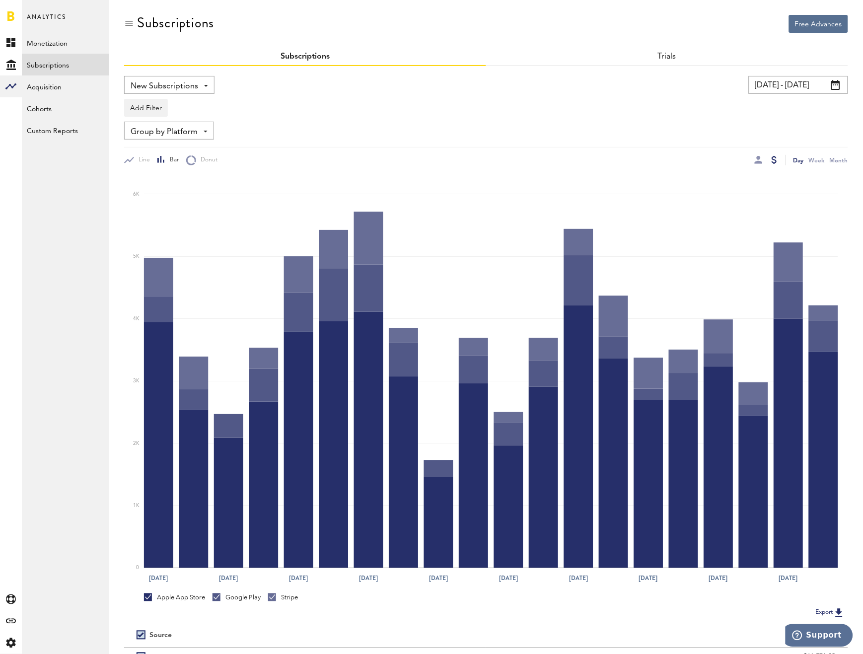
click at [179, 83] on span "New Subscriptions" at bounding box center [165, 86] width 68 height 17
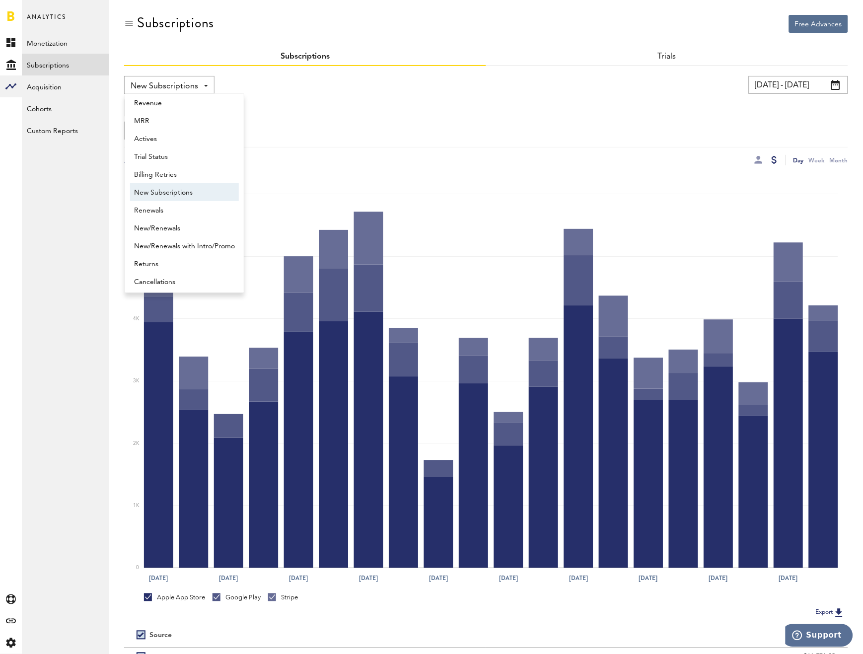
scroll to position [7, 0]
click at [160, 206] on span "Renewals" at bounding box center [184, 208] width 101 height 17
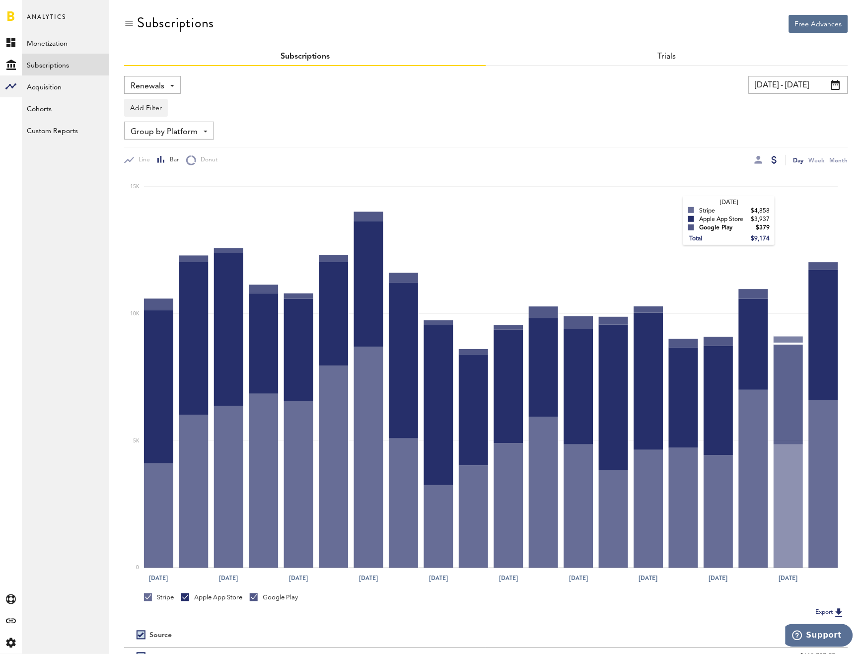
scroll to position [100, 0]
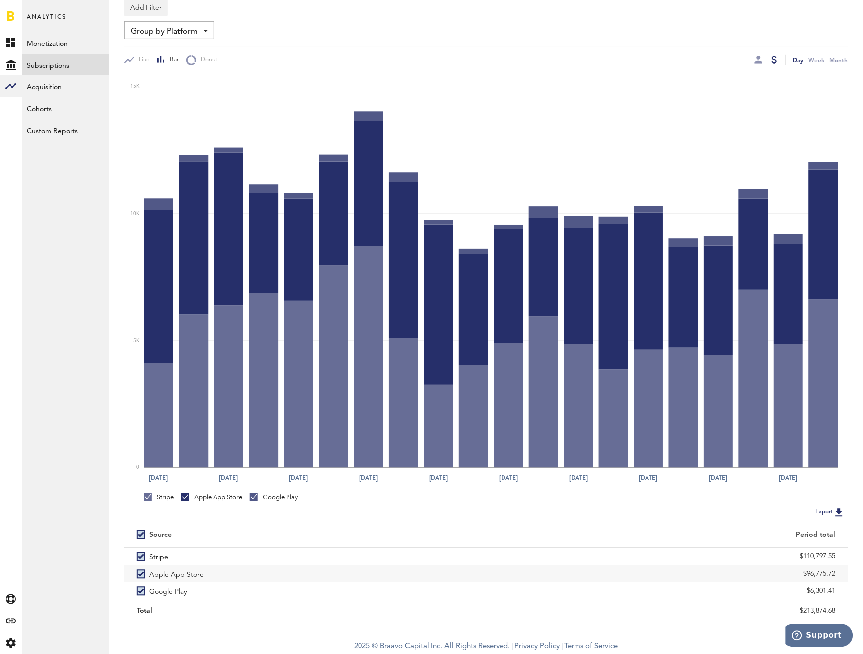
click at [752, 57] on div "Day Week Month" at bounding box center [667, 60] width 362 height 10
click at [756, 60] on div at bounding box center [759, 60] width 8 height 8
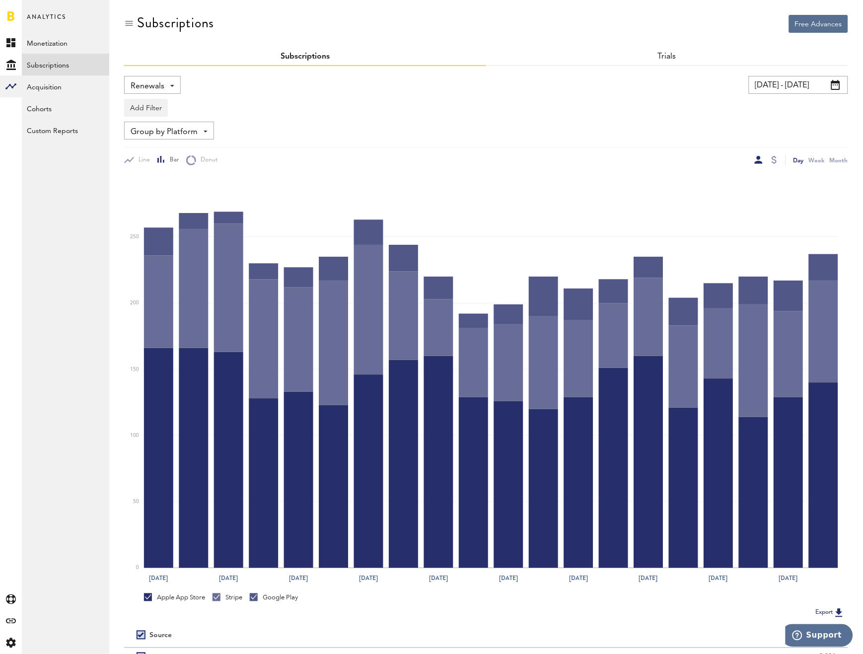
click at [567, 111] on div "Add Filter Platforms Apps Subscriptions Subscription durations Countries" at bounding box center [486, 105] width 724 height 23
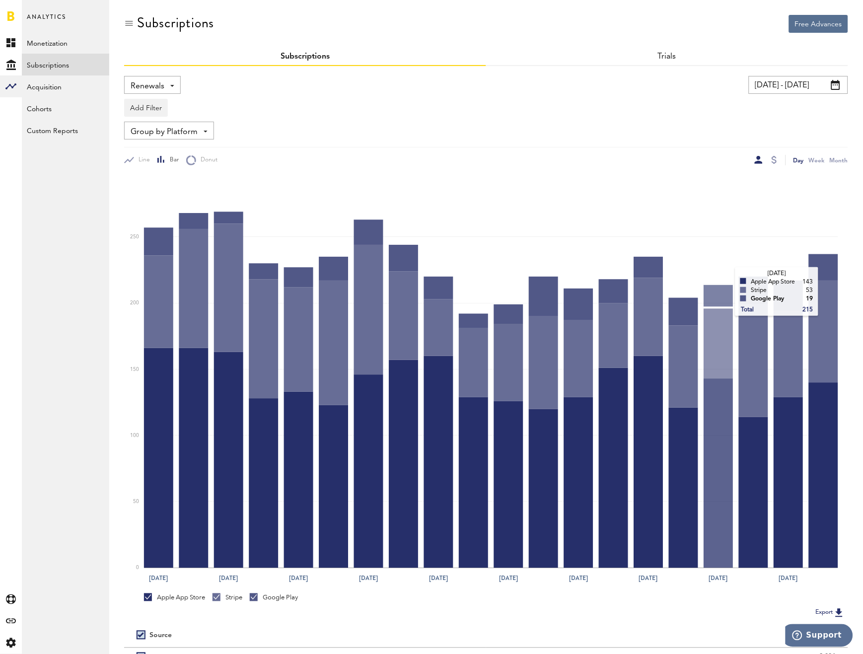
scroll to position [100, 0]
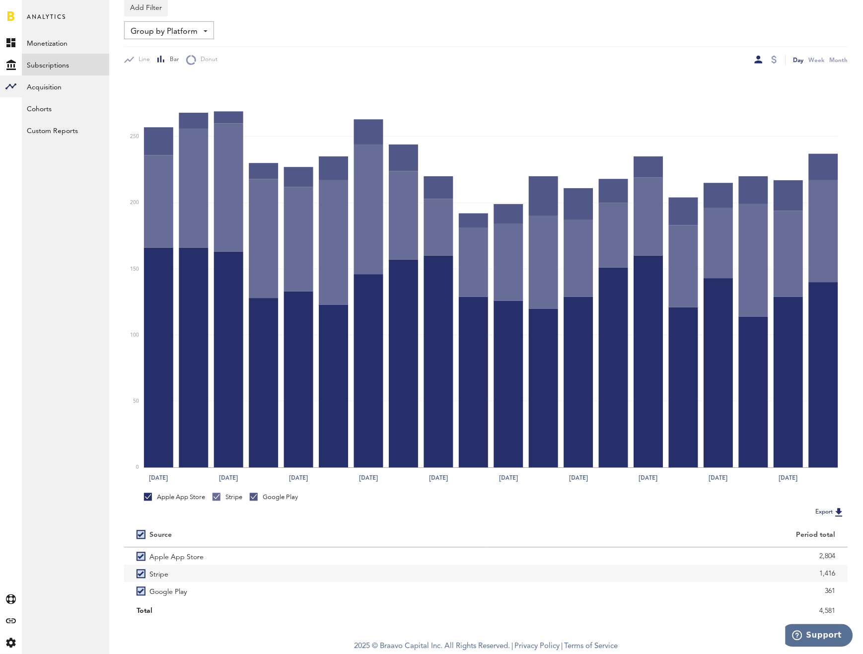
drag, startPoint x: 817, startPoint y: 610, endPoint x: 854, endPoint y: 615, distance: 37.1
click at [854, 615] on div "Free Advances Subscriptions Subscriptions Trials Renewals Revenue MRR Actives T…" at bounding box center [486, 267] width 754 height 735
copy div "4,581"
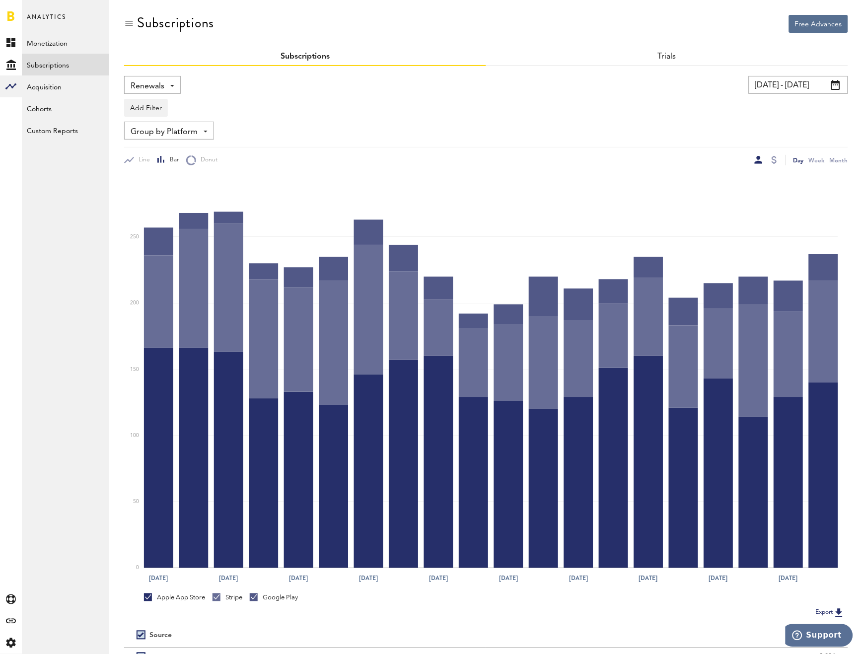
click at [152, 126] on span "Group by Platform" at bounding box center [164, 132] width 67 height 17
click at [169, 200] on span "Group by Subscription Duration" at bounding box center [184, 207] width 100 height 17
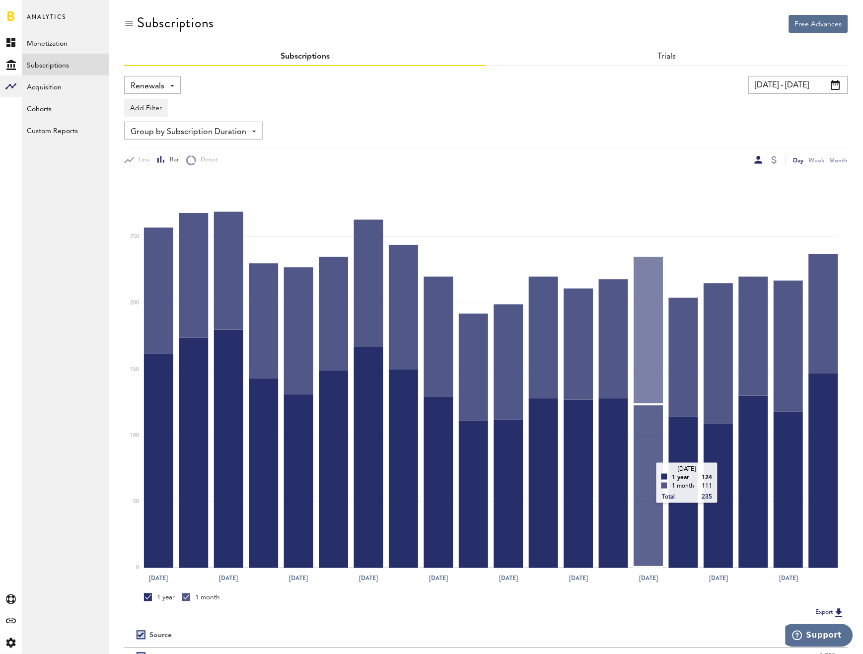
scroll to position [83, 0]
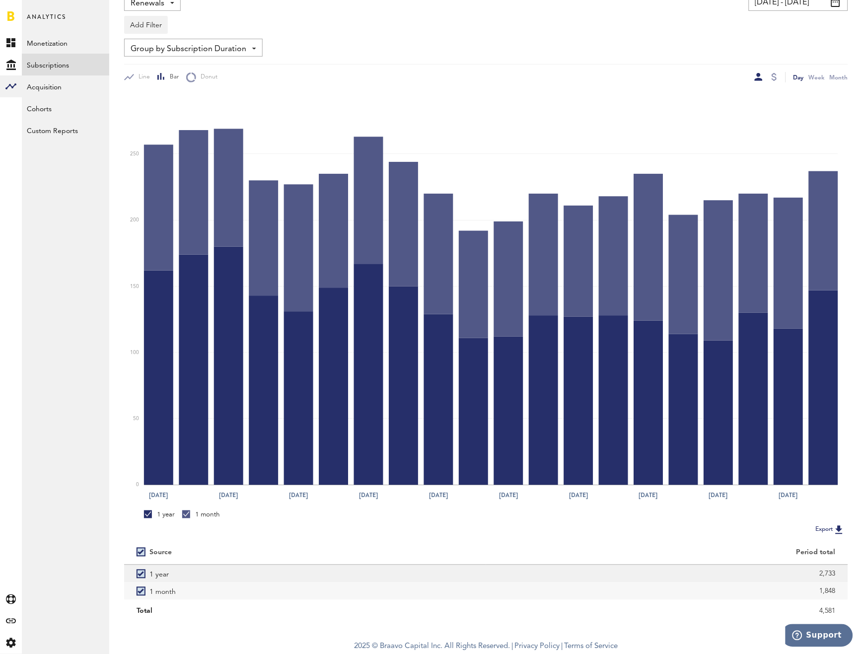
drag, startPoint x: 798, startPoint y: 567, endPoint x: 845, endPoint y: 576, distance: 48.6
click at [845, 576] on div "2,733" at bounding box center [667, 573] width 362 height 17
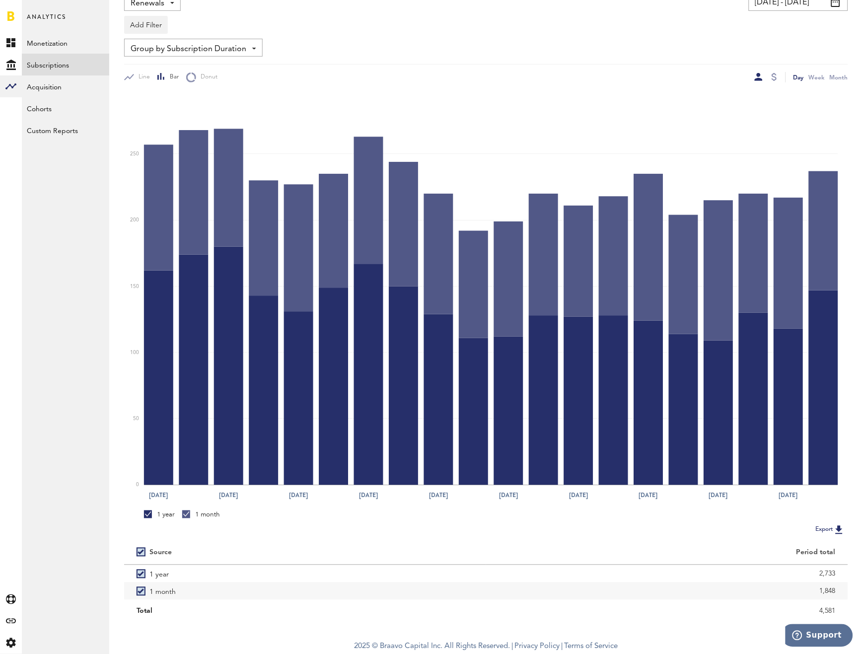
copy div "2,733"
drag, startPoint x: 817, startPoint y: 585, endPoint x: 842, endPoint y: 589, distance: 25.6
click at [842, 589] on div "1,848" at bounding box center [667, 590] width 362 height 17
copy div "1,848"
